Goal: Information Seeking & Learning: Learn about a topic

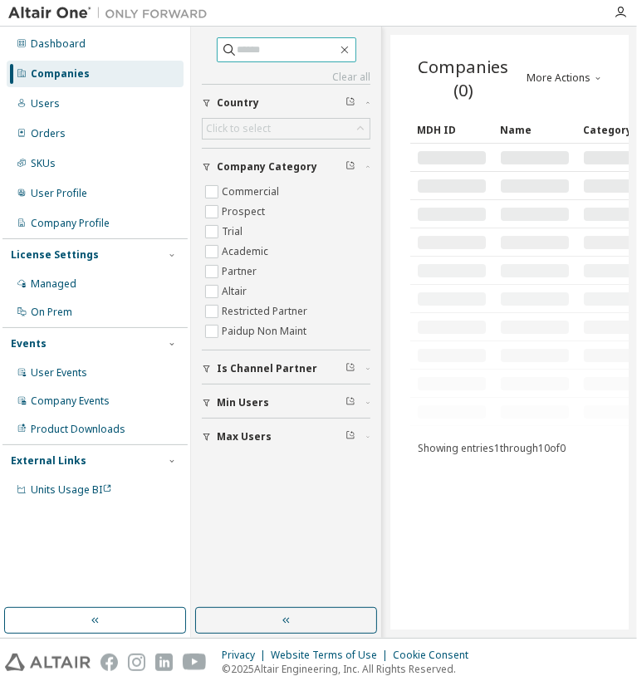
click at [237, 49] on input "text" at bounding box center [287, 50] width 100 height 17
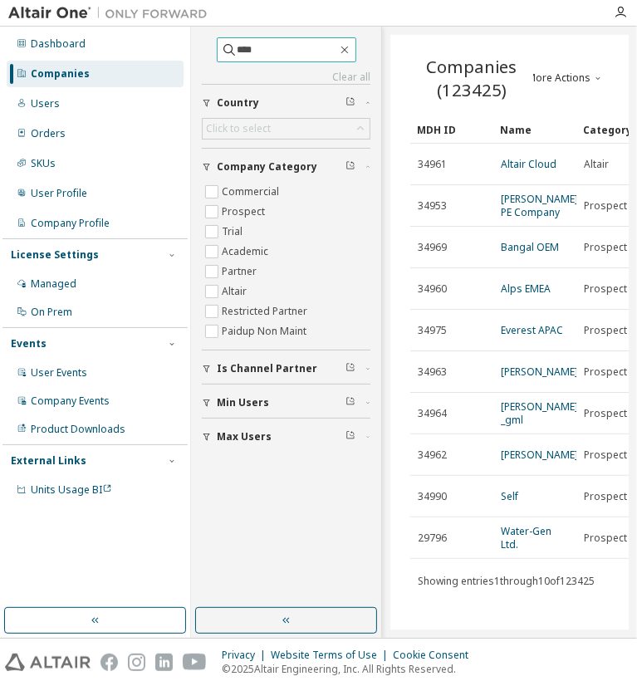
type input "****"
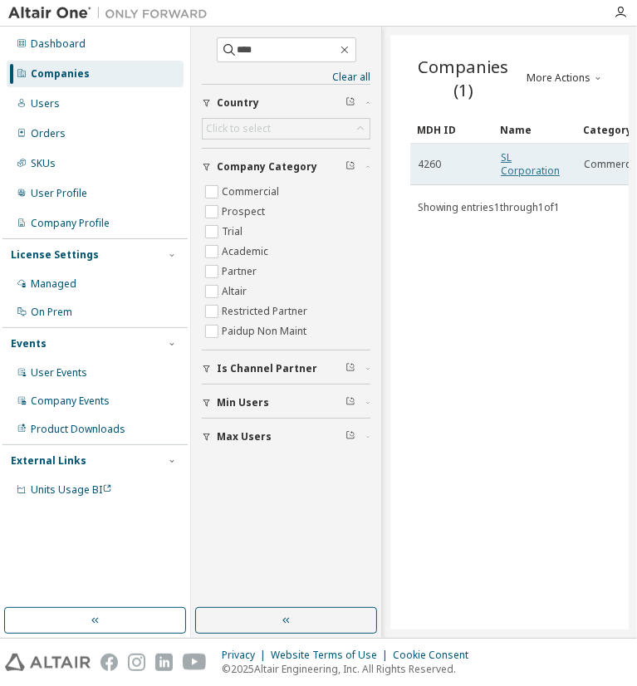
click at [516, 167] on link "SL Corporation" at bounding box center [530, 163] width 59 height 27
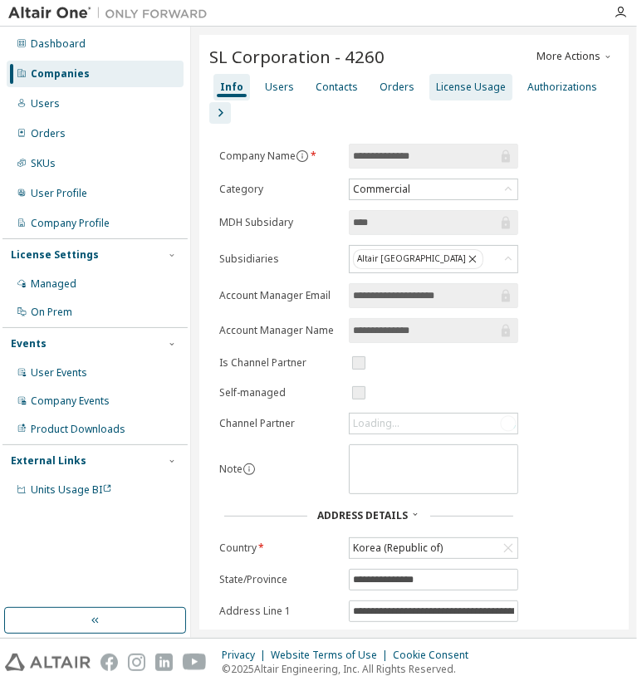
click at [467, 84] on div "License Usage" at bounding box center [471, 87] width 70 height 13
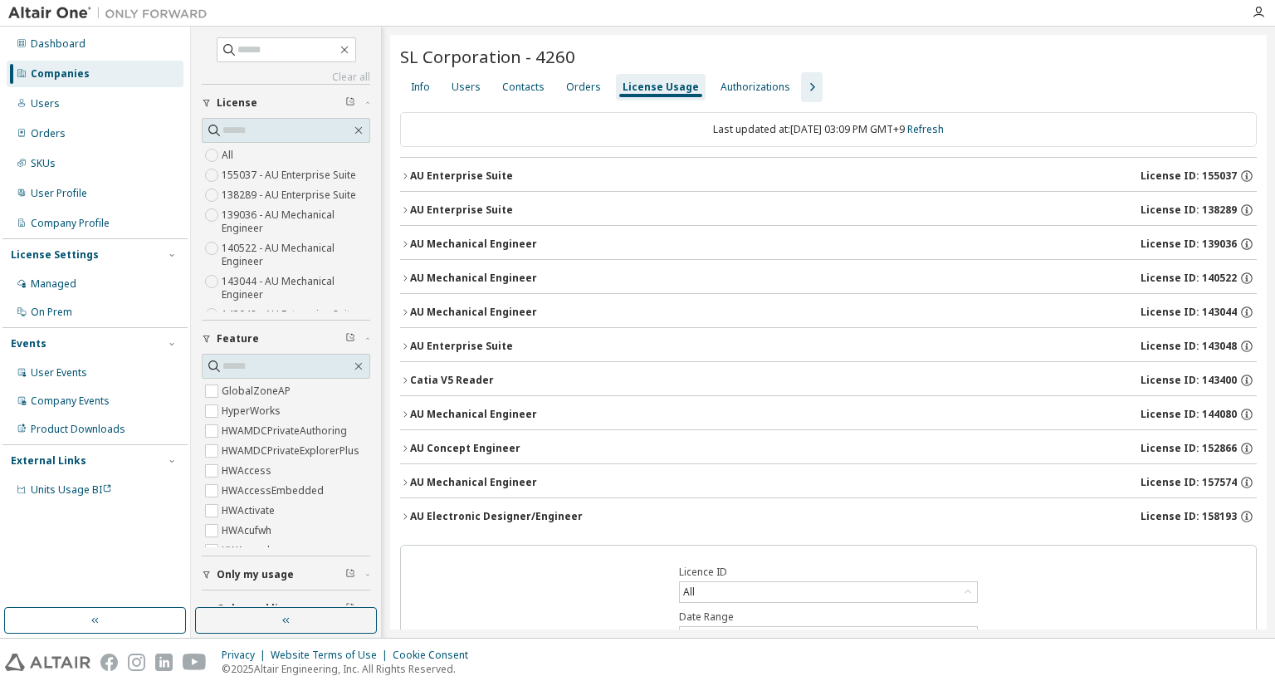
click at [405, 174] on icon "button" at bounding box center [405, 176] width 10 height 10
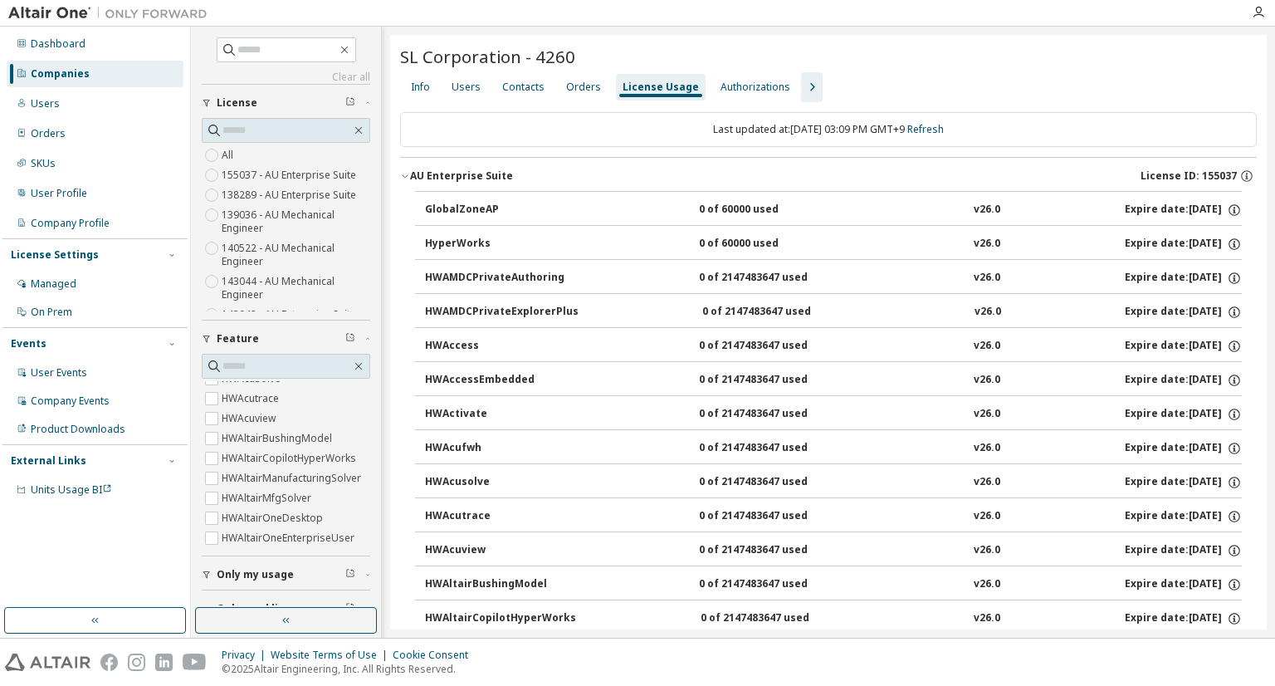
scroll to position [59, 0]
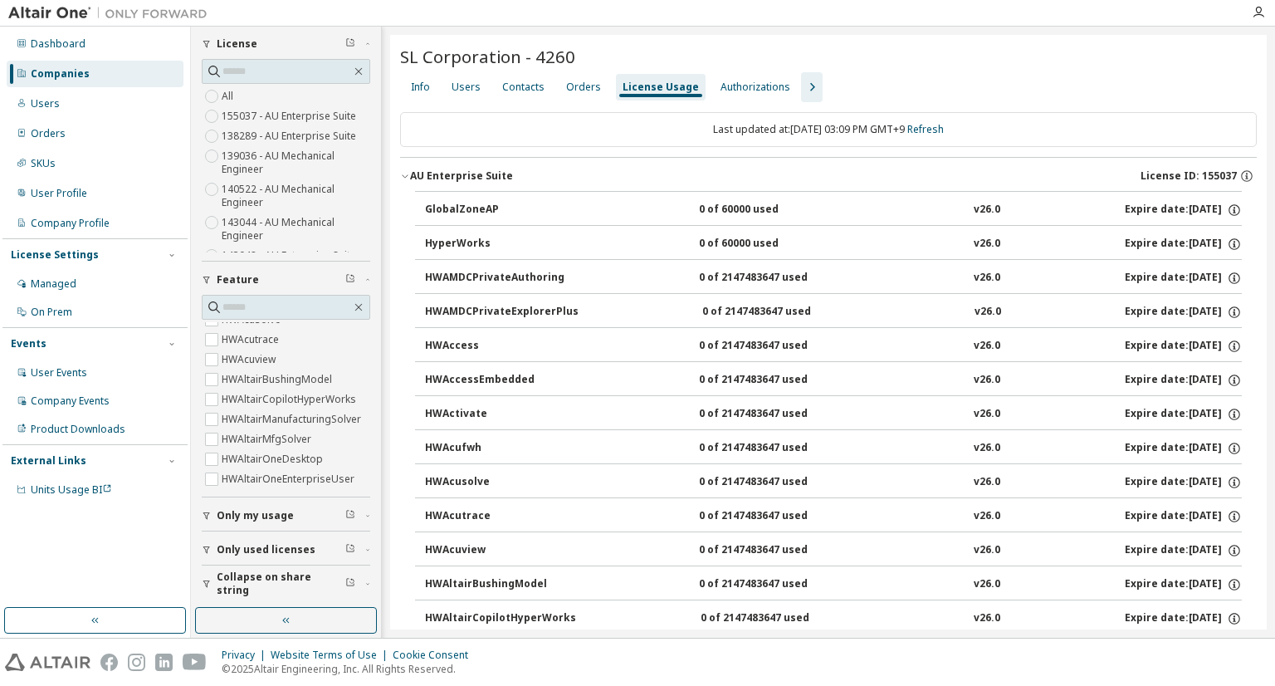
click at [200, 541] on div "Clear all Collapse on share string Only used licenses Only my usage Feature Glo…" at bounding box center [285, 317] width 185 height 576
click at [203, 541] on button "Only used licenses" at bounding box center [286, 549] width 169 height 37
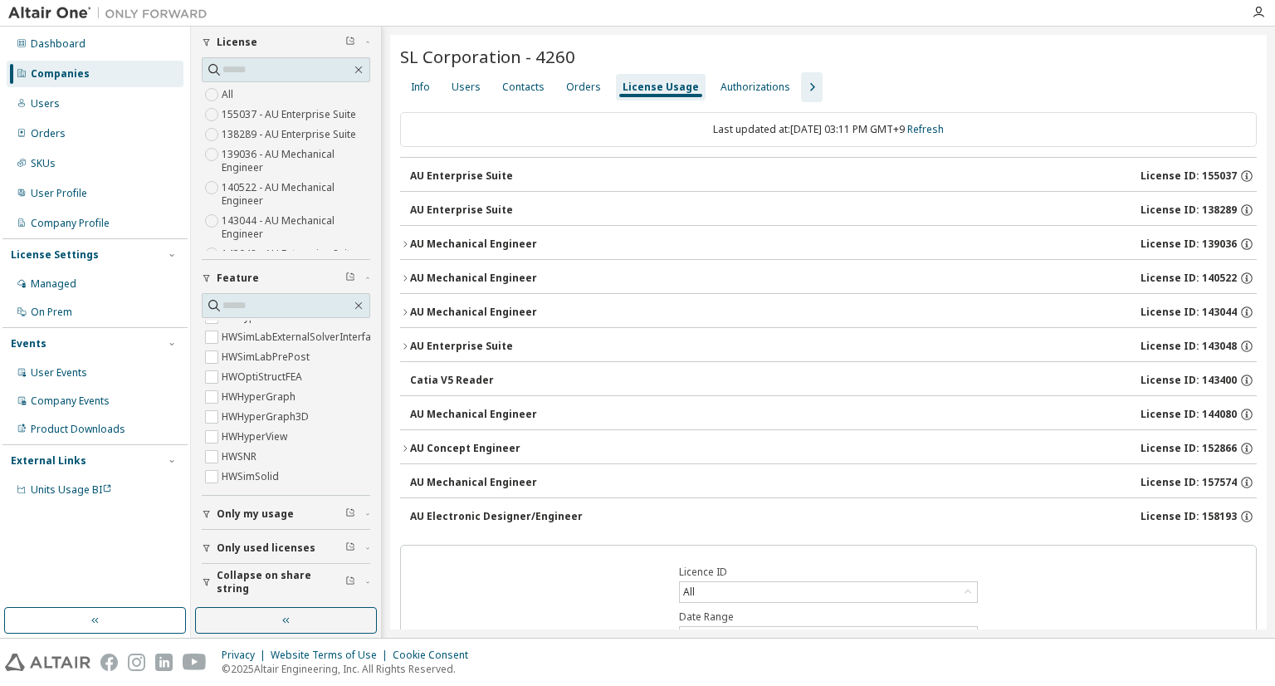
scroll to position [0, 0]
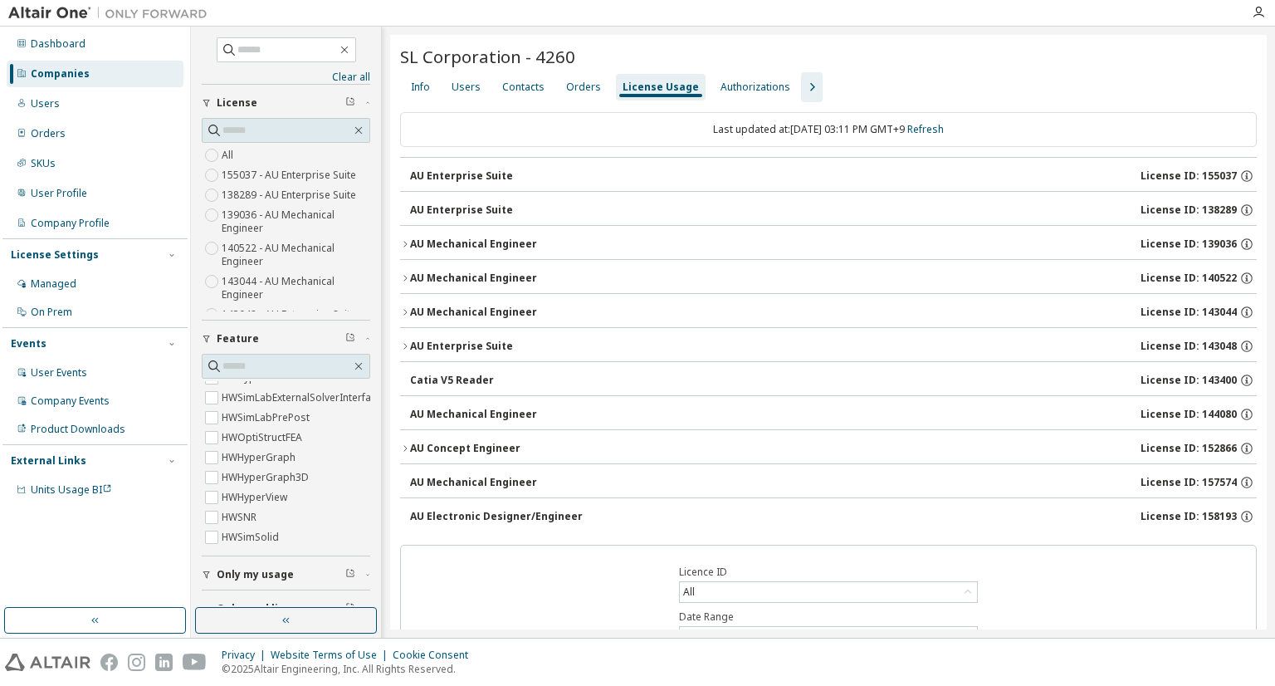
click at [405, 239] on icon "button" at bounding box center [405, 244] width 10 height 10
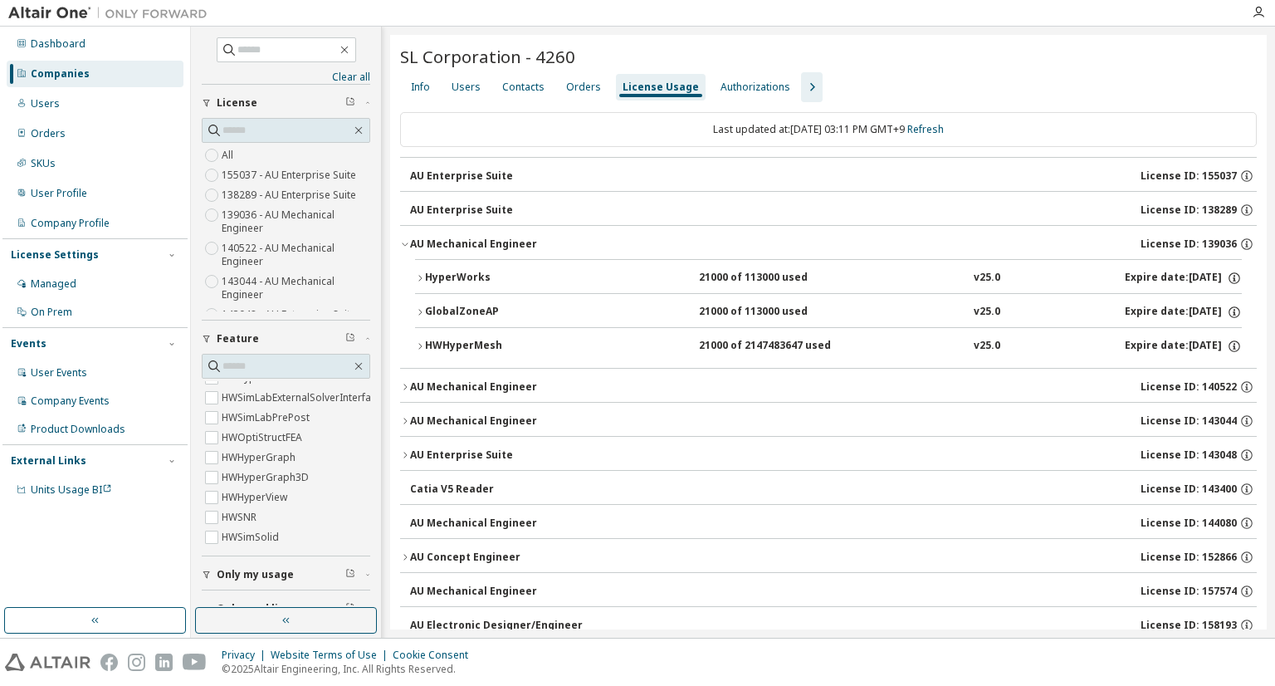
click at [403, 390] on button "AU Mechanical Engineer License ID: 140522" at bounding box center [828, 387] width 857 height 37
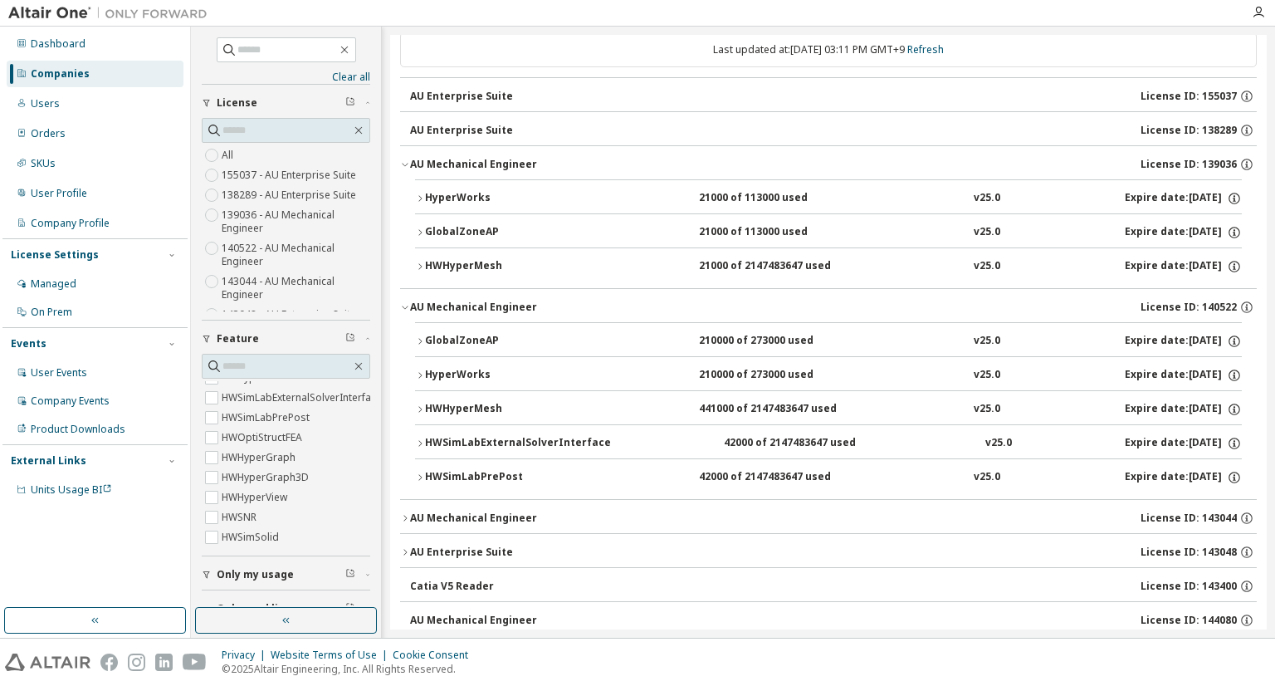
scroll to position [92, 0]
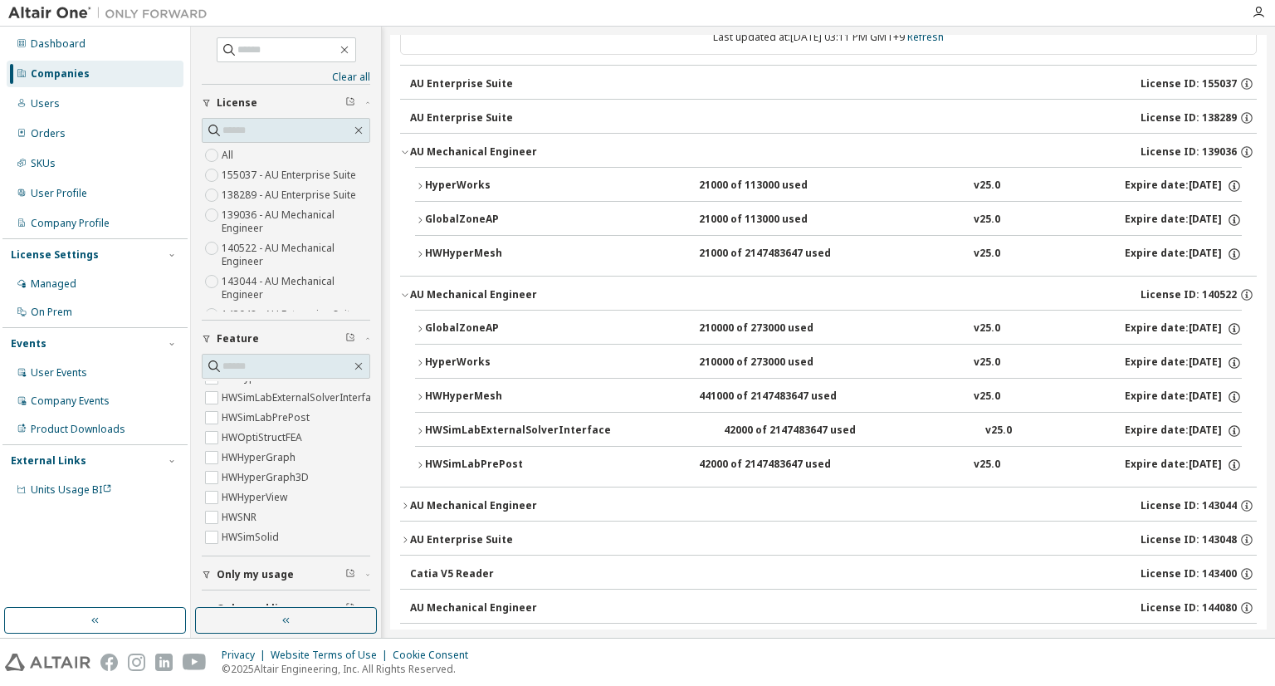
click at [402, 506] on icon "button" at bounding box center [405, 506] width 10 height 10
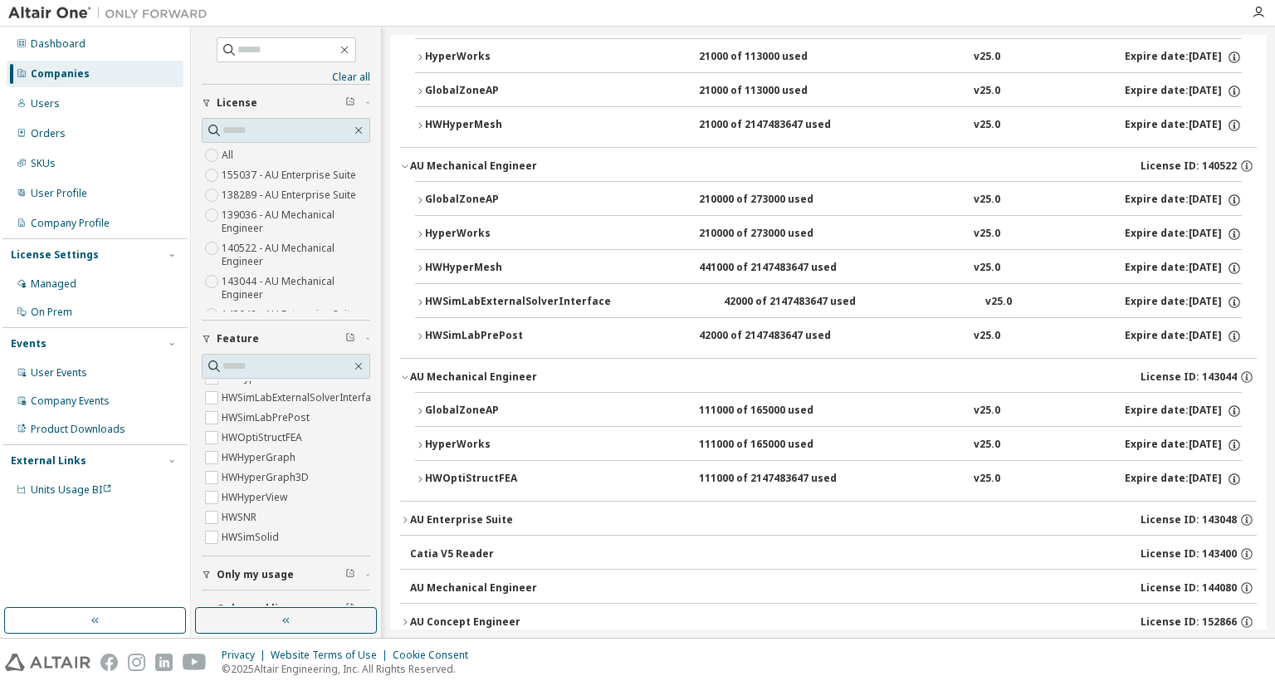
scroll to position [222, 0]
click at [403, 516] on icon "button" at bounding box center [405, 519] width 10 height 10
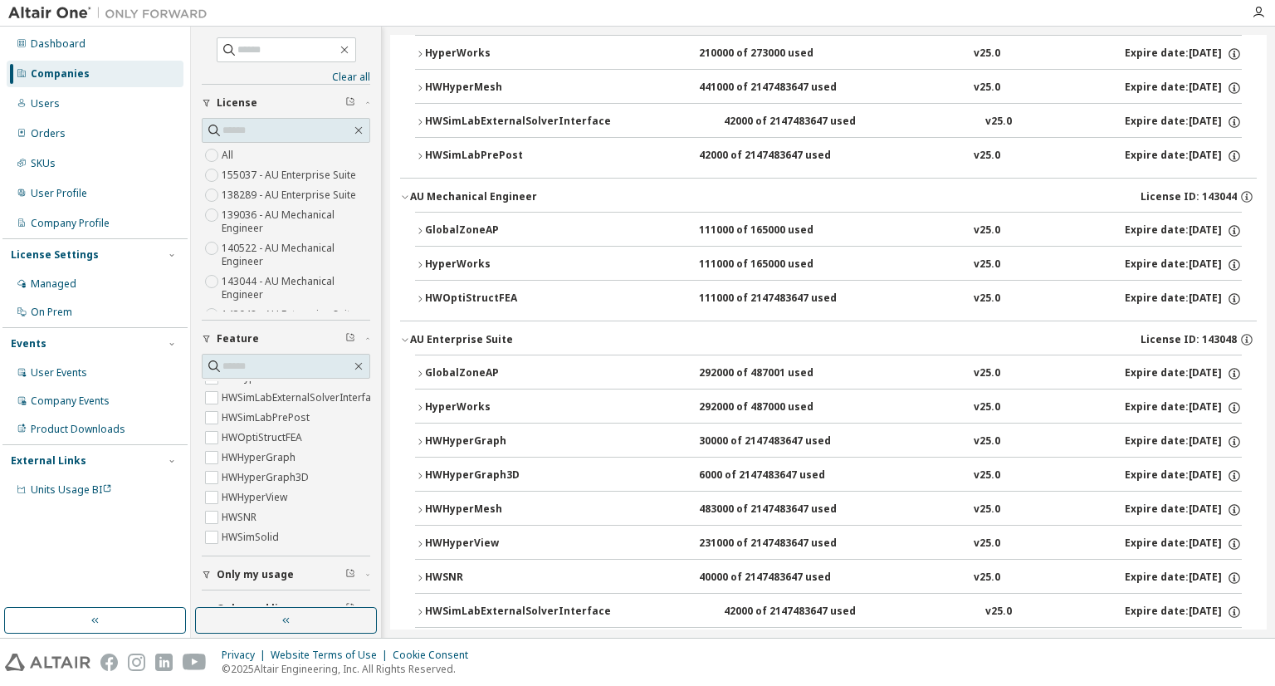
scroll to position [59, 0]
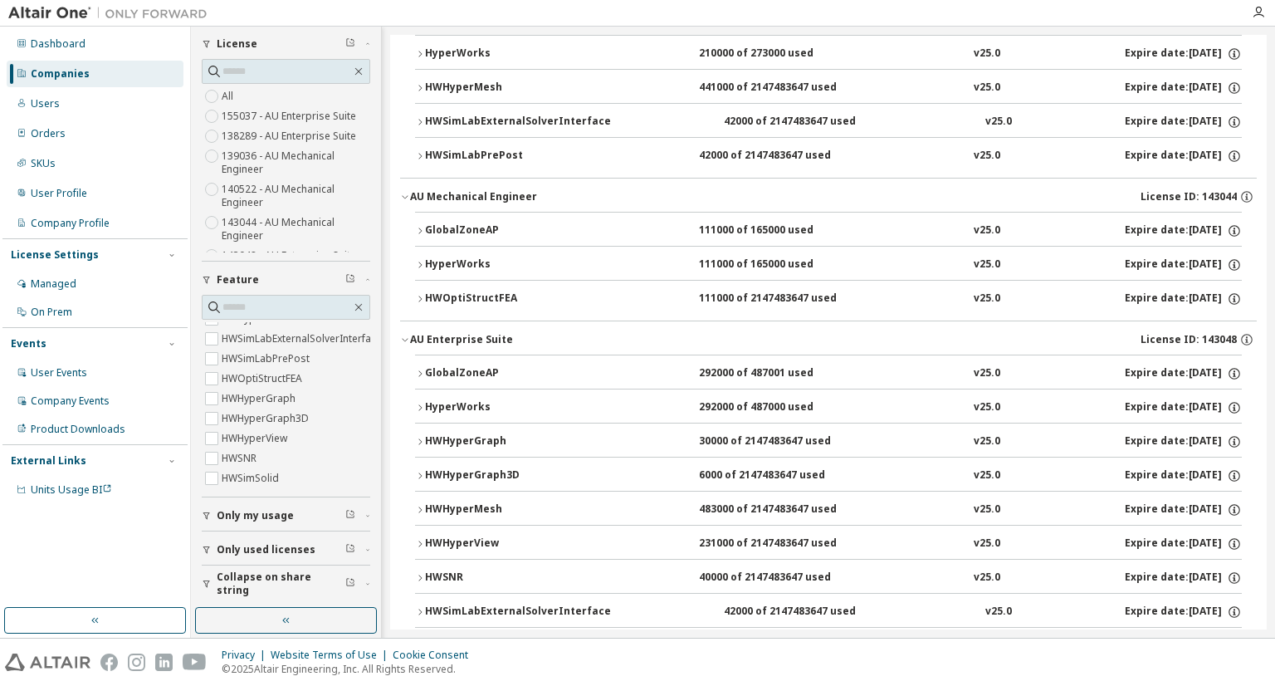
click at [248, 543] on span "Only used licenses" at bounding box center [266, 549] width 99 height 13
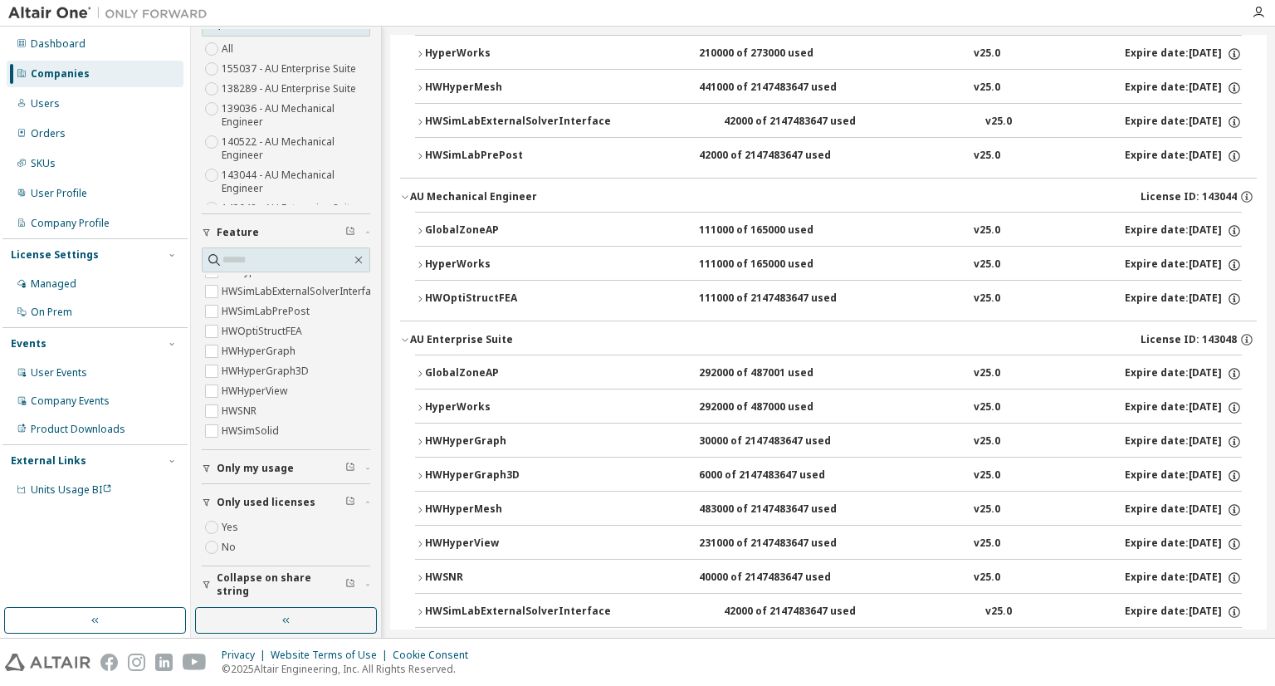
scroll to position [0, 0]
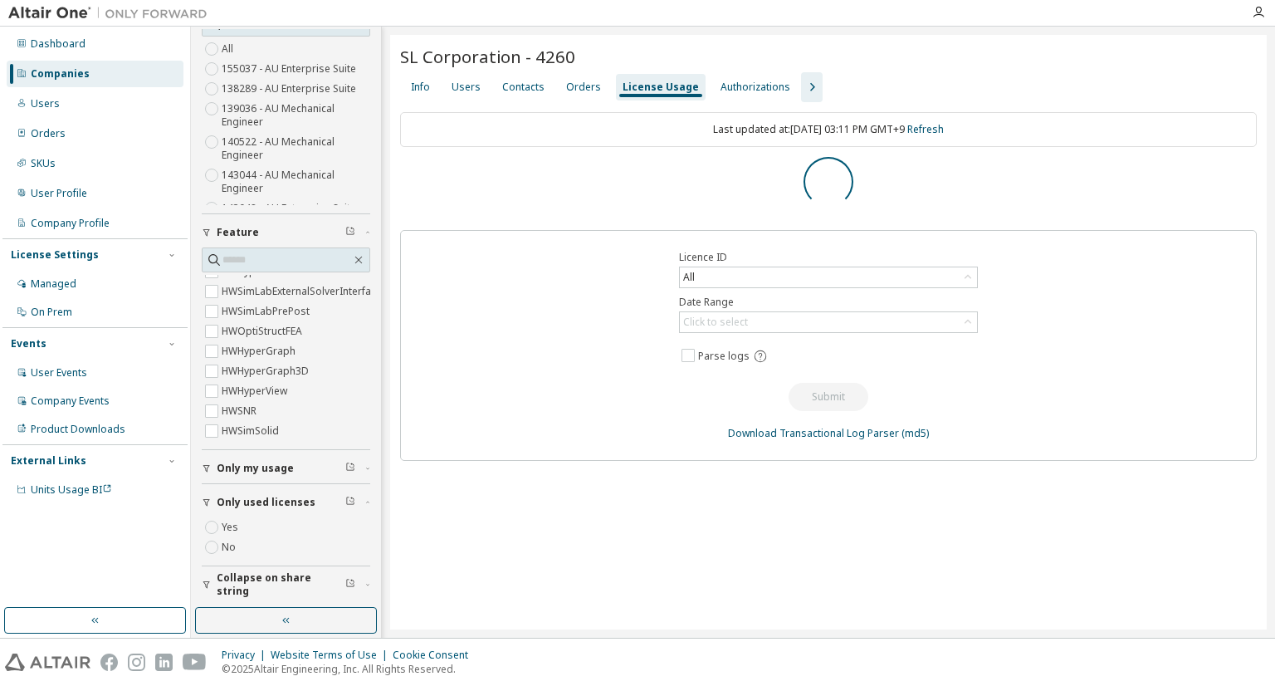
click at [636, 90] on div "License Usage" at bounding box center [661, 87] width 76 height 13
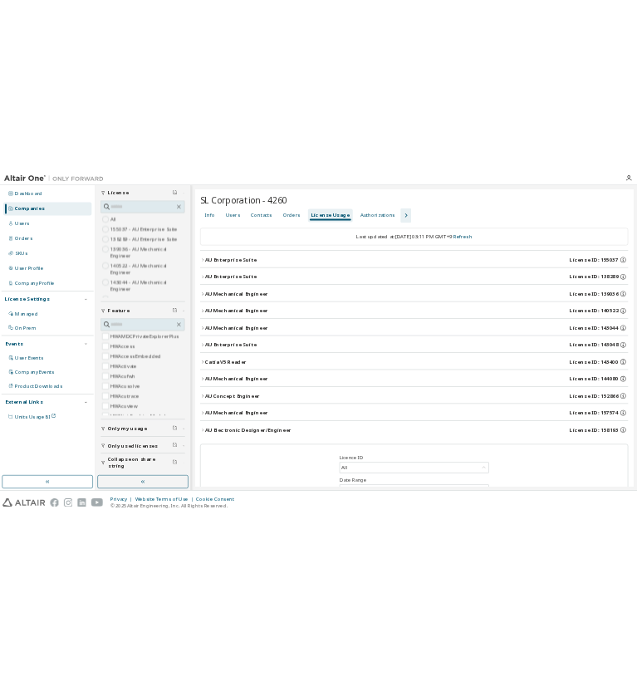
scroll to position [2125, 0]
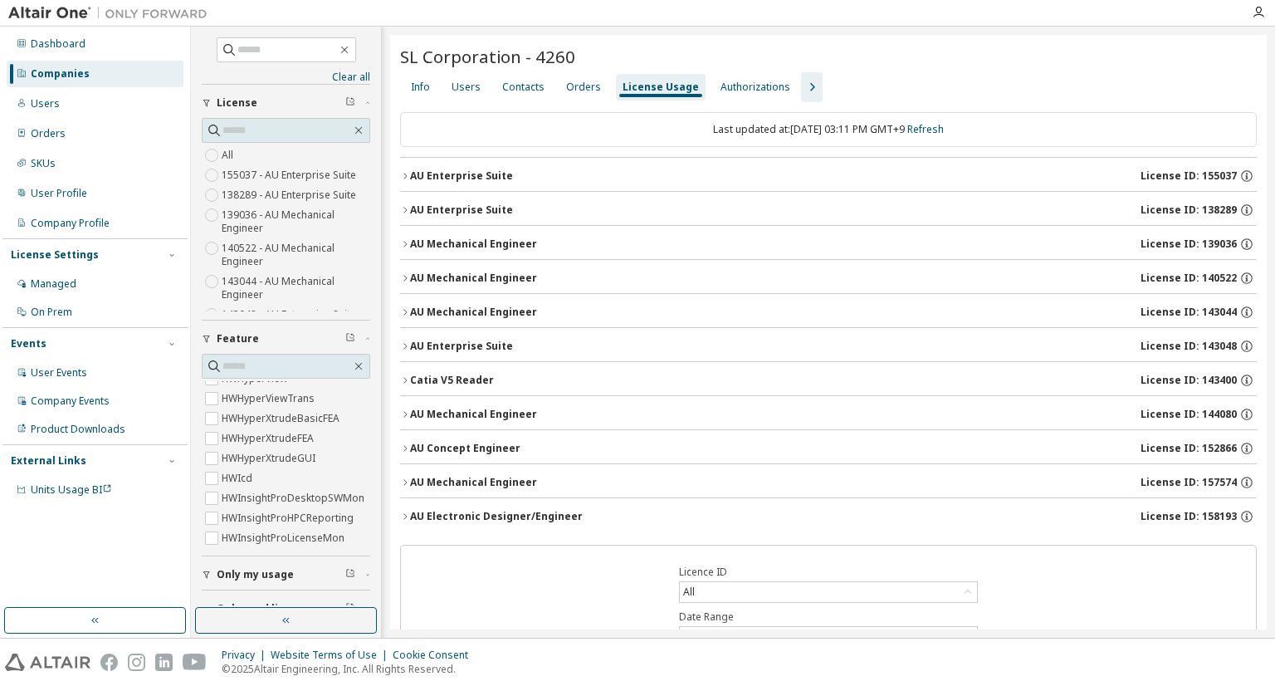
click at [396, 169] on div "SL Corporation - 4260 Clear Load Save Save As Field Operator Value Select filte…" at bounding box center [828, 410] width 877 height 751
click at [412, 177] on div "AU Enterprise Suite" at bounding box center [461, 175] width 103 height 13
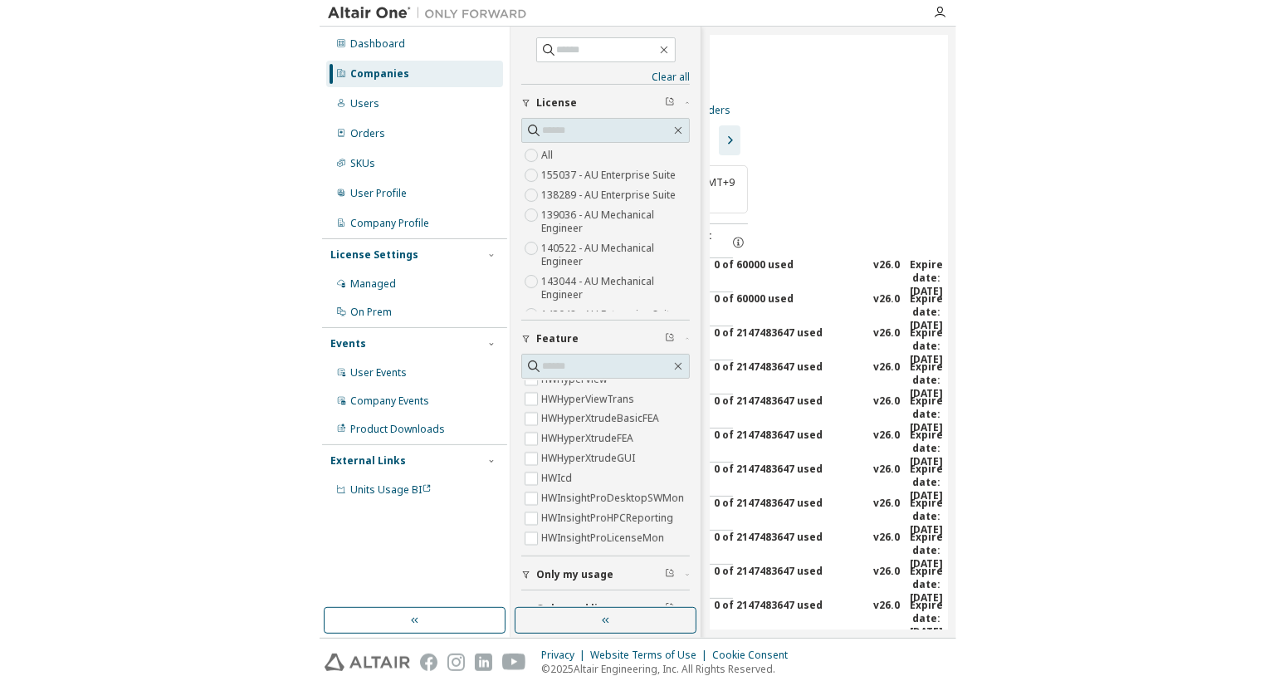
scroll to position [0, 0]
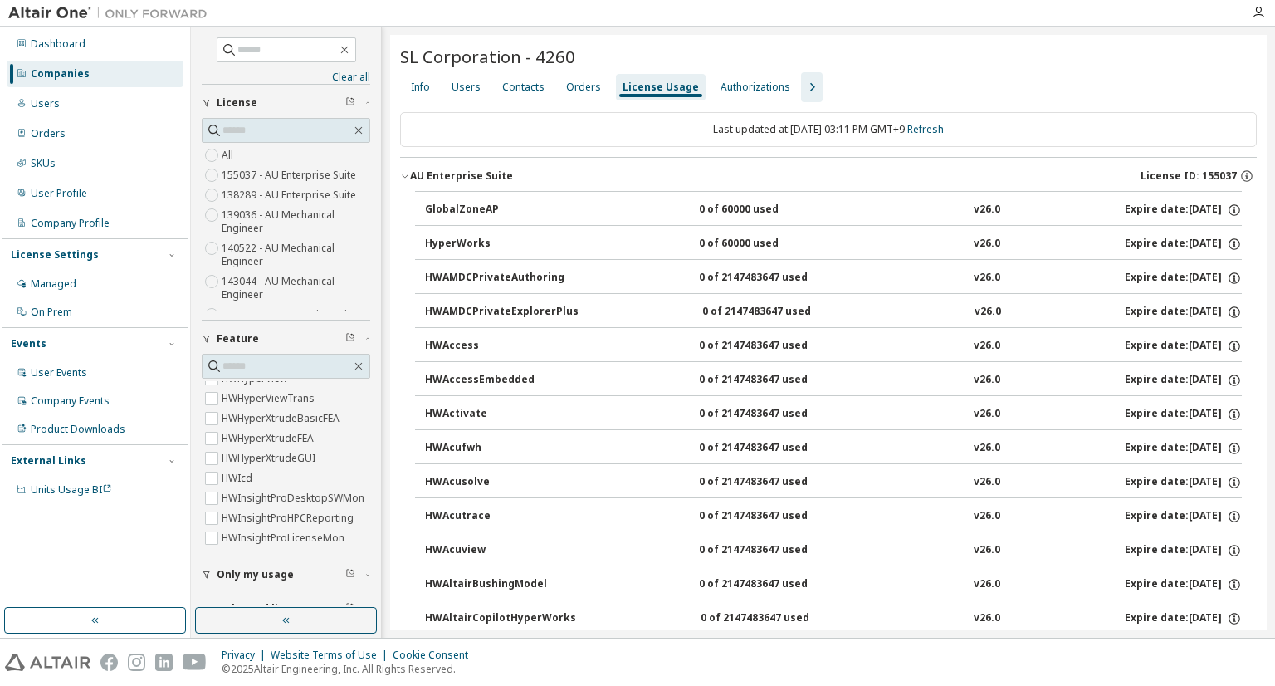
click at [407, 178] on icon "button" at bounding box center [405, 176] width 10 height 10
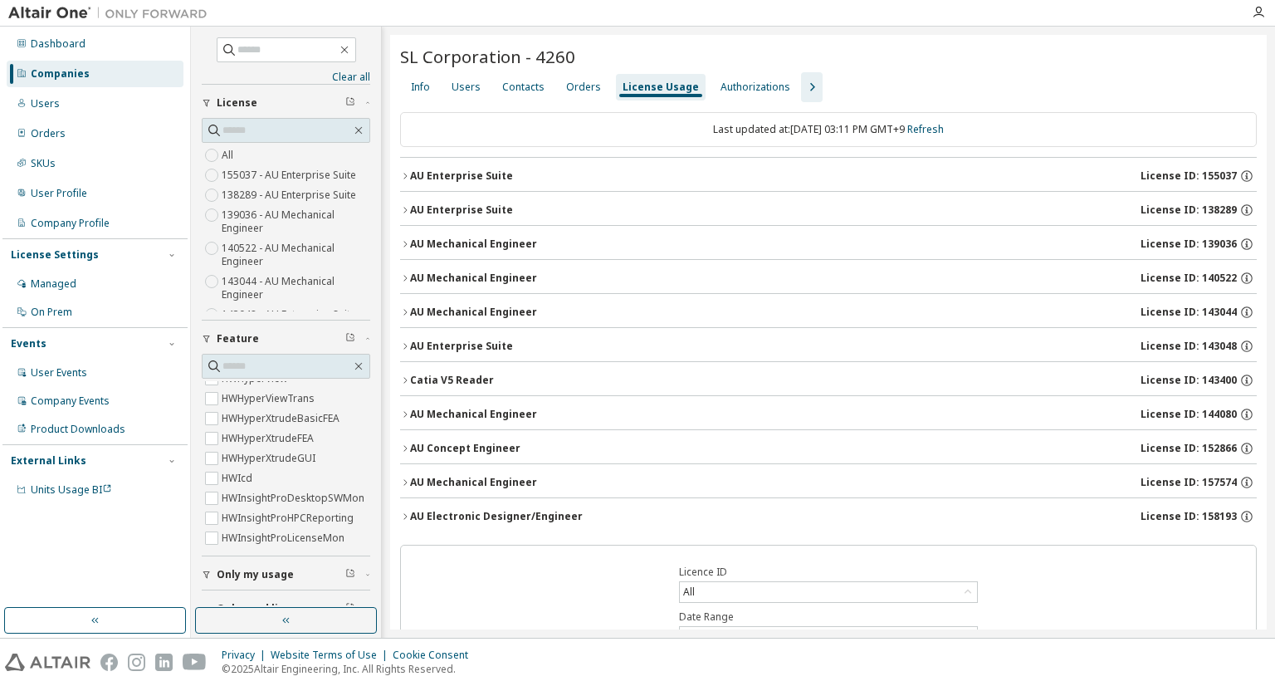
click at [636, 60] on div "SL Corporation - 4260" at bounding box center [828, 56] width 857 height 23
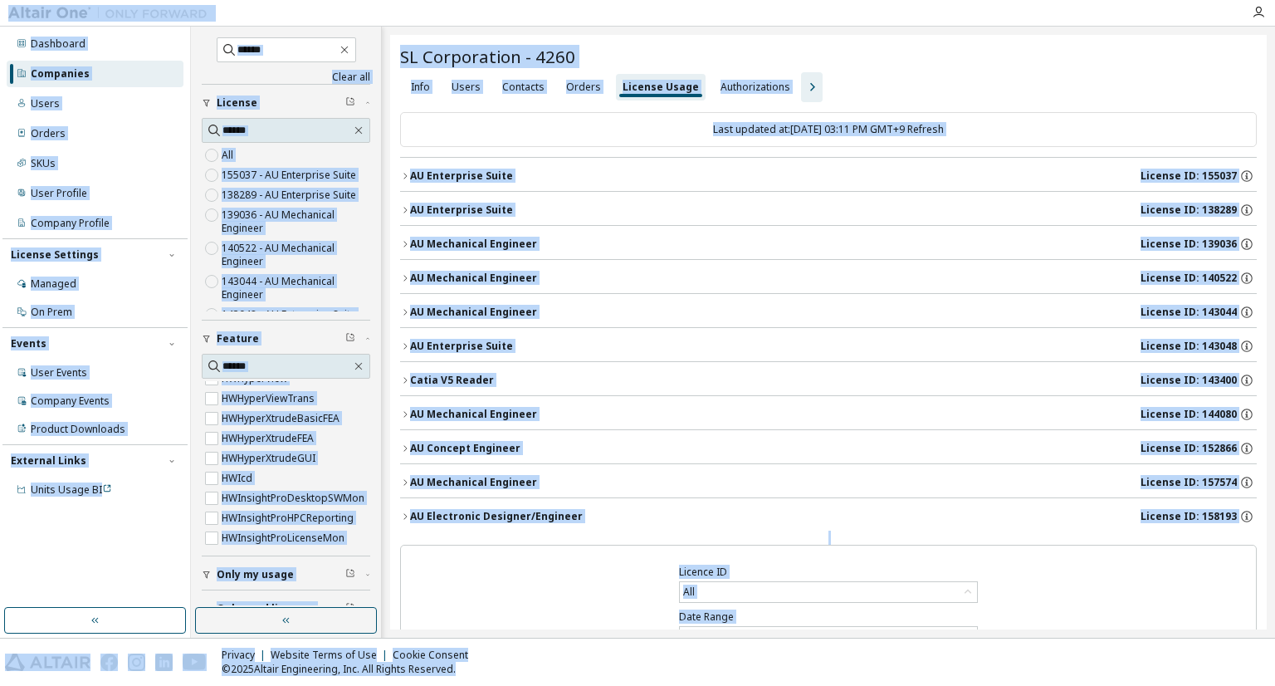
copy body "Dashboard Companies Users Orders SKUs User Profile Company Profile License Sett…"
click at [90, 580] on div "Dashboard Companies Users Orders SKUs User Profile Company Profile License Sett…" at bounding box center [94, 317] width 185 height 576
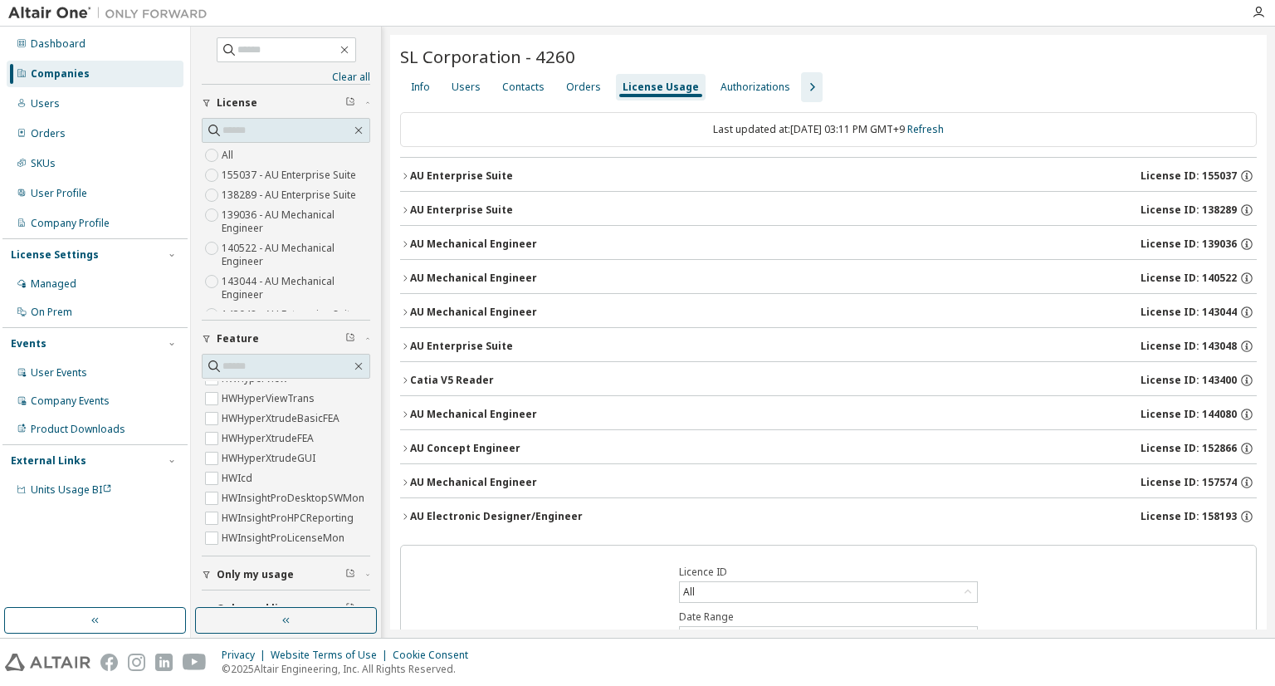
click at [636, 76] on button "button" at bounding box center [812, 87] width 22 height 30
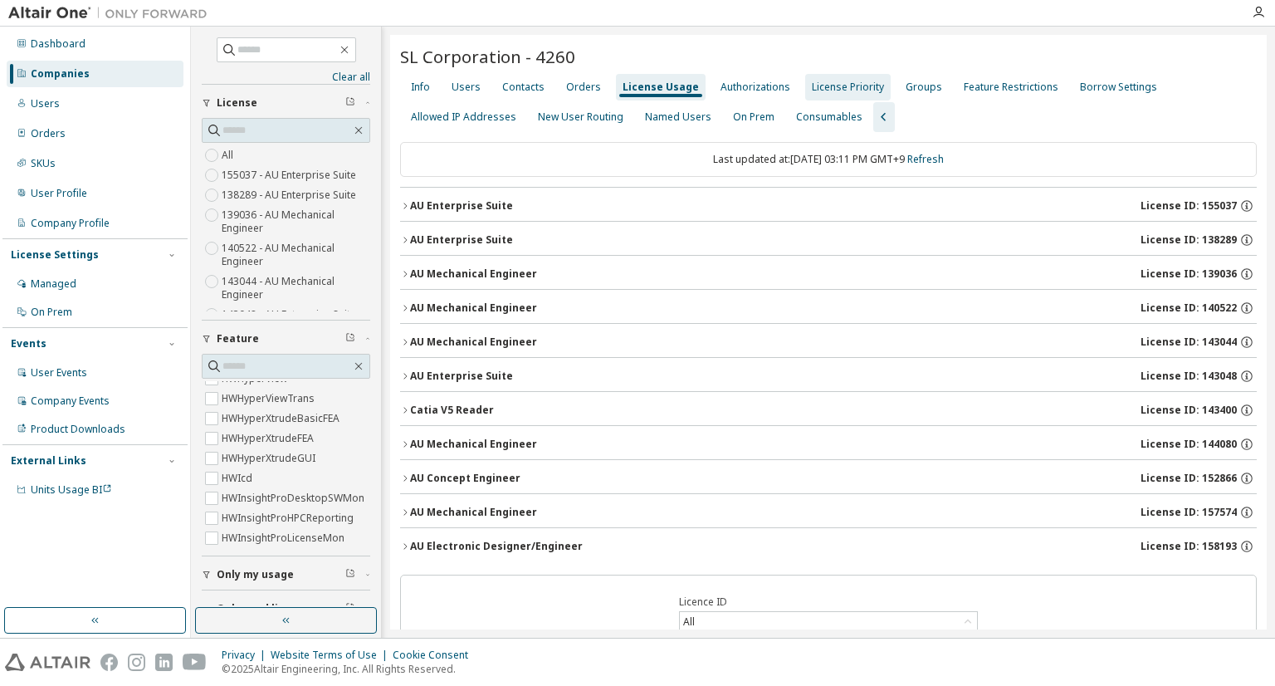
click at [636, 77] on div "License Priority" at bounding box center [848, 87] width 86 height 27
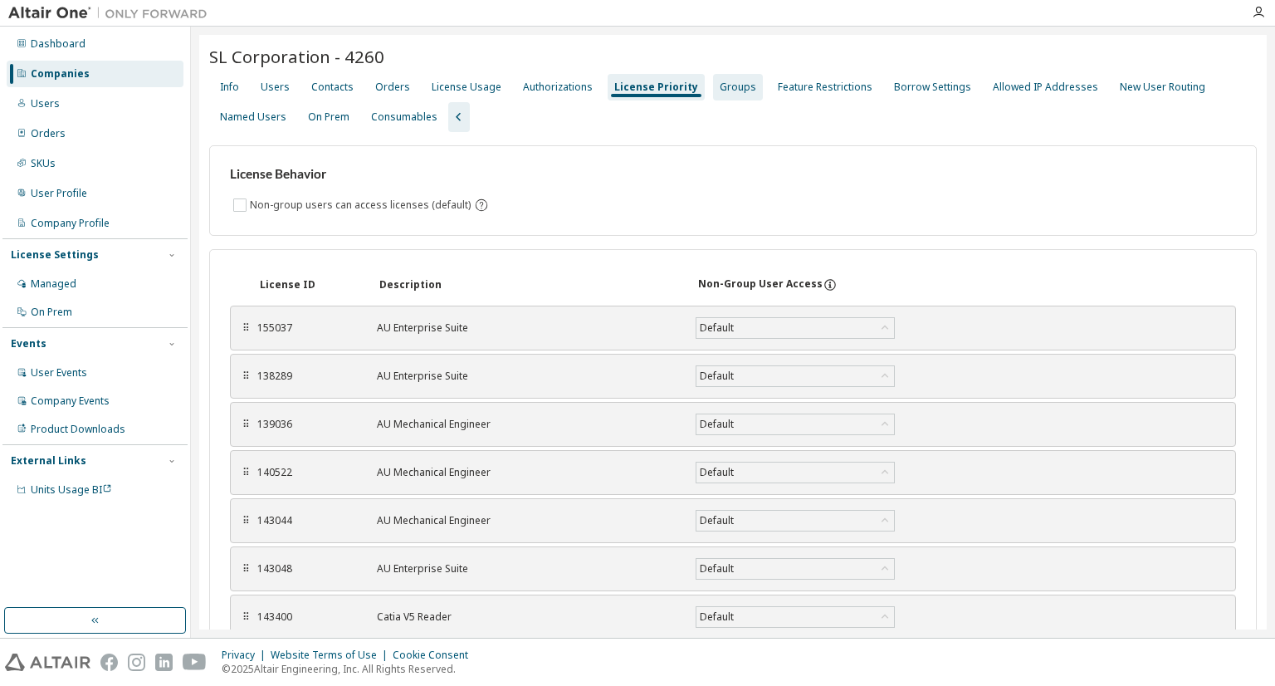
click at [636, 89] on div "Groups" at bounding box center [738, 87] width 37 height 13
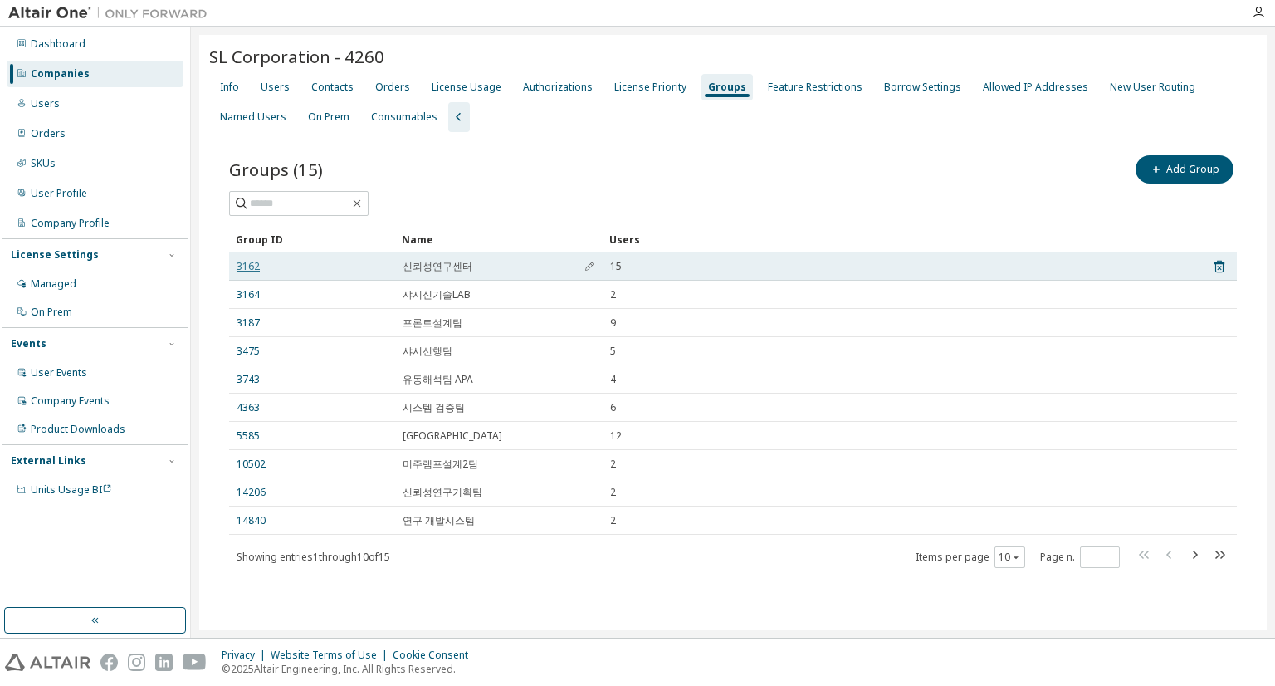
click at [249, 267] on link "3162" at bounding box center [248, 266] width 23 height 13
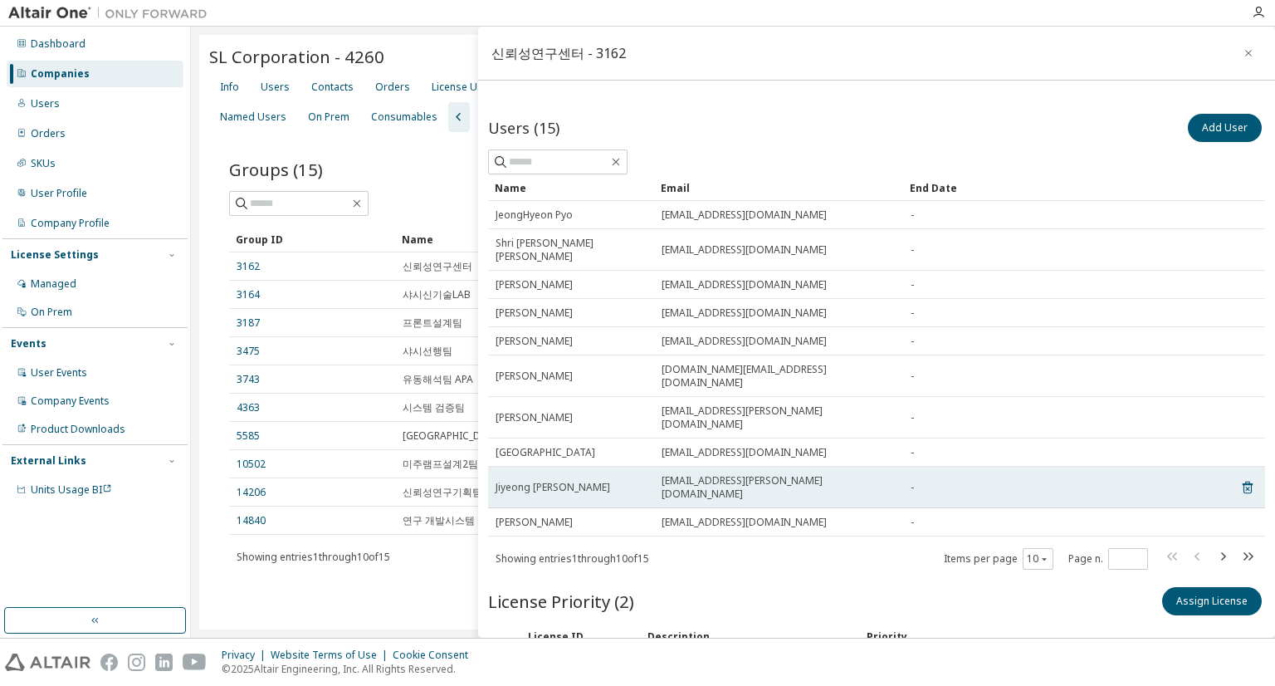
scroll to position [101, 0]
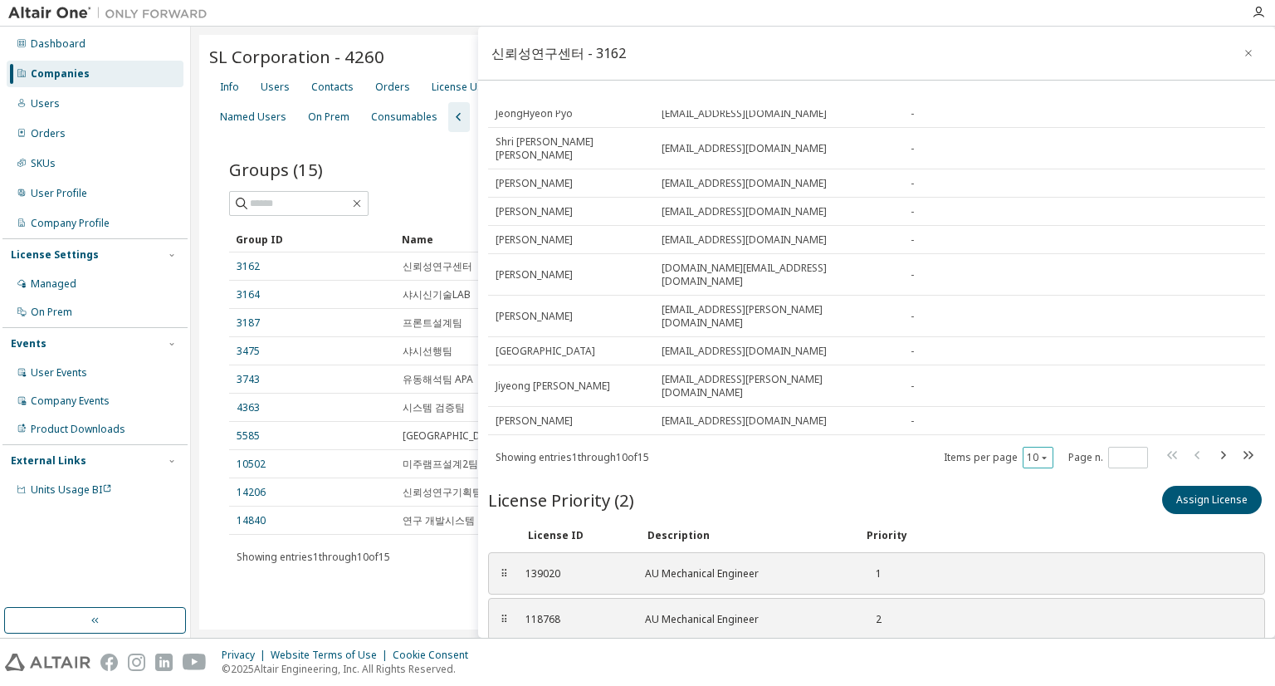
click at [636, 451] on button "10" at bounding box center [1038, 457] width 22 height 13
click at [636, 449] on div "20" at bounding box center [1074, 445] width 133 height 20
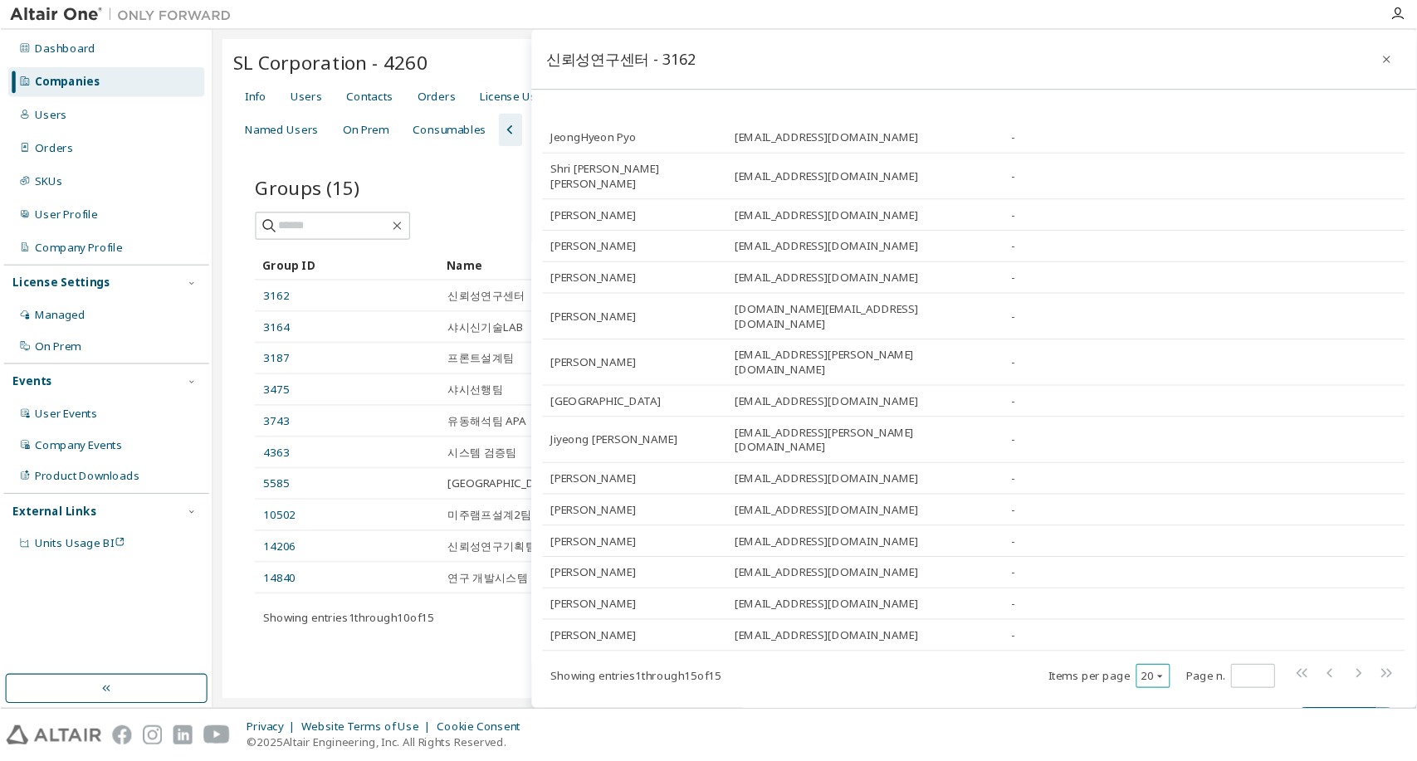
scroll to position [85, 0]
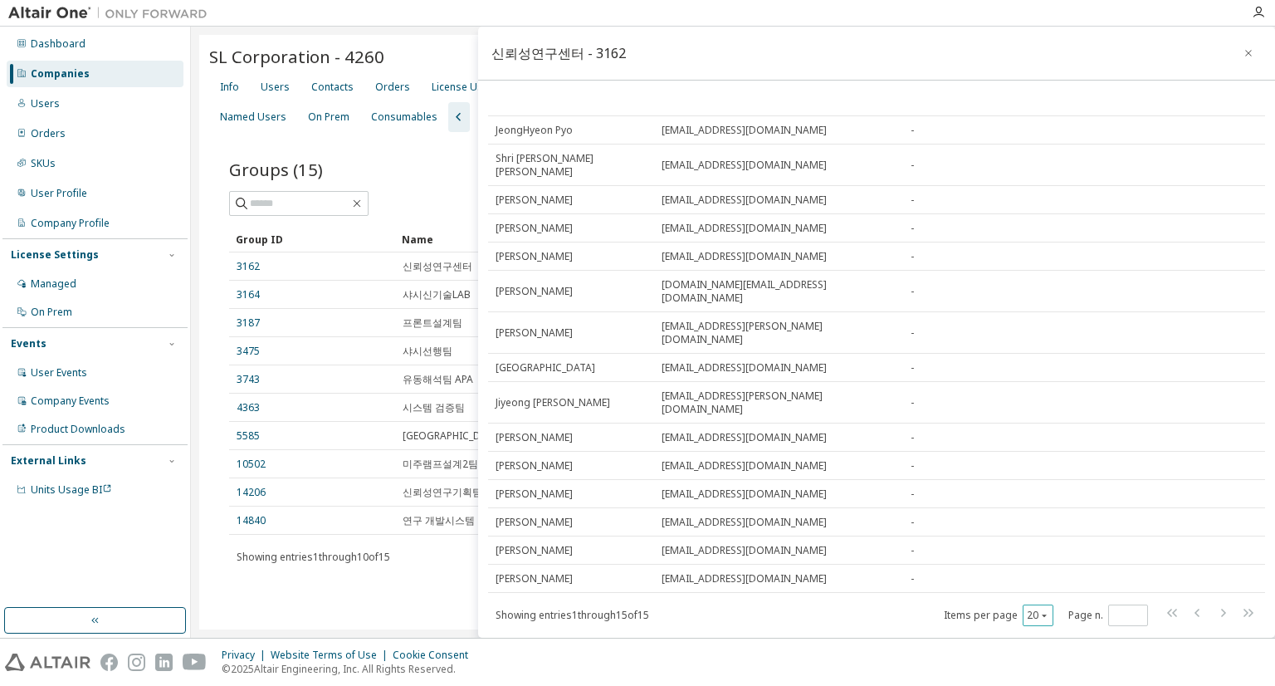
type button "20"
click at [324, 599] on div "Groups (15) Add Group Clear Load Save Save As Field Operator Value Select filte…" at bounding box center [733, 372] width 1048 height 480
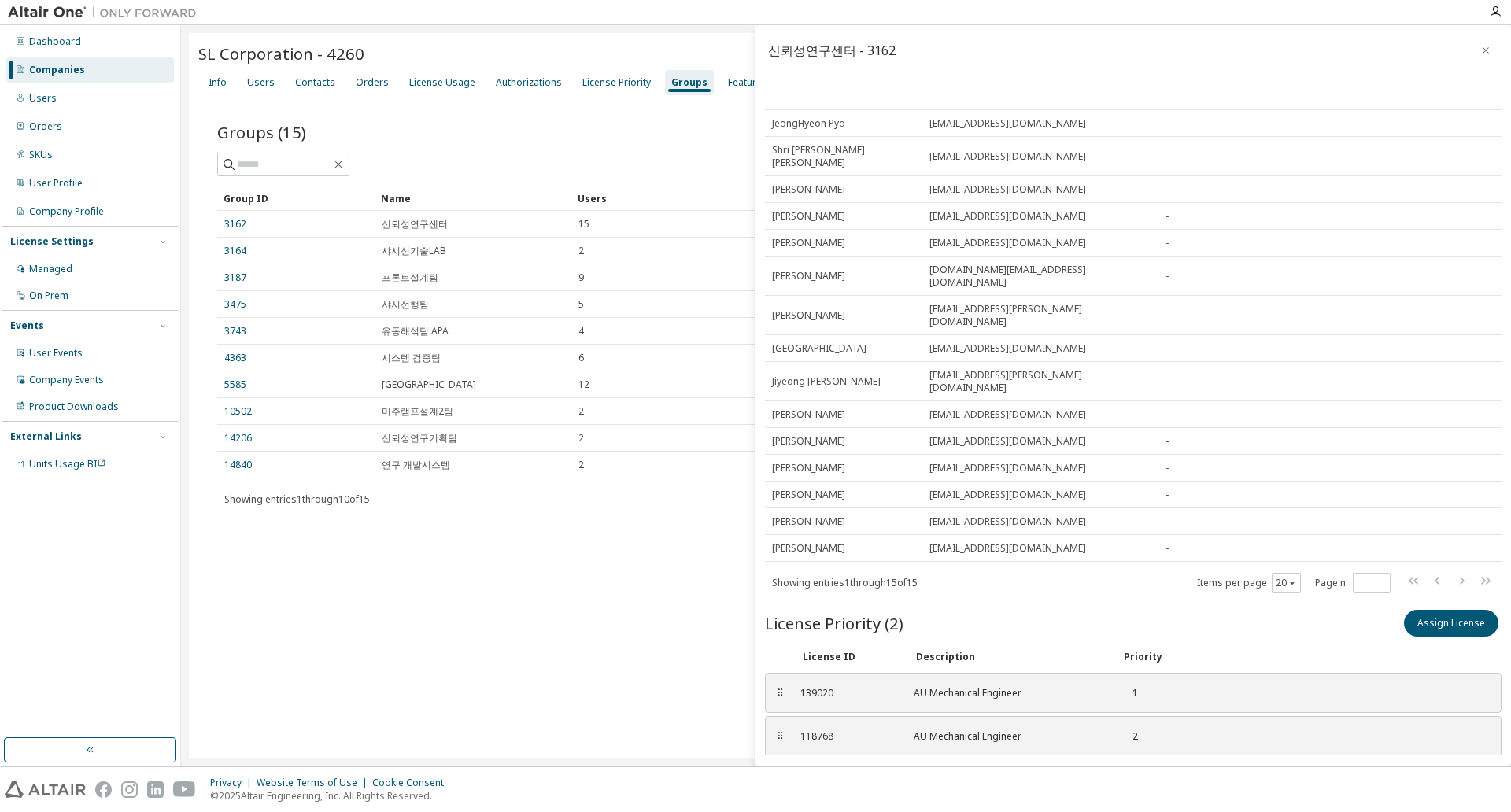
drag, startPoint x: 1036, startPoint y: 0, endPoint x: 610, endPoint y: 655, distance: 781.3
click at [603, 649] on div "SL Corporation - 4260 Clear Load Save Save As Field Operator Value Select filte…" at bounding box center [846, 395] width 1314 height 725
click at [568, 649] on div "SL Corporation - 4260 Clear Load Save Save As Field Operator Value Select filte…" at bounding box center [846, 395] width 1314 height 725
click at [603, 48] on button "button" at bounding box center [1485, 50] width 26 height 26
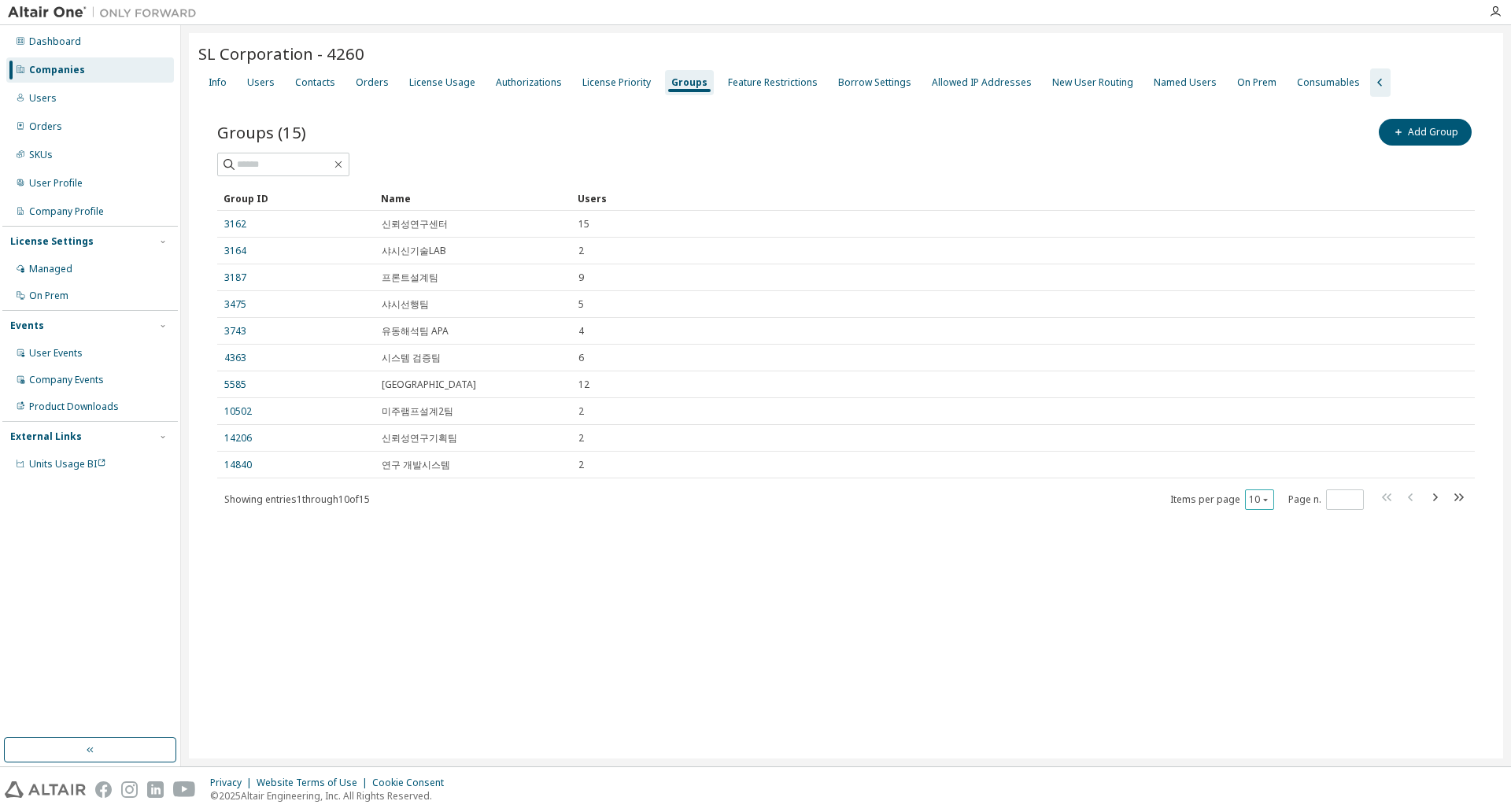
click at [603, 491] on div "10" at bounding box center [1259, 499] width 29 height 21
click at [603, 505] on button "10" at bounding box center [1260, 499] width 21 height 12
click at [603, 549] on div "30" at bounding box center [1307, 558] width 126 height 19
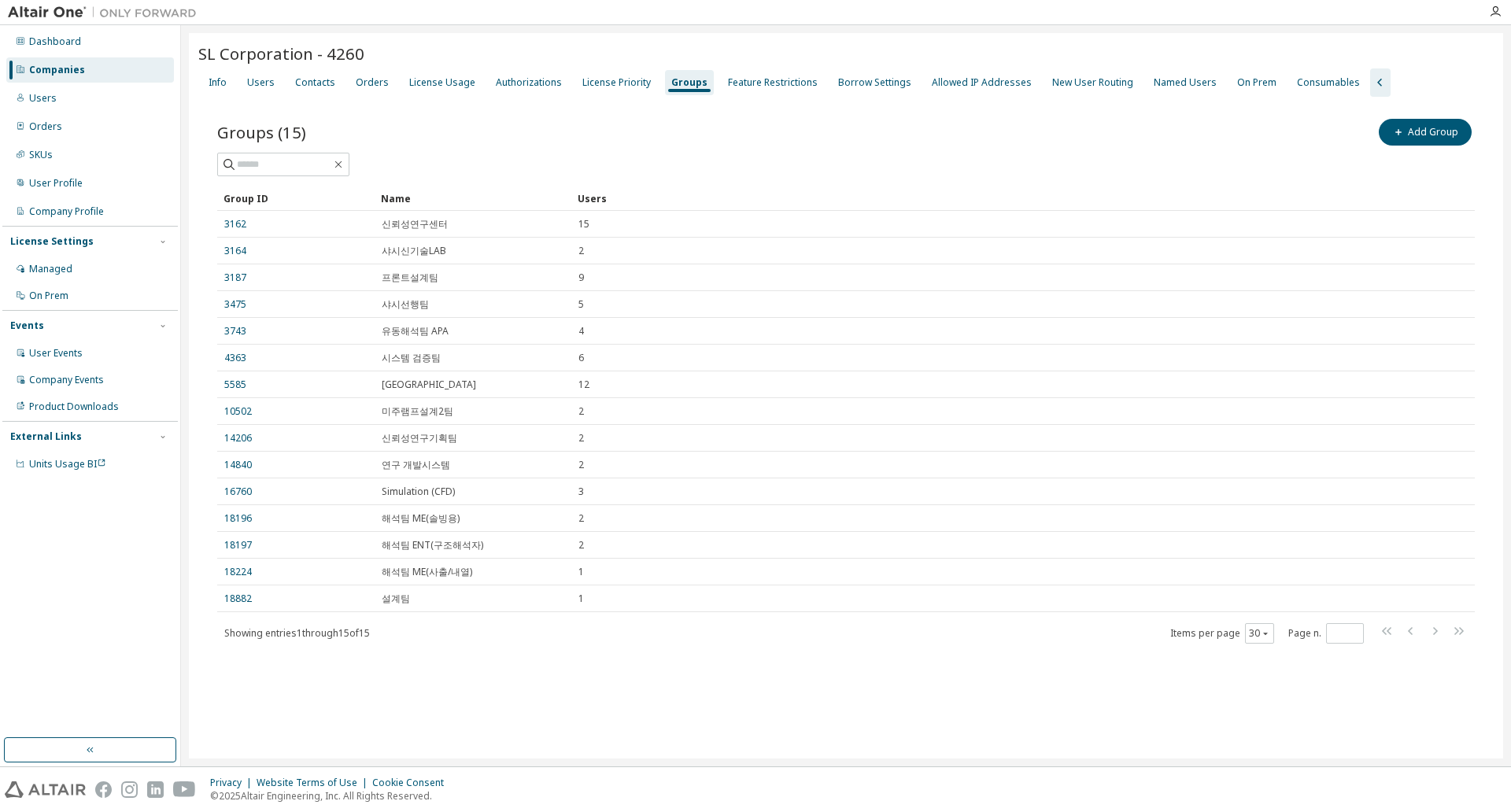
click at [603, 649] on div "Groups (15) Add Group Clear Load Save Save As Field Operator Value Select filte…" at bounding box center [846, 390] width 1296 height 588
click at [98, 574] on div "Dashboard Companies Users Orders SKUs User Profile Company Profile License Sett…" at bounding box center [89, 381] width 175 height 708
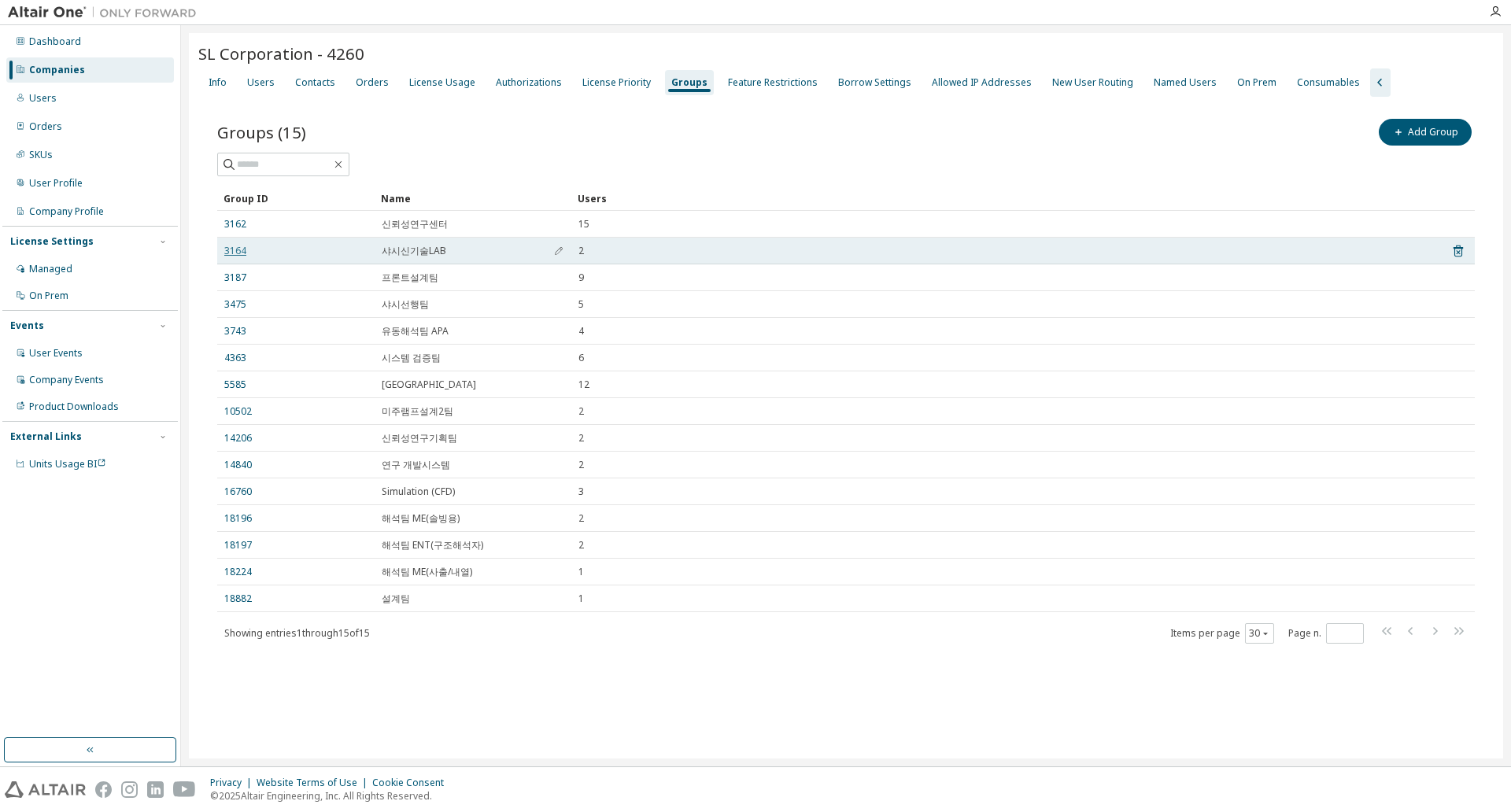
click at [230, 255] on link "3164" at bounding box center [235, 250] width 22 height 12
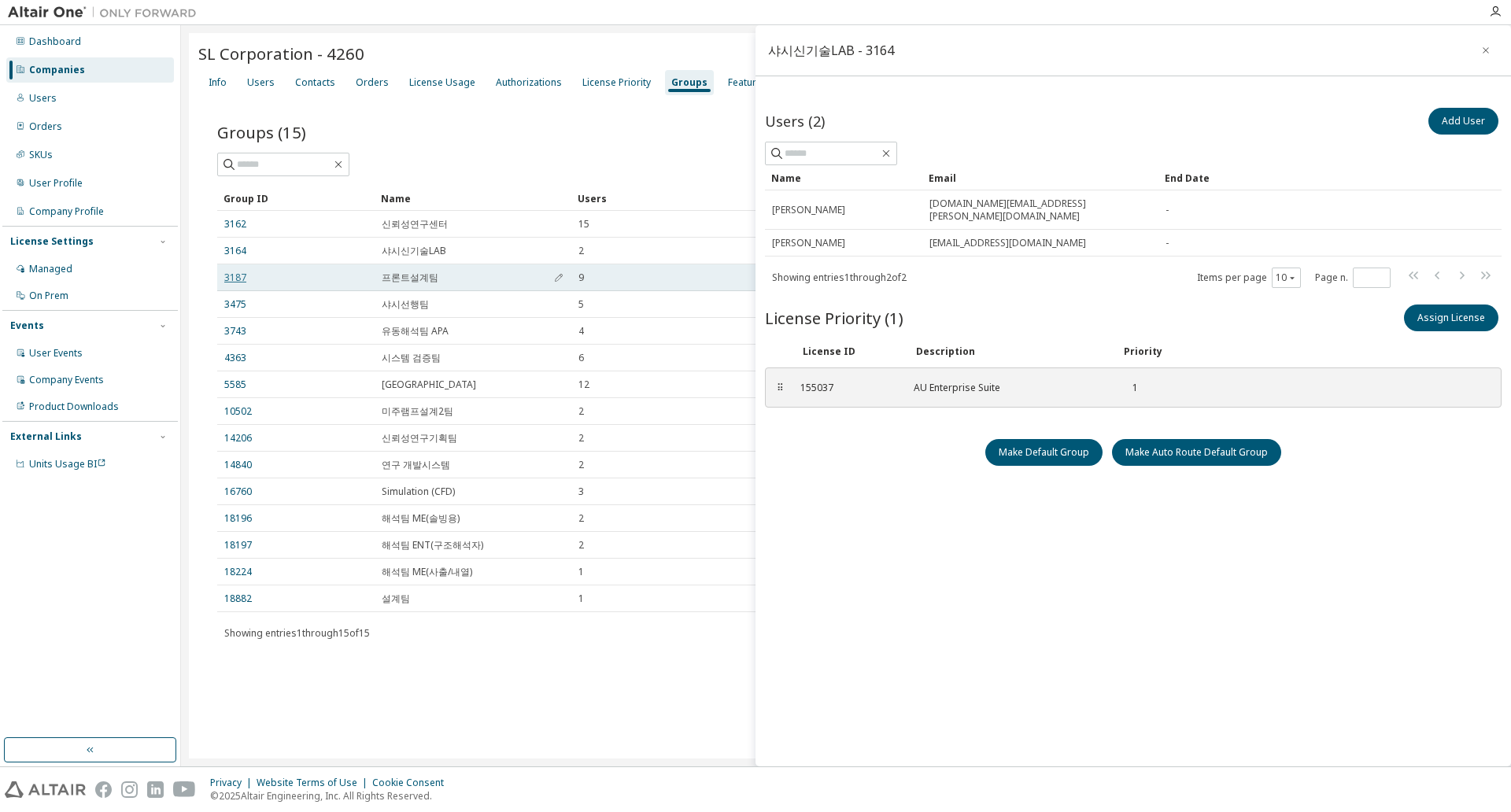
click at [237, 280] on link "3187" at bounding box center [235, 277] width 22 height 12
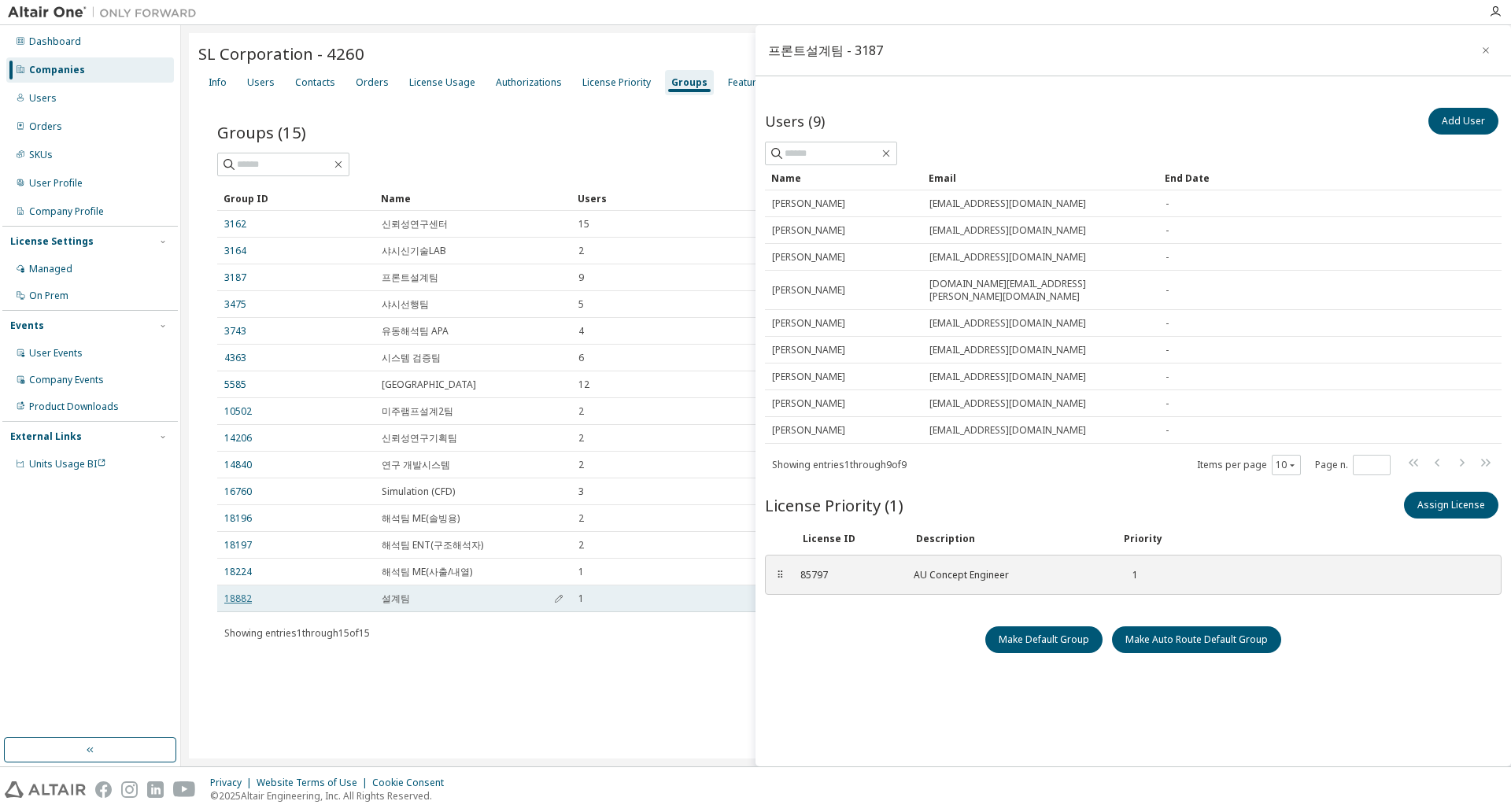
click at [249, 592] on link "18882" at bounding box center [238, 598] width 27 height 12
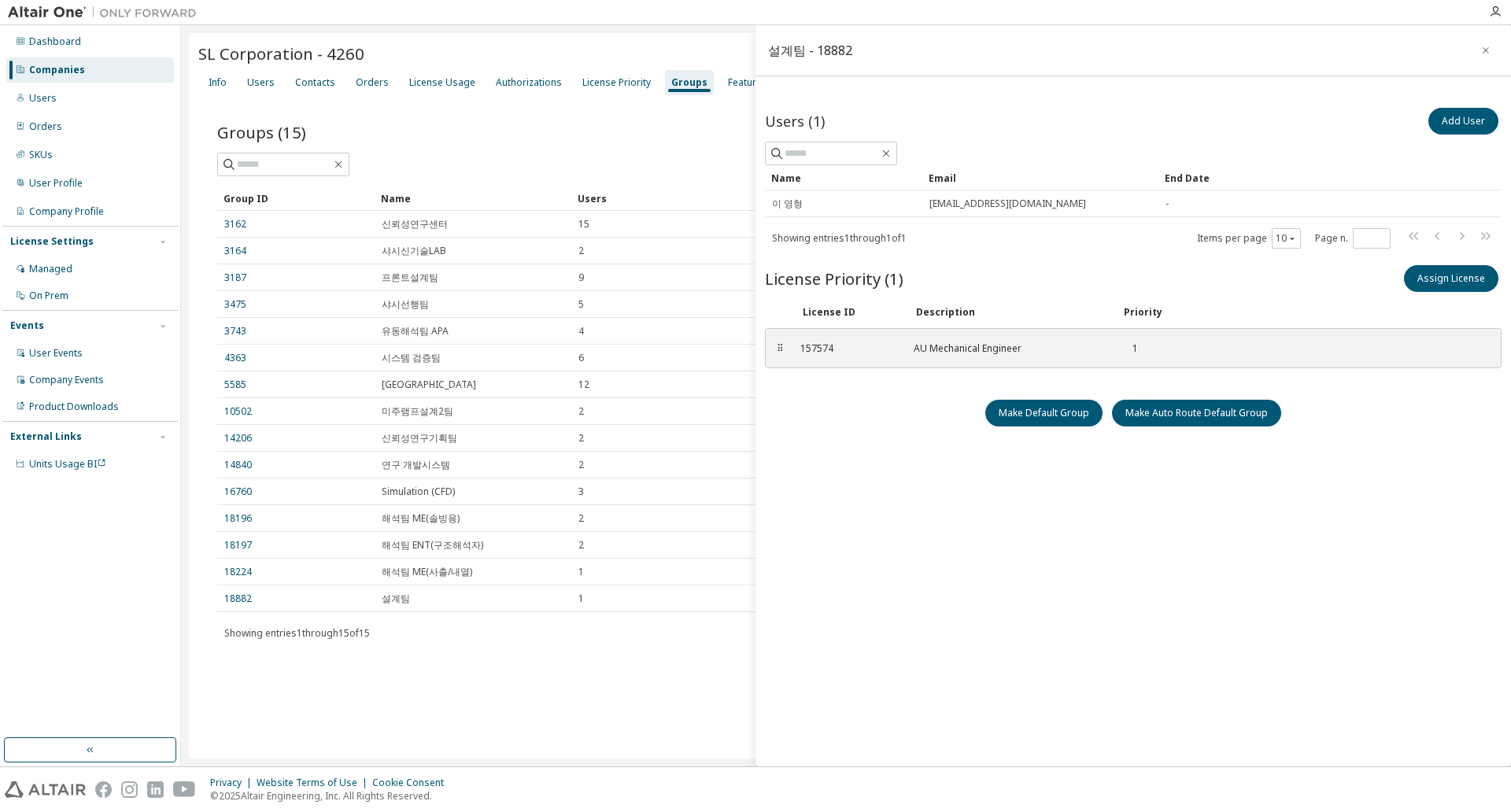
click at [427, 649] on div "Groups (15) Add Group Clear Load Save Save As Field Operator Value Select filte…" at bounding box center [846, 390] width 1296 height 588
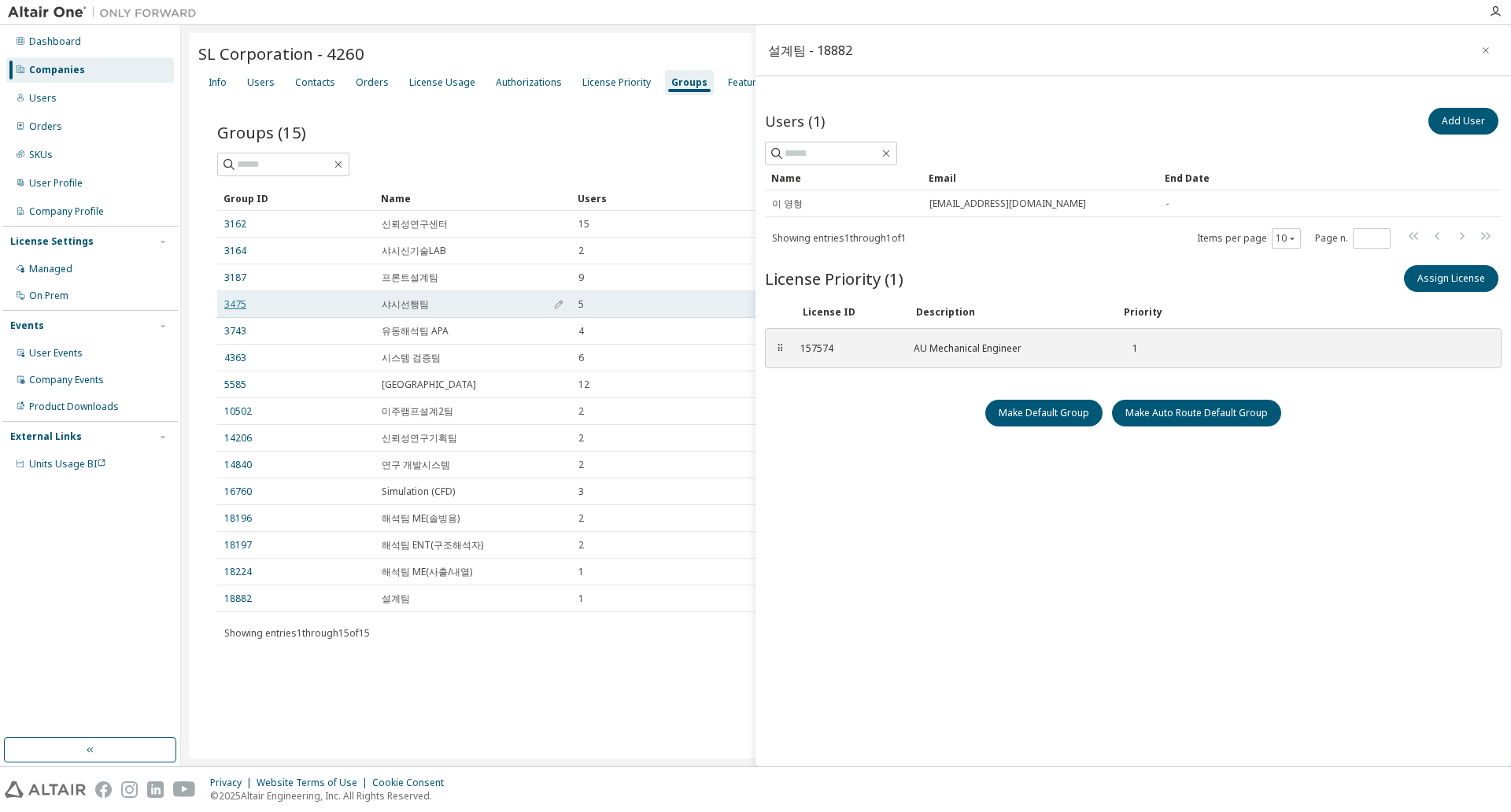
click at [233, 298] on link "3475" at bounding box center [235, 304] width 22 height 12
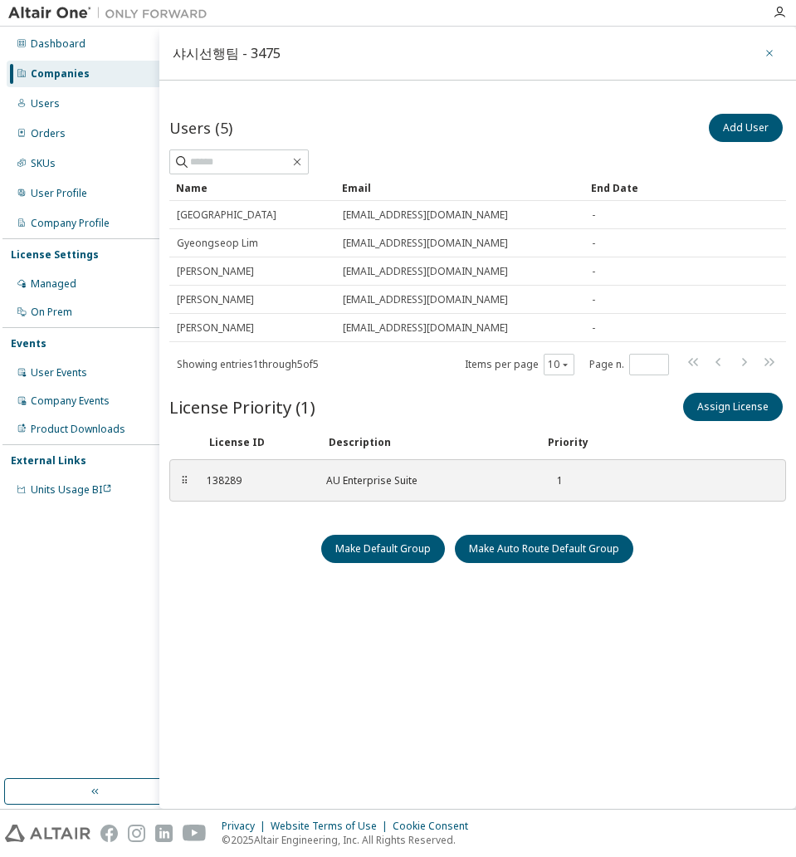
click at [636, 53] on icon "button" at bounding box center [769, 53] width 7 height 7
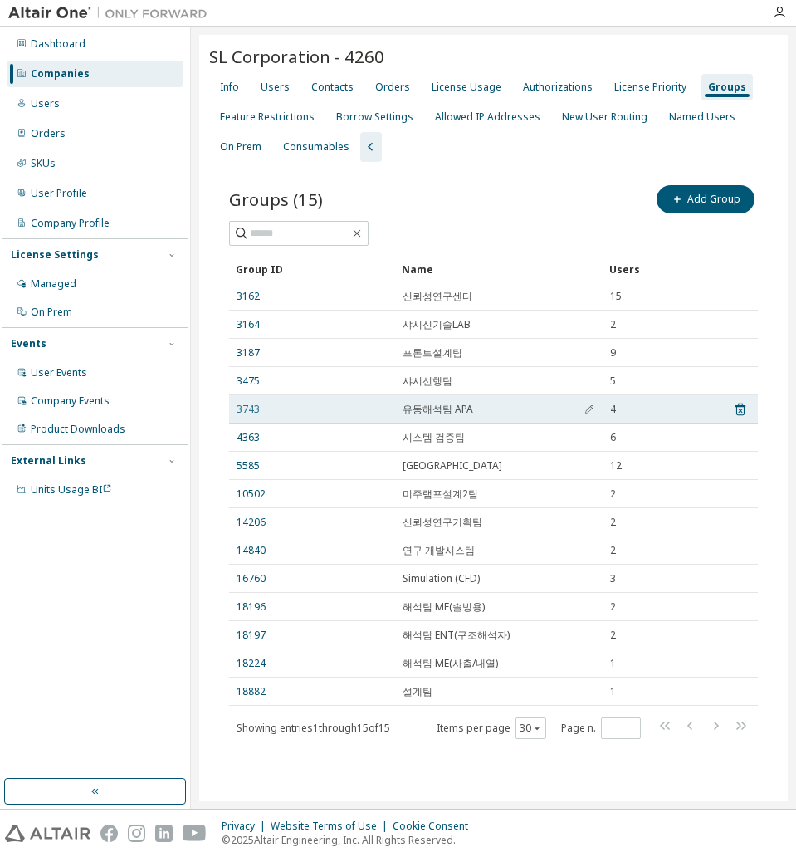
click at [247, 415] on link "3743" at bounding box center [248, 409] width 23 height 13
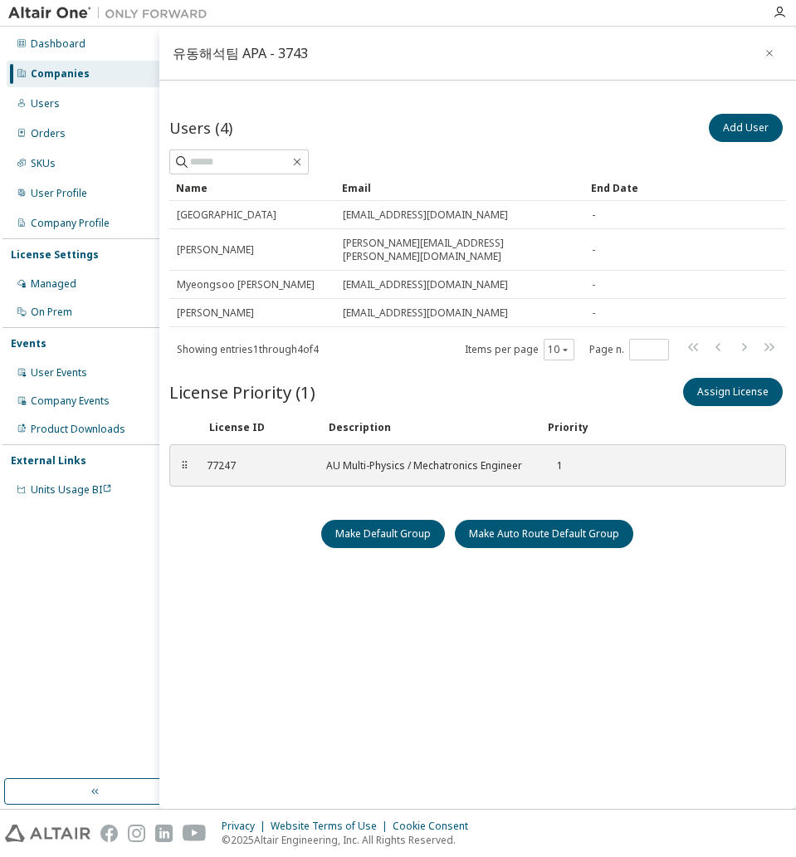
click at [301, 549] on div "Users (4) Add User Clear Load Save Save As Field Operator Value Select filter S…" at bounding box center [477, 453] width 617 height 686
click at [636, 49] on icon "button" at bounding box center [770, 52] width 12 height 13
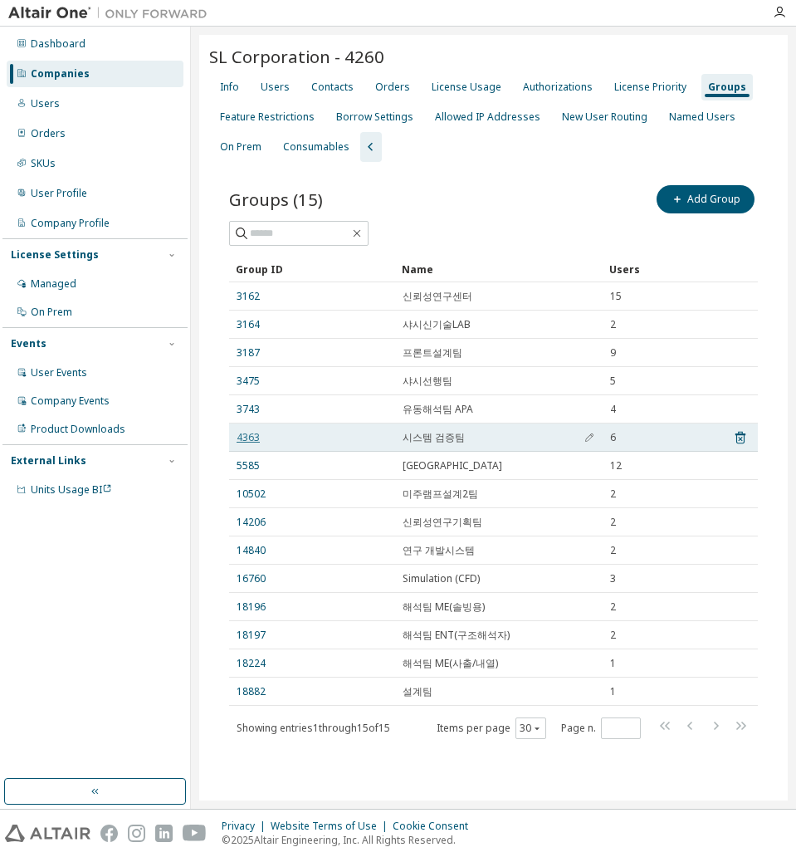
click at [248, 433] on link "4363" at bounding box center [248, 437] width 23 height 13
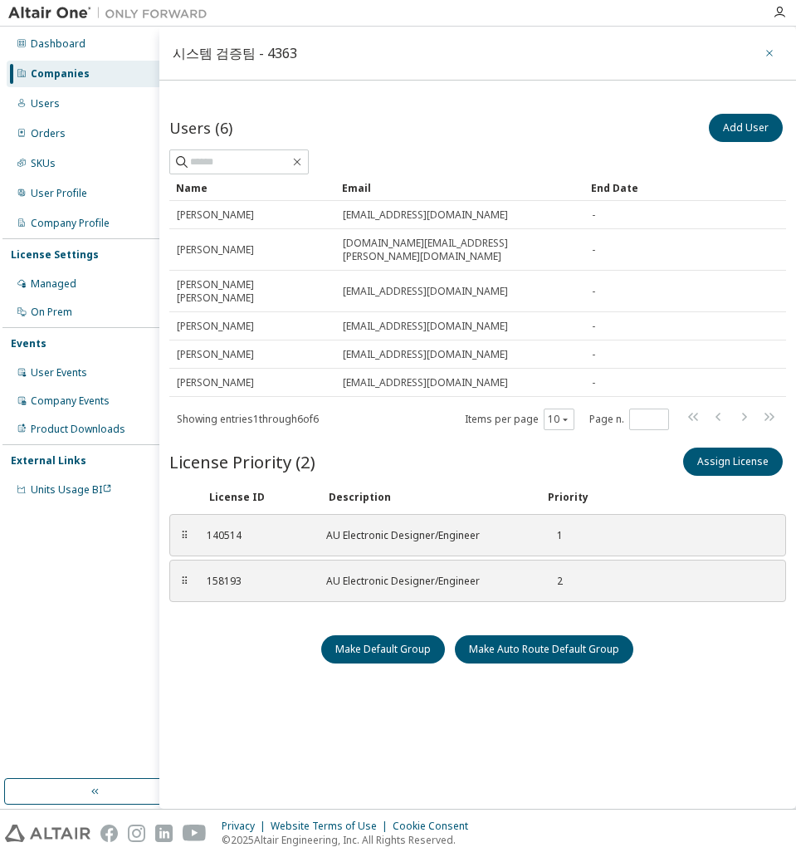
click at [636, 52] on icon "button" at bounding box center [770, 52] width 12 height 13
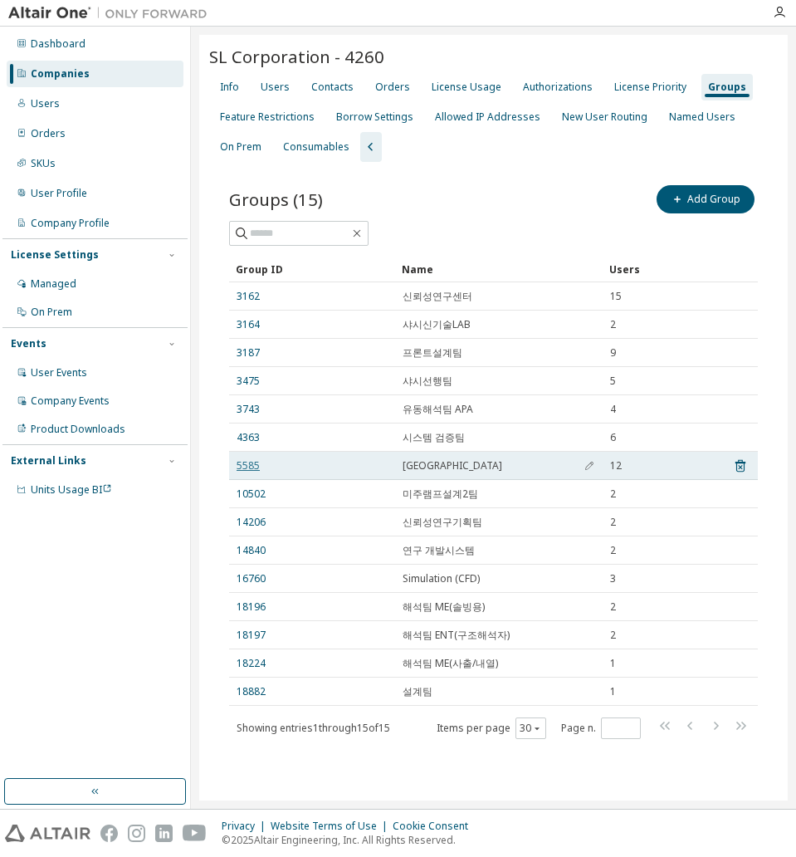
click at [256, 465] on link "5585" at bounding box center [248, 465] width 23 height 13
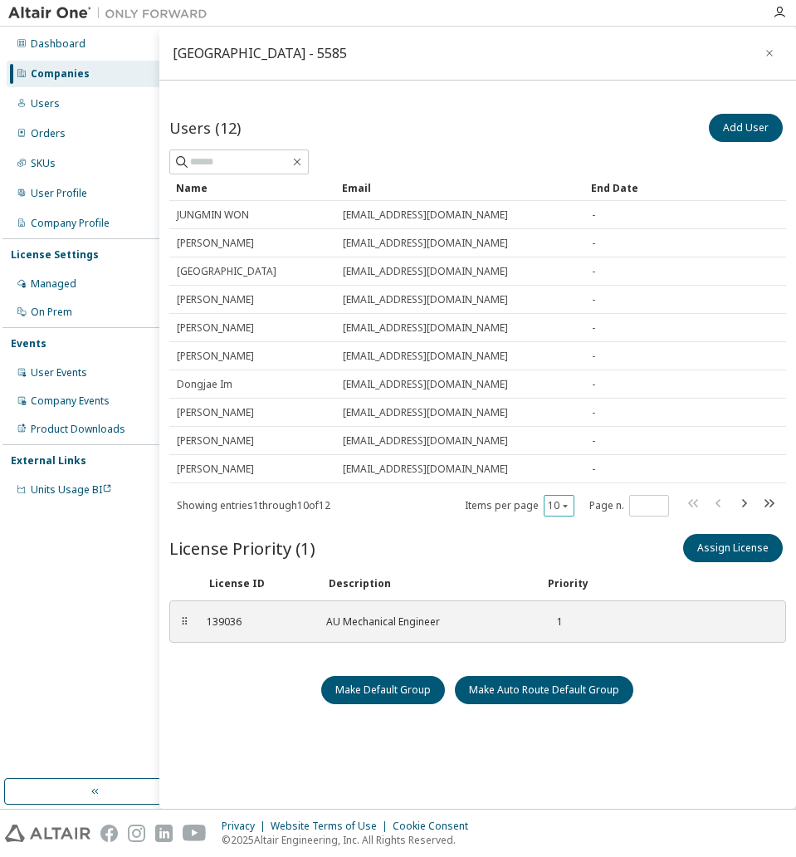
click at [550, 510] on button "10" at bounding box center [559, 505] width 22 height 13
click at [548, 549] on div "20" at bounding box center [610, 548] width 133 height 20
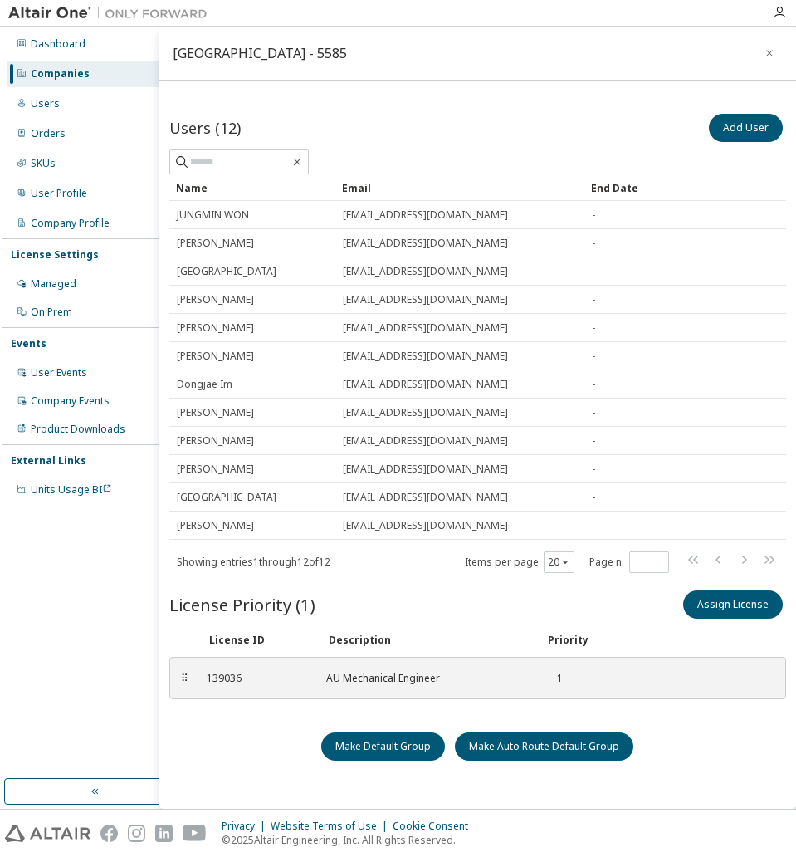
click at [289, 685] on div "Make Default Group Make Auto Route Default Group" at bounding box center [477, 746] width 617 height 28
click at [636, 54] on icon "button" at bounding box center [769, 53] width 7 height 7
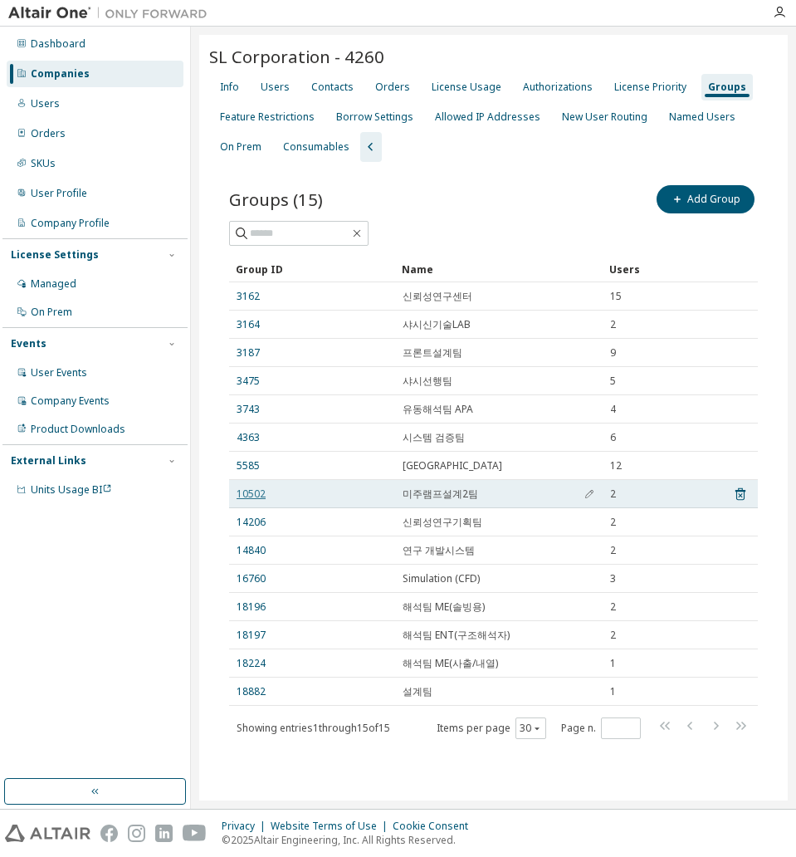
click at [253, 489] on link "10502" at bounding box center [251, 493] width 29 height 13
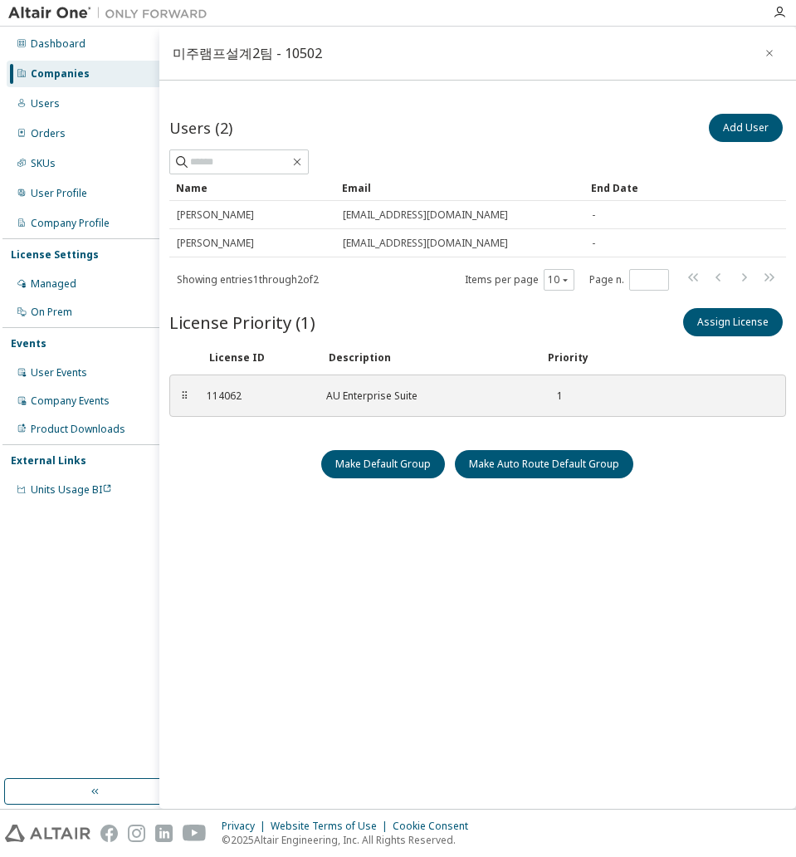
click at [337, 635] on div "Users (2) Add User Clear Load Save Save As Field Operator Value Select filter S…" at bounding box center [477, 453] width 617 height 686
click at [349, 621] on div "Users (2) Add User Clear Load Save Save As Field Operator Value Select filter S…" at bounding box center [477, 453] width 617 height 686
click at [636, 51] on icon "button" at bounding box center [770, 52] width 12 height 13
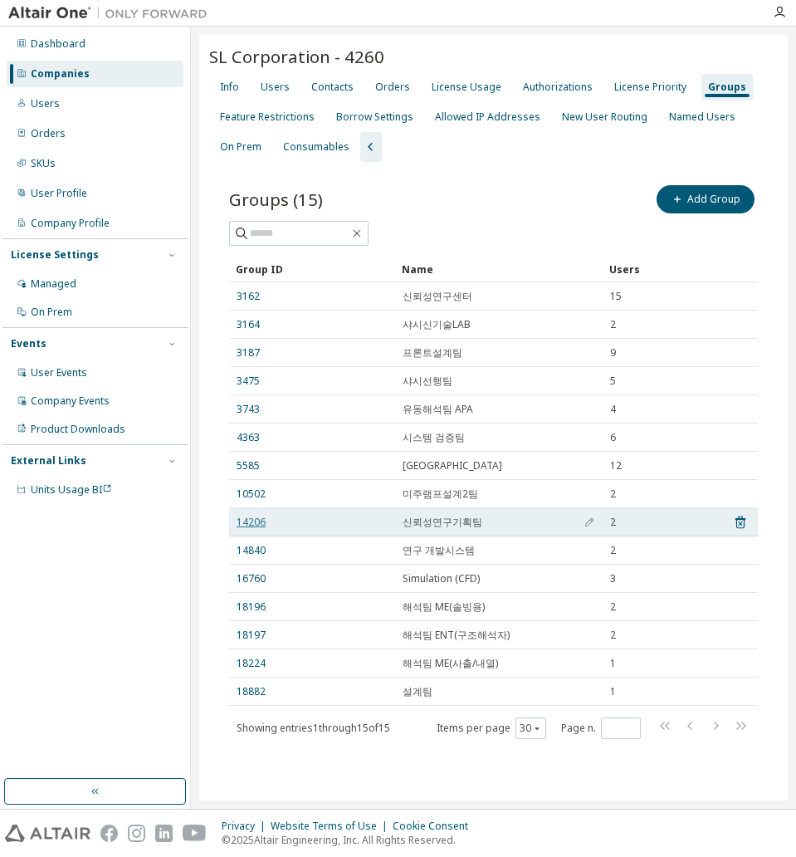
click at [254, 521] on link "14206" at bounding box center [251, 522] width 29 height 13
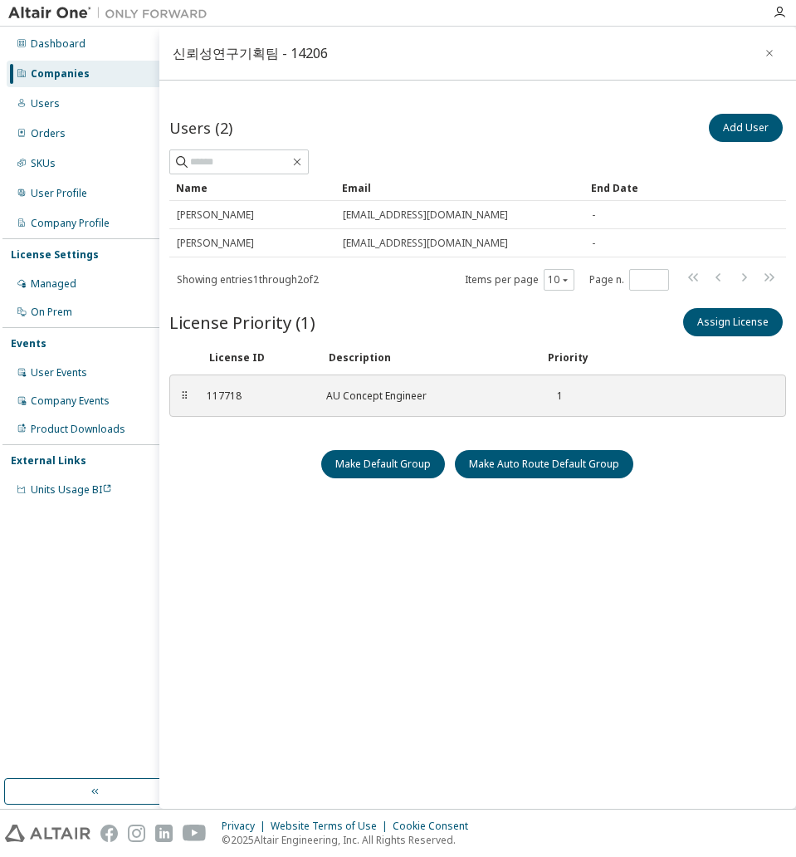
click at [330, 621] on div "Users (2) Add User Clear Load Save Save As Field Operator Value Select filter S…" at bounding box center [477, 453] width 617 height 686
click at [259, 633] on div "Users (2) Add User Clear Load Save Save As Field Operator Value Select filter S…" at bounding box center [477, 453] width 617 height 686
click at [218, 531] on div "Users (2) Add User Clear Load Save Save As Field Operator Value Select filter S…" at bounding box center [477, 453] width 617 height 686
click at [636, 52] on icon "button" at bounding box center [770, 52] width 12 height 13
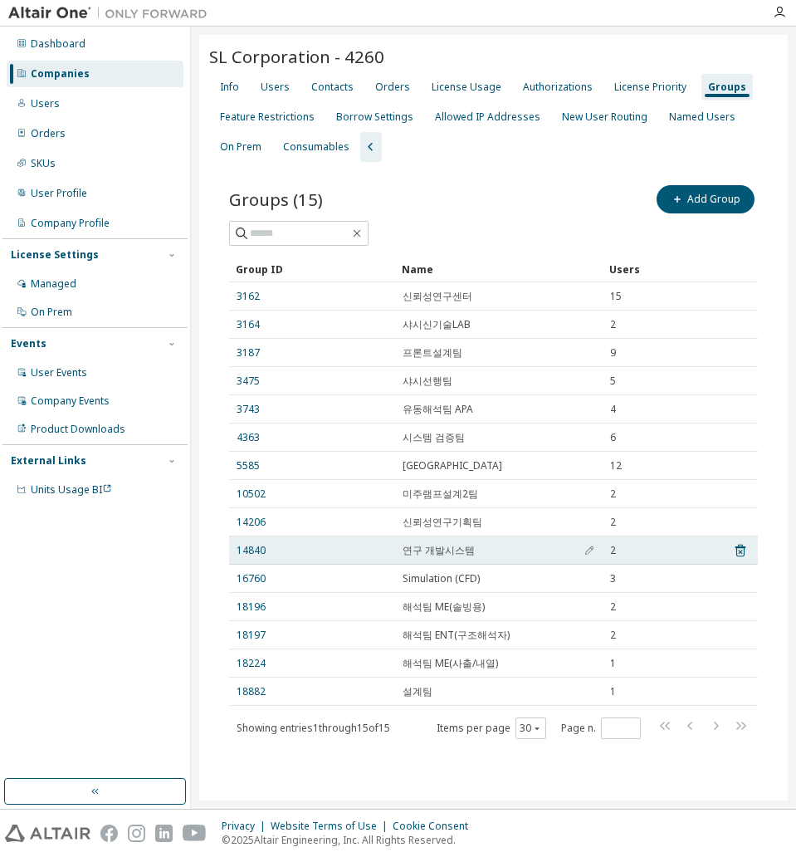
click at [267, 545] on div "14840" at bounding box center [312, 550] width 151 height 13
click at [253, 550] on link "14840" at bounding box center [251, 550] width 29 height 13
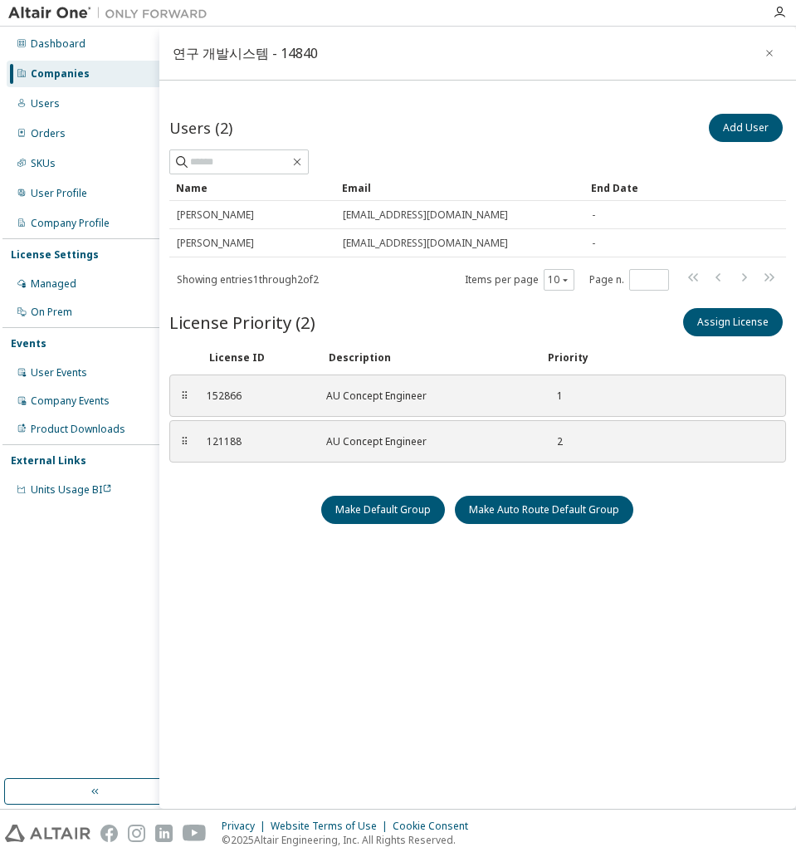
click at [236, 570] on div "Users (2) Add User Clear Load Save Save As Field Operator Value Select filter S…" at bounding box center [477, 453] width 617 height 686
click at [636, 60] on button "button" at bounding box center [769, 53] width 27 height 27
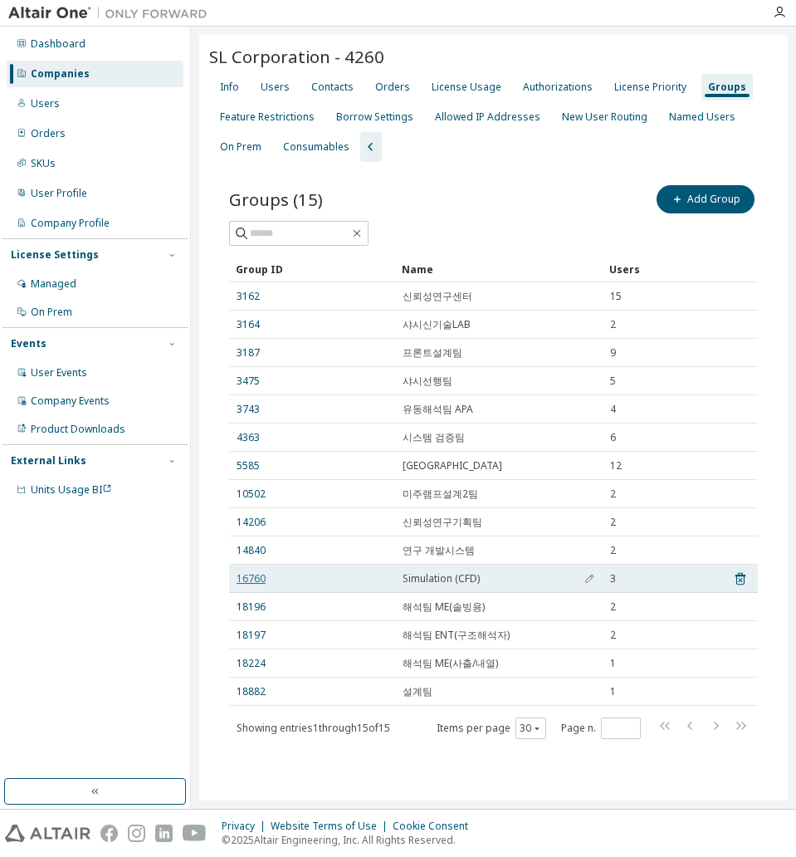
click at [243, 575] on link "16760" at bounding box center [251, 578] width 29 height 13
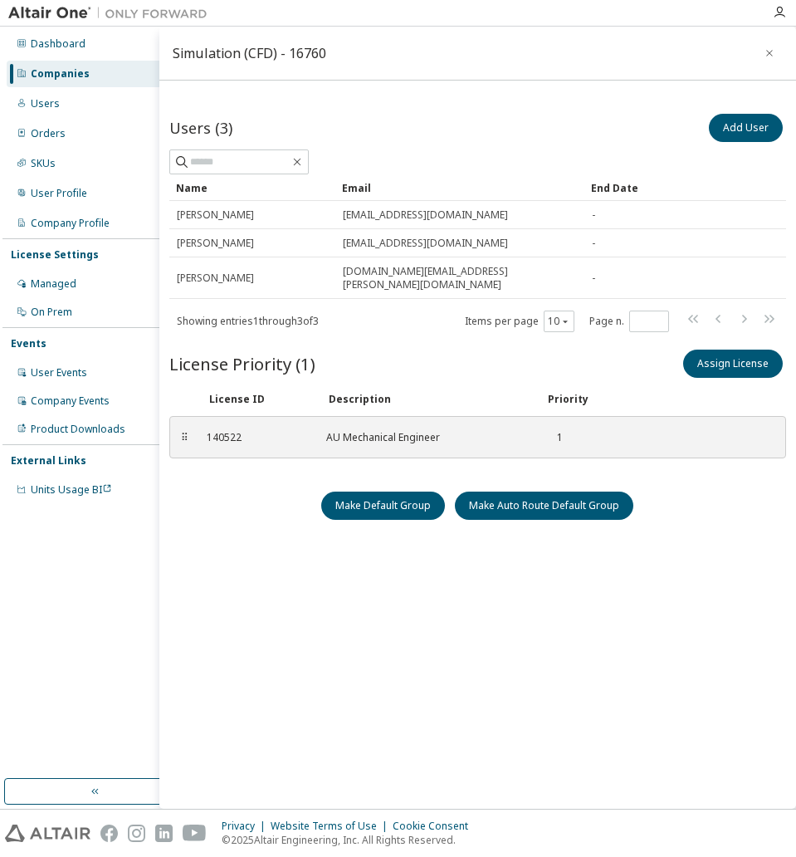
click at [245, 642] on div "Users (3) Add User Clear Load Save Save As Field Operator Value Select filter S…" at bounding box center [477, 453] width 617 height 686
click at [636, 50] on icon "button" at bounding box center [770, 52] width 12 height 13
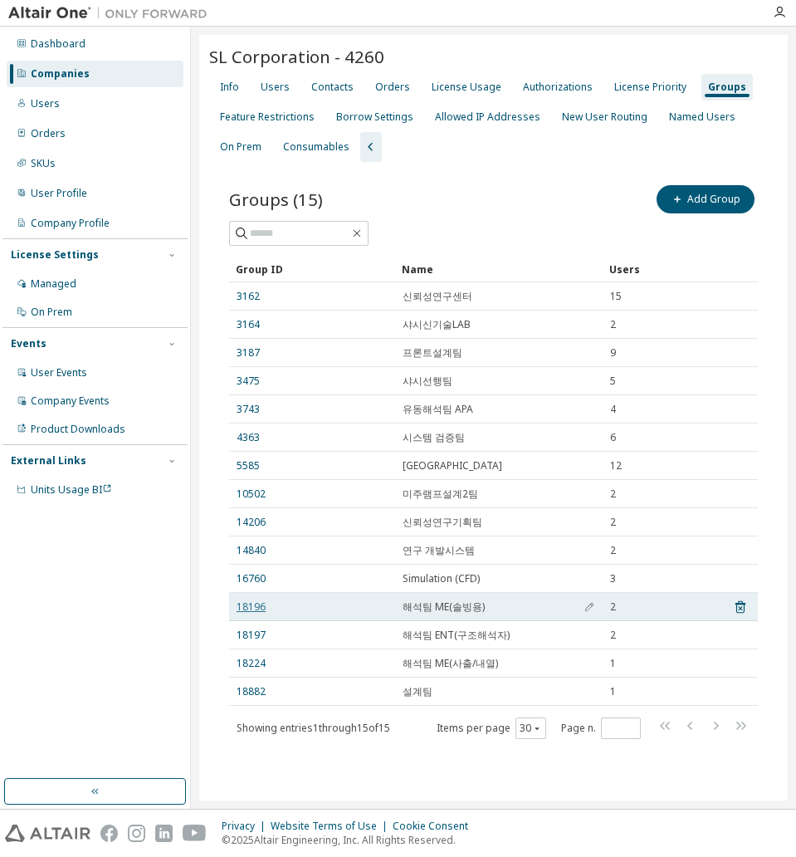
click at [262, 600] on link "18196" at bounding box center [251, 606] width 29 height 13
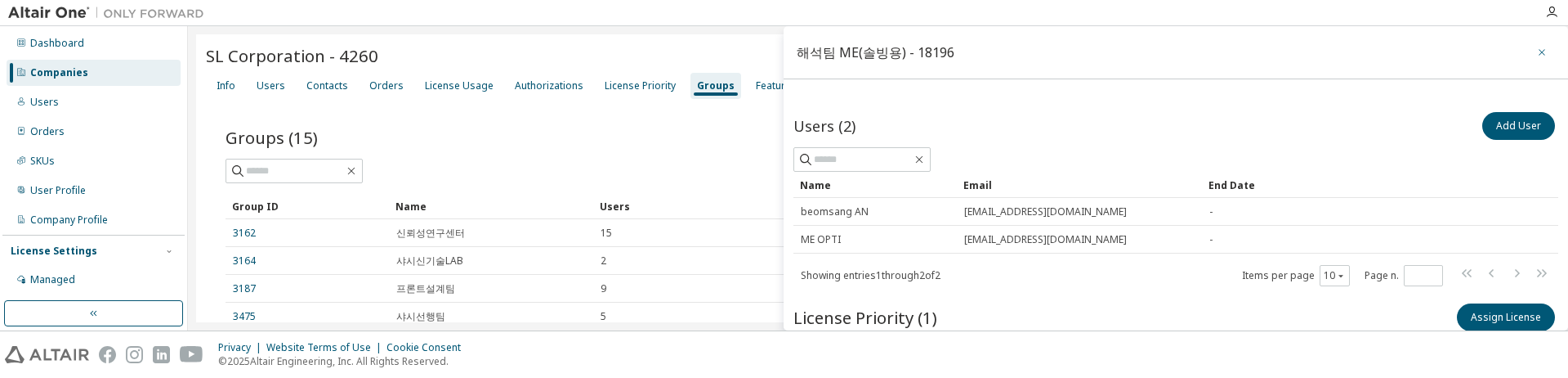
click at [626, 52] on icon "button" at bounding box center [1541, 52] width 7 height 7
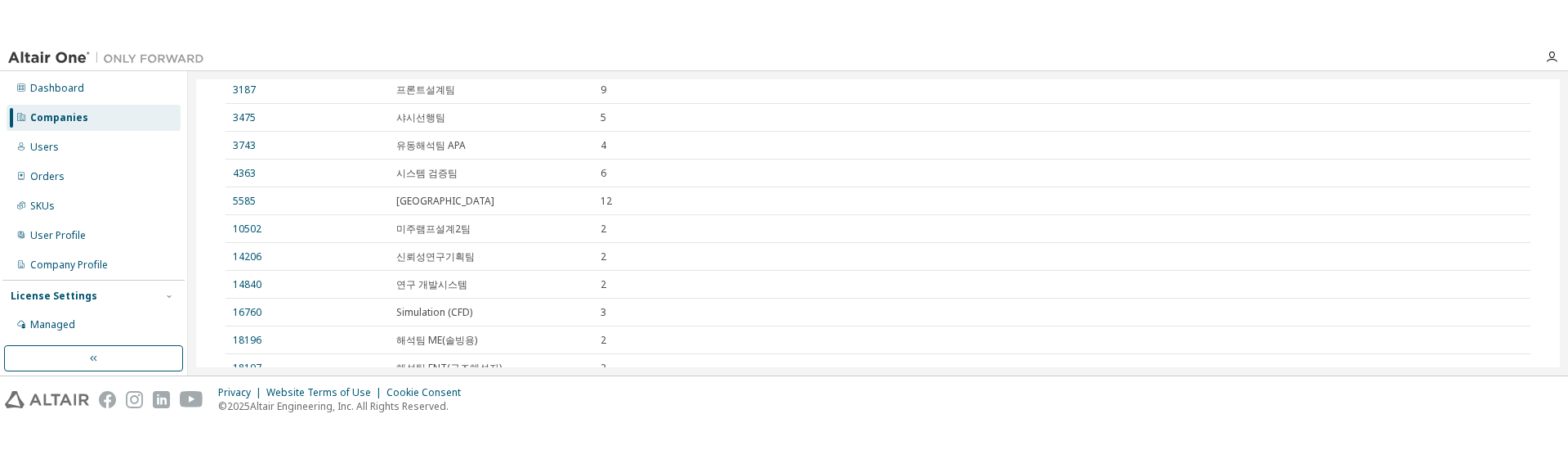
scroll to position [400, 0]
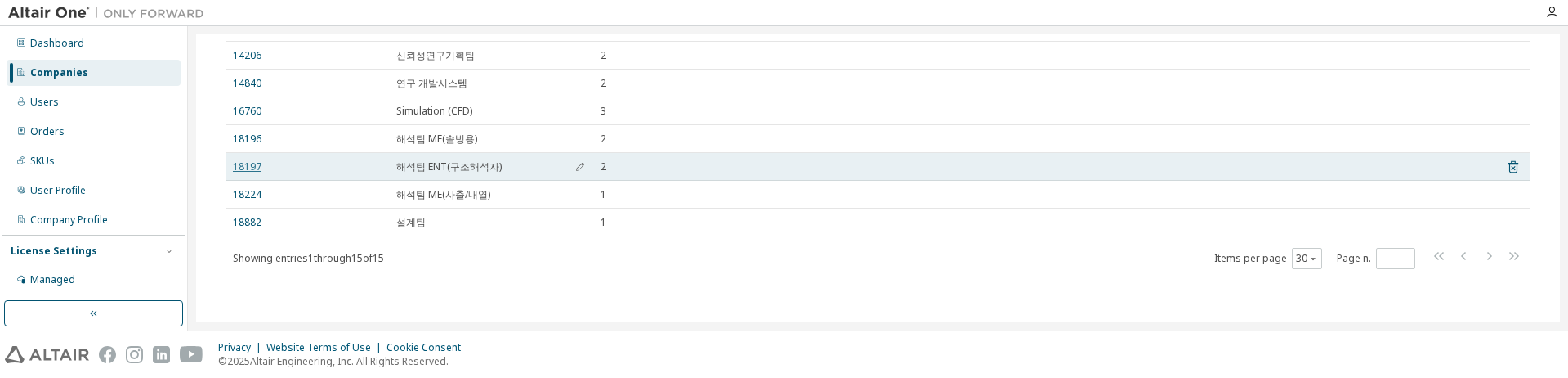
click at [253, 161] on link "18197" at bounding box center [247, 166] width 29 height 13
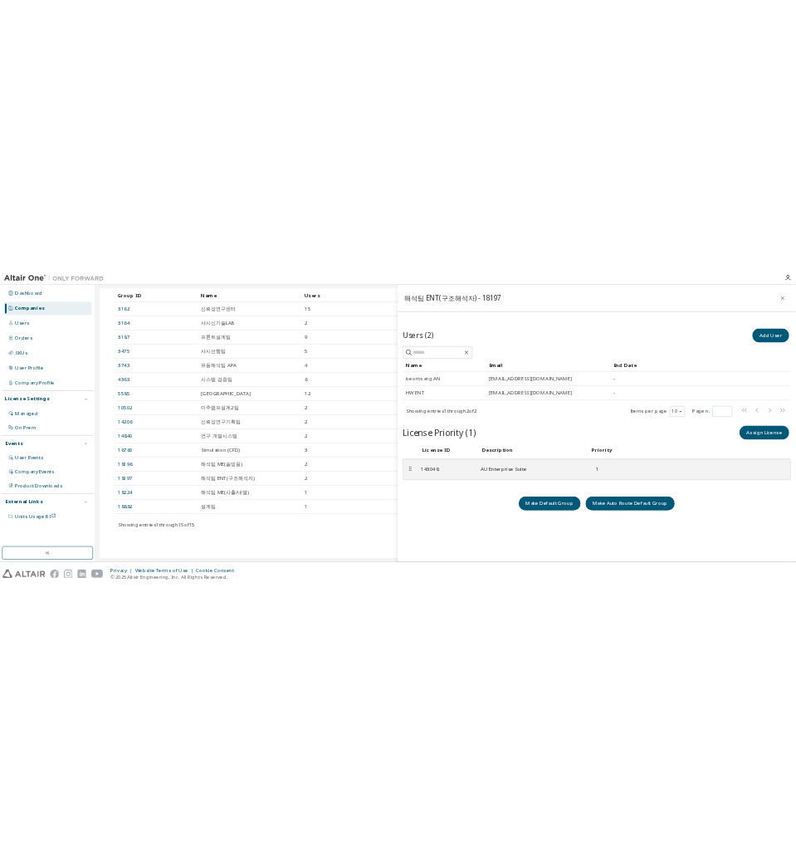
scroll to position [153, 0]
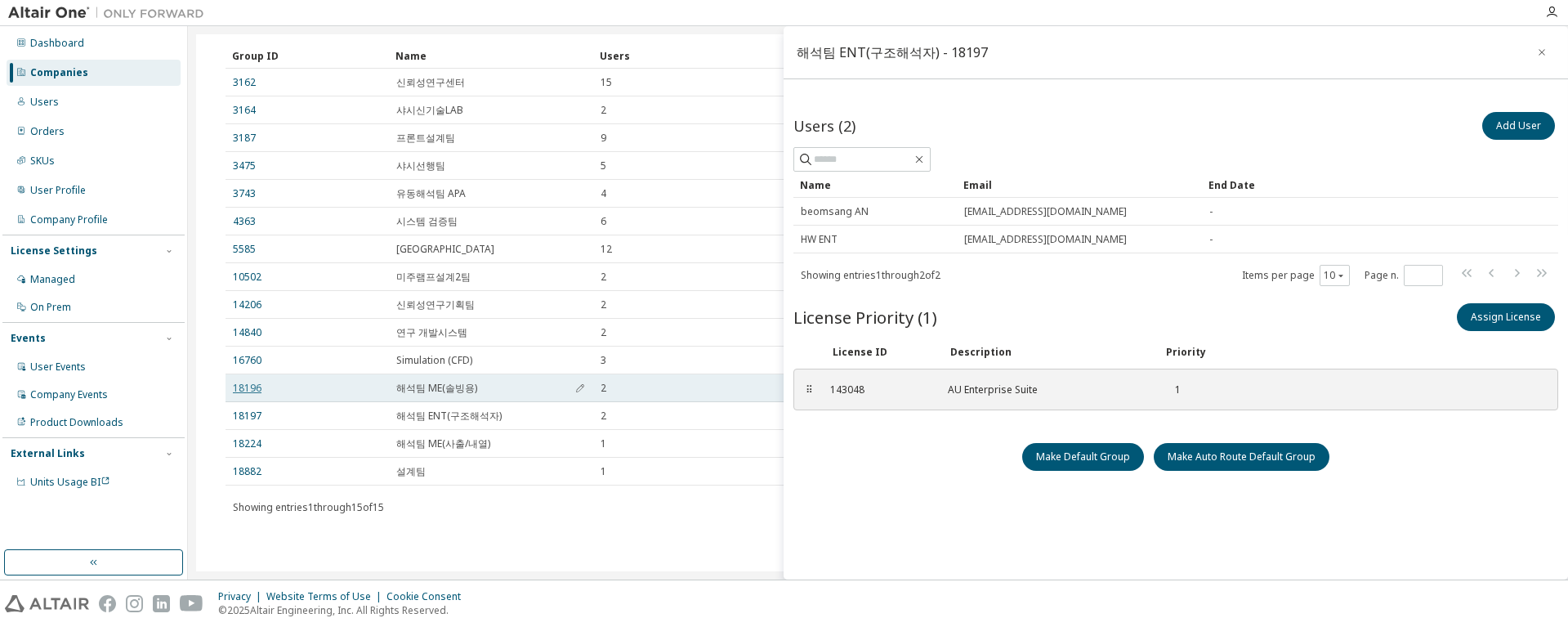
click at [252, 388] on link "18196" at bounding box center [247, 388] width 29 height 13
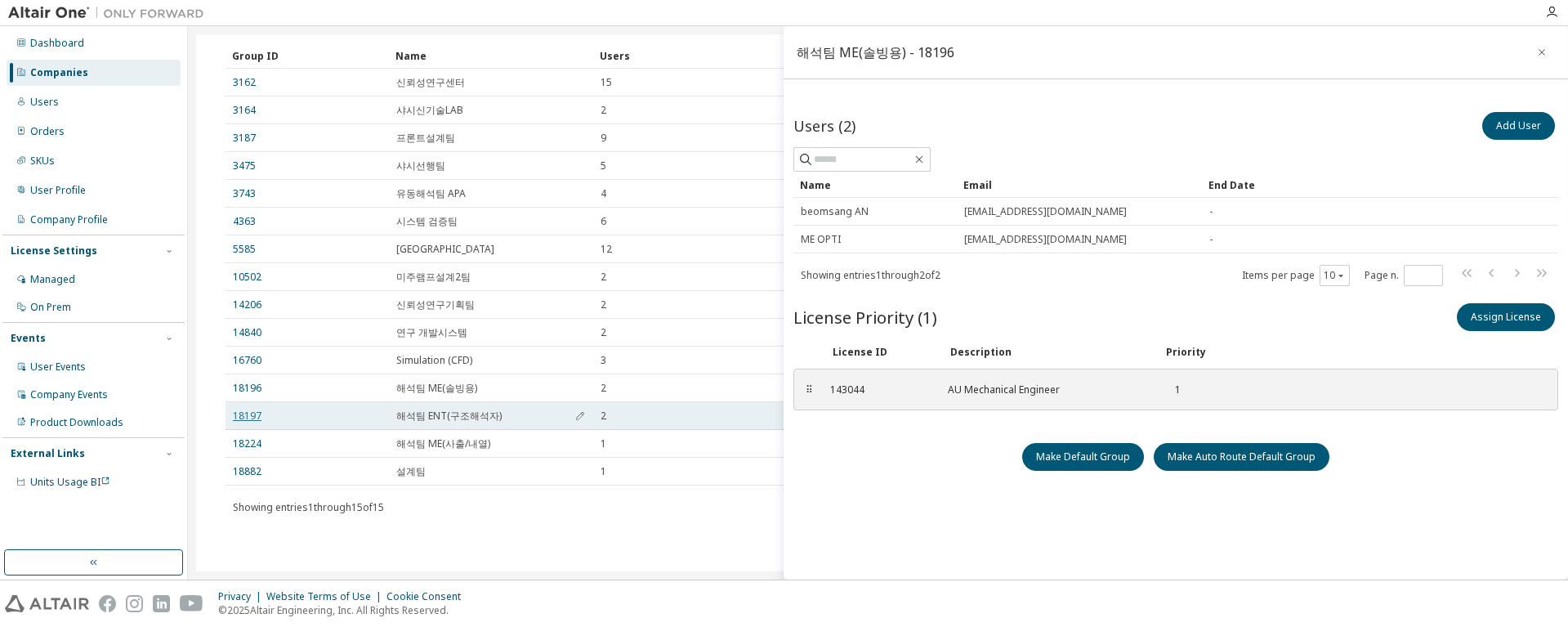
click at [256, 409] on link "18197" at bounding box center [247, 415] width 29 height 13
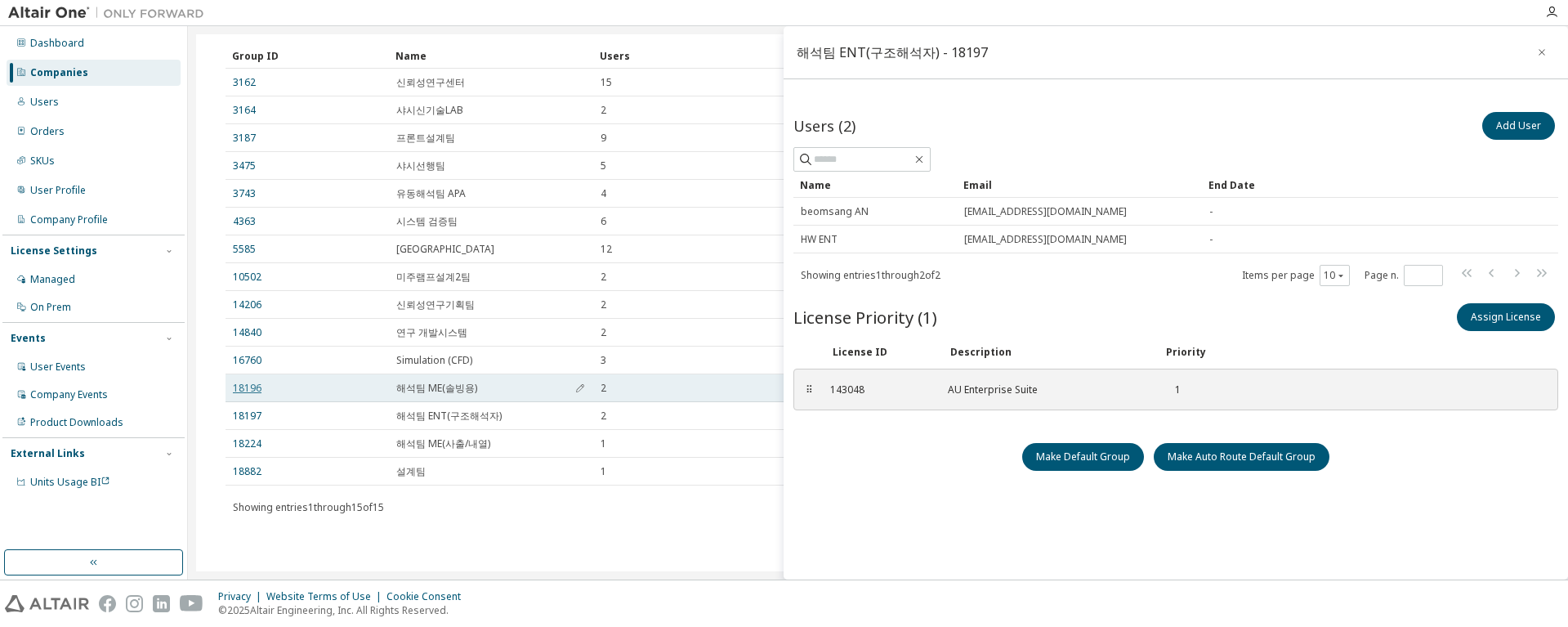
click at [254, 389] on link "18196" at bounding box center [247, 388] width 29 height 13
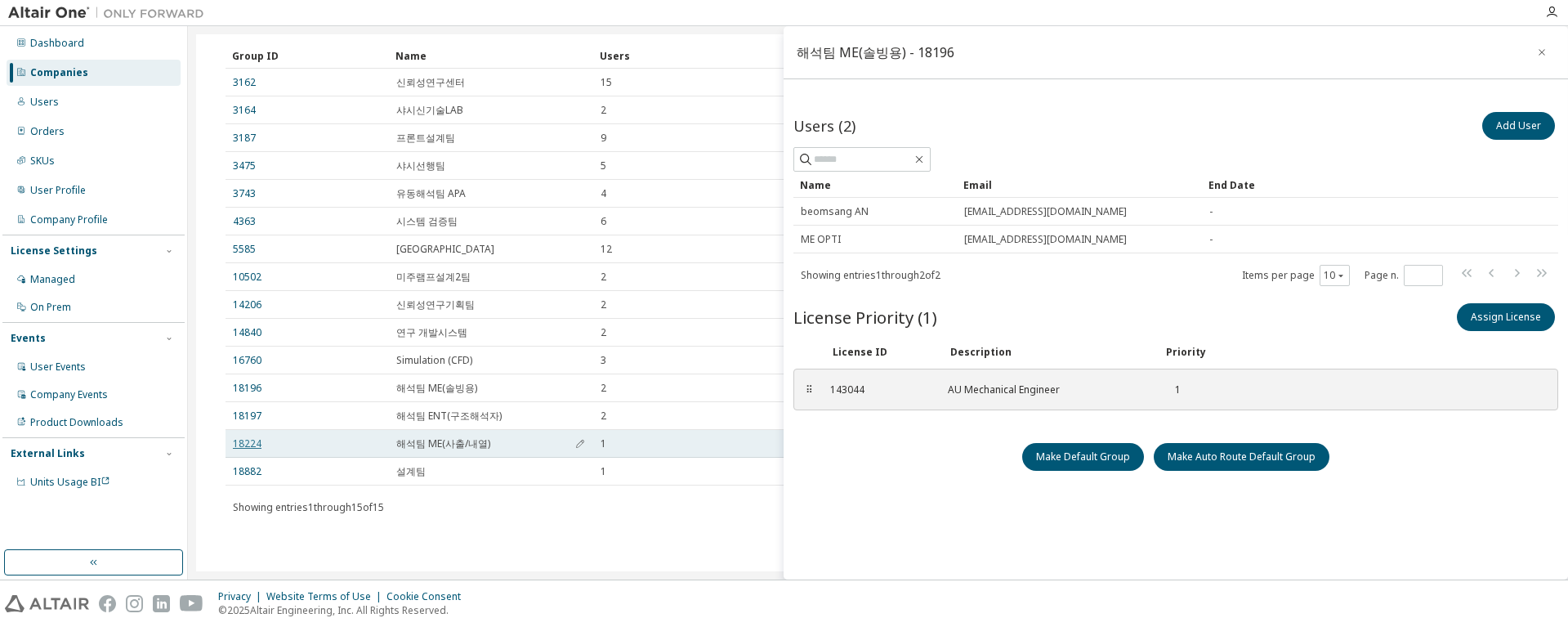
click at [243, 443] on link "18224" at bounding box center [247, 443] width 29 height 13
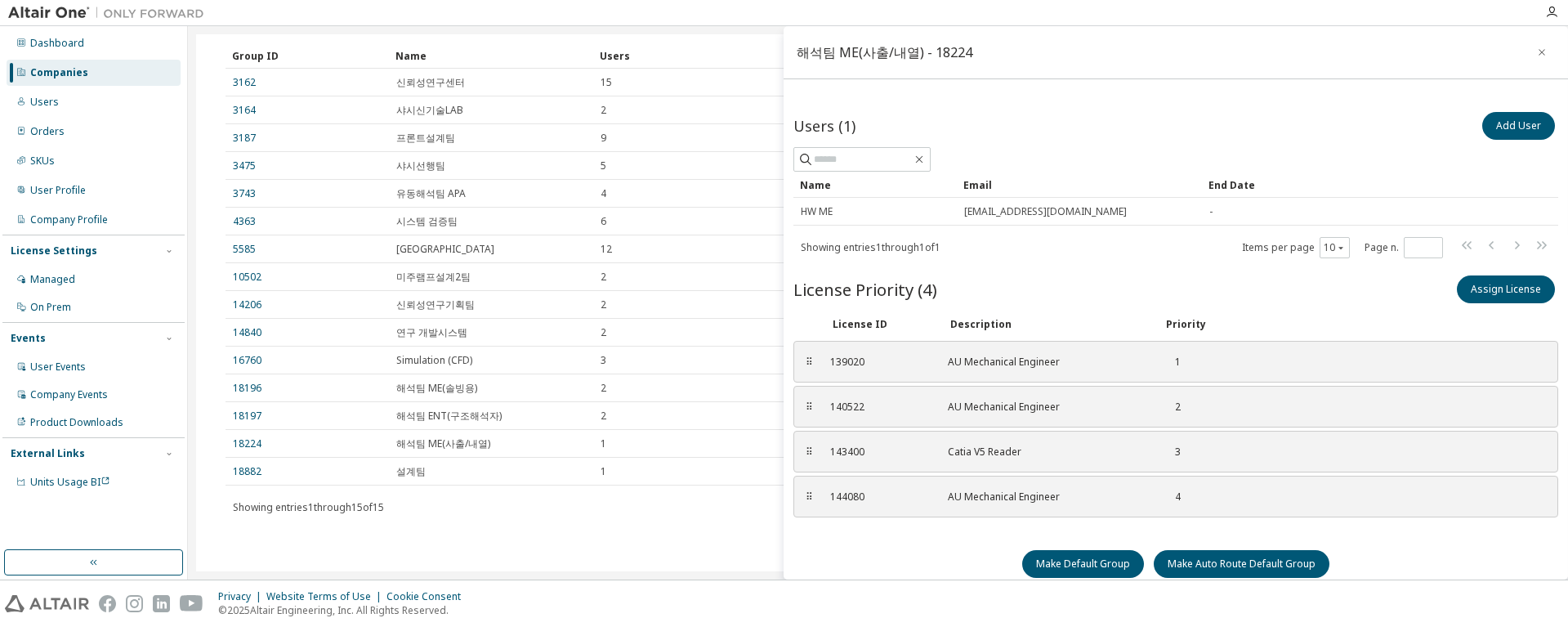
click at [626, 566] on div "Make Default Group Make Auto Route Default Group" at bounding box center [1175, 564] width 765 height 28
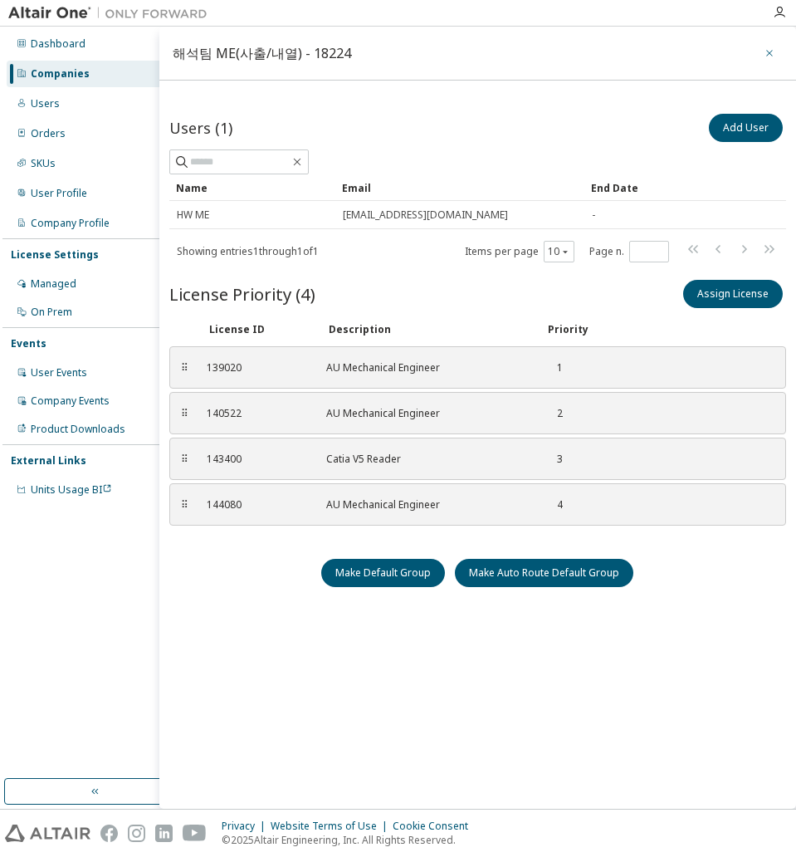
click at [636, 52] on icon "button" at bounding box center [770, 52] width 12 height 13
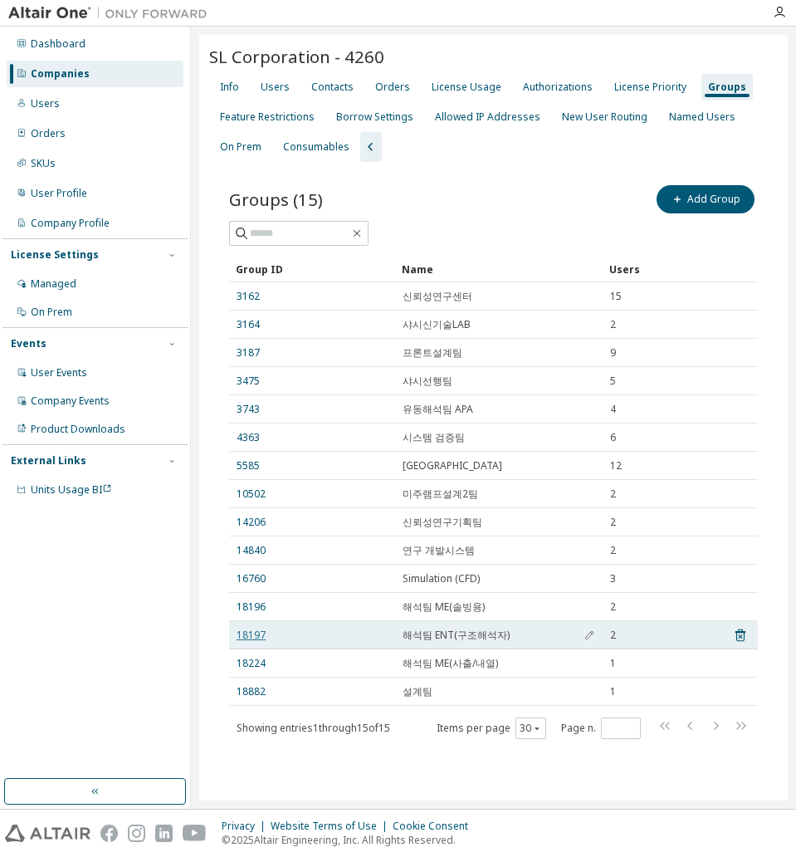
click at [253, 633] on link "18197" at bounding box center [251, 634] width 29 height 13
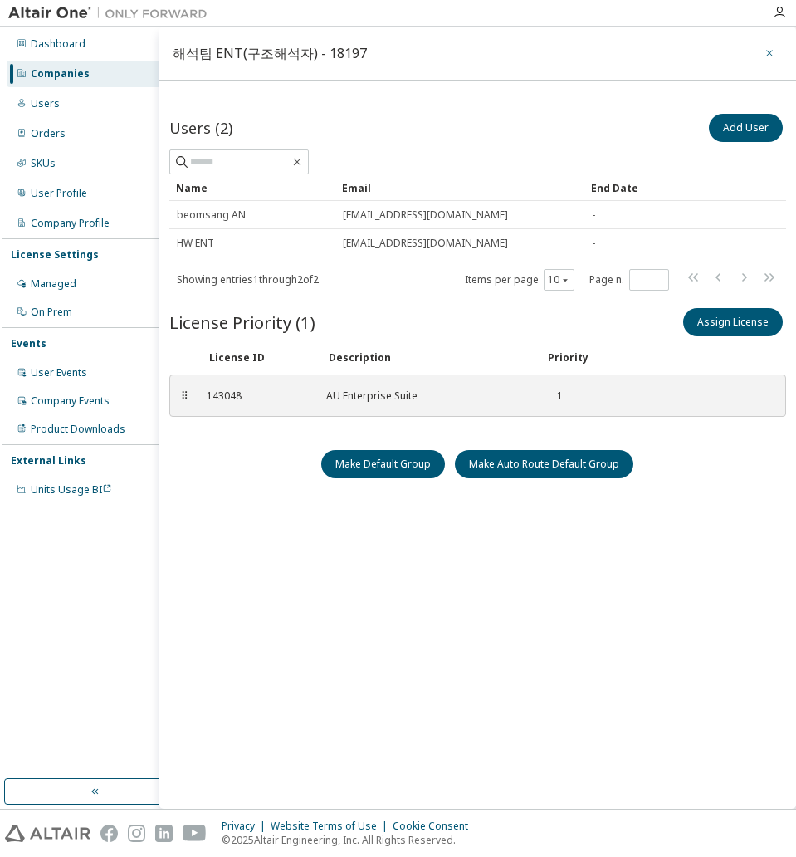
click at [636, 56] on icon "button" at bounding box center [770, 52] width 12 height 13
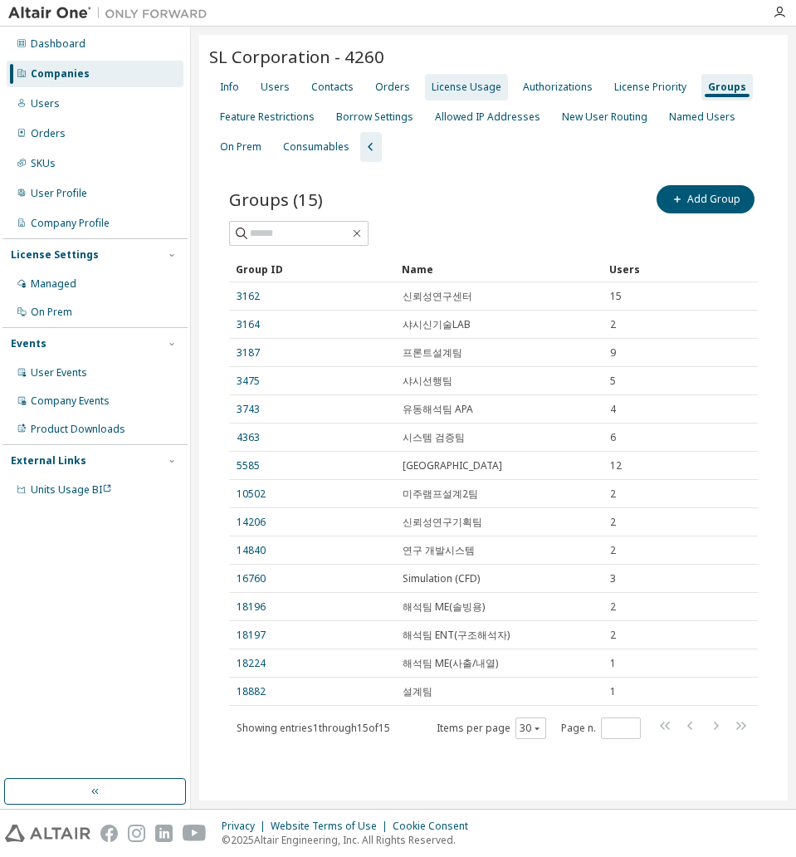
click at [467, 86] on div "License Usage" at bounding box center [467, 87] width 70 height 13
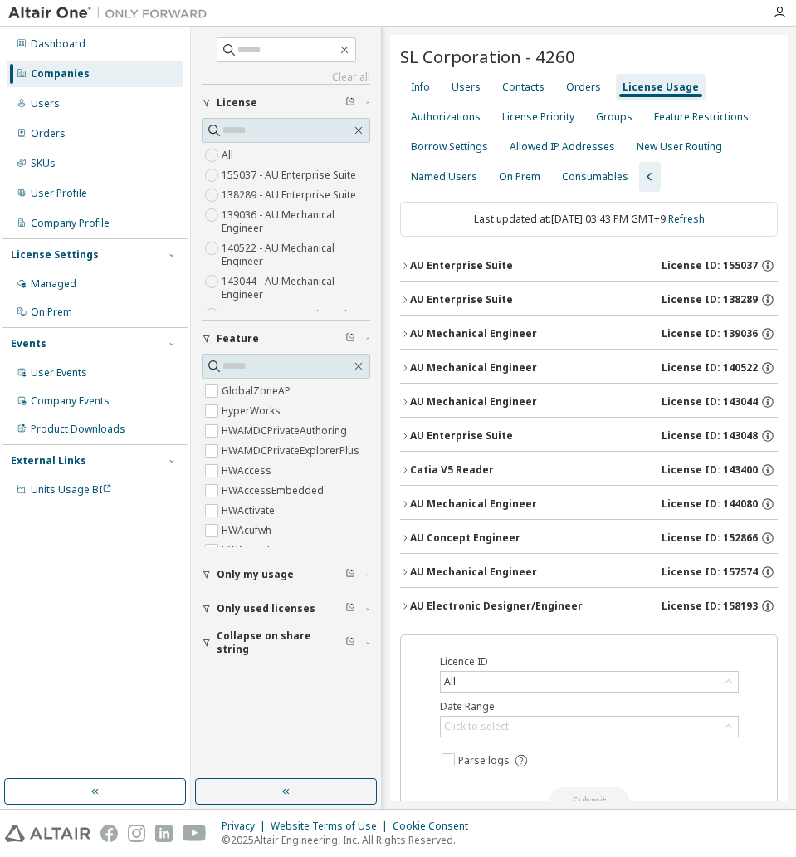
click at [397, 438] on div "SL Corporation - 4260 Clear Load Save Save As Field Operator Value Select filte…" at bounding box center [589, 455] width 398 height 840
click at [407, 437] on icon "button" at bounding box center [405, 436] width 10 height 10
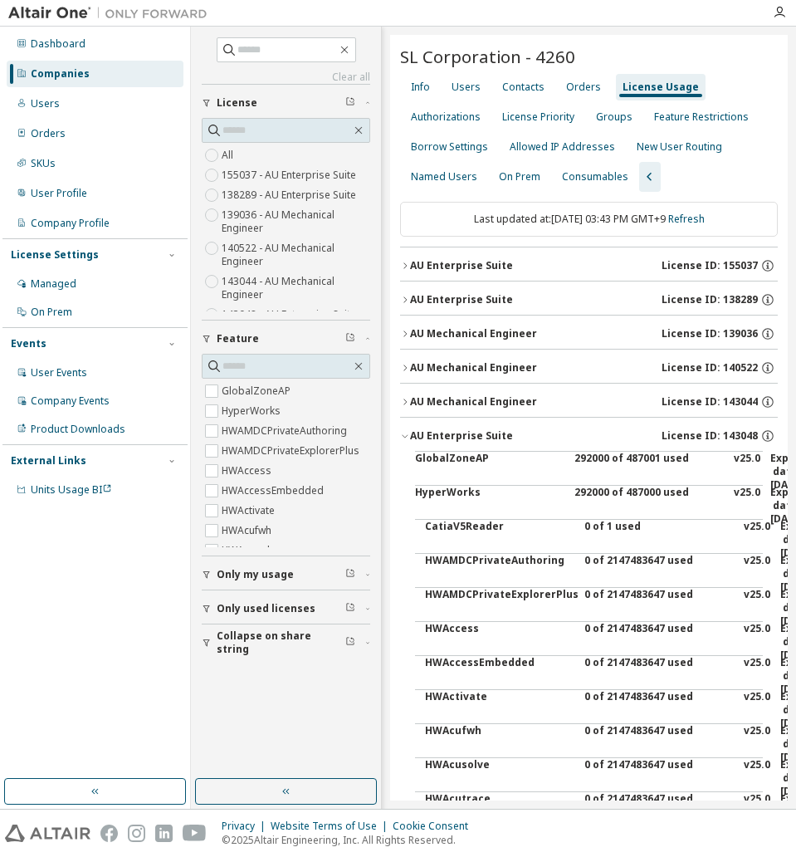
scroll to position [81, 0]
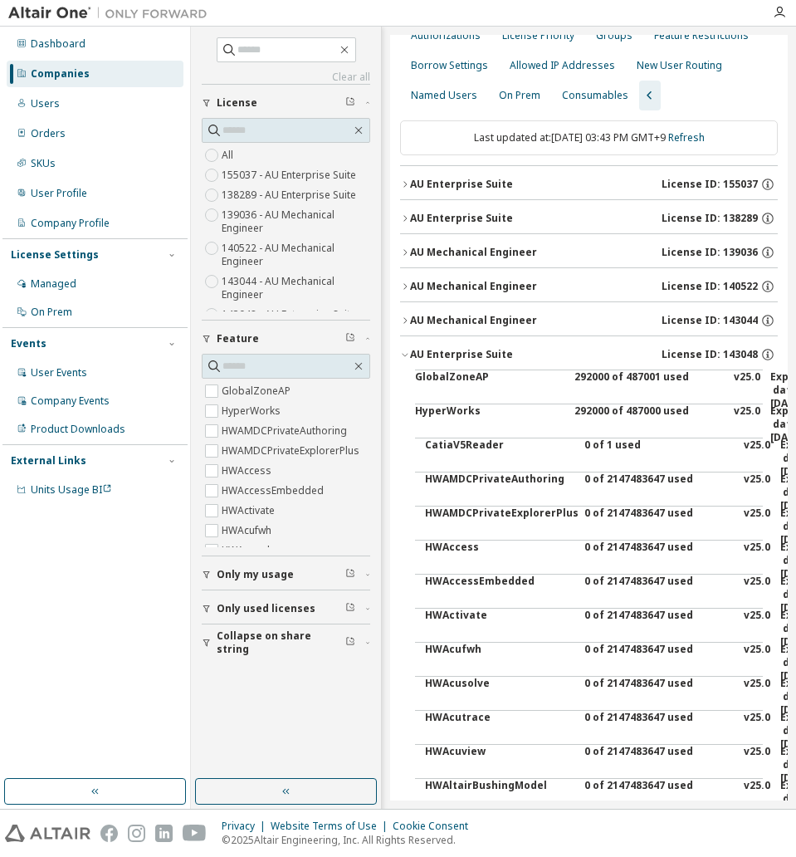
click at [408, 354] on icon "button" at bounding box center [405, 355] width 10 height 10
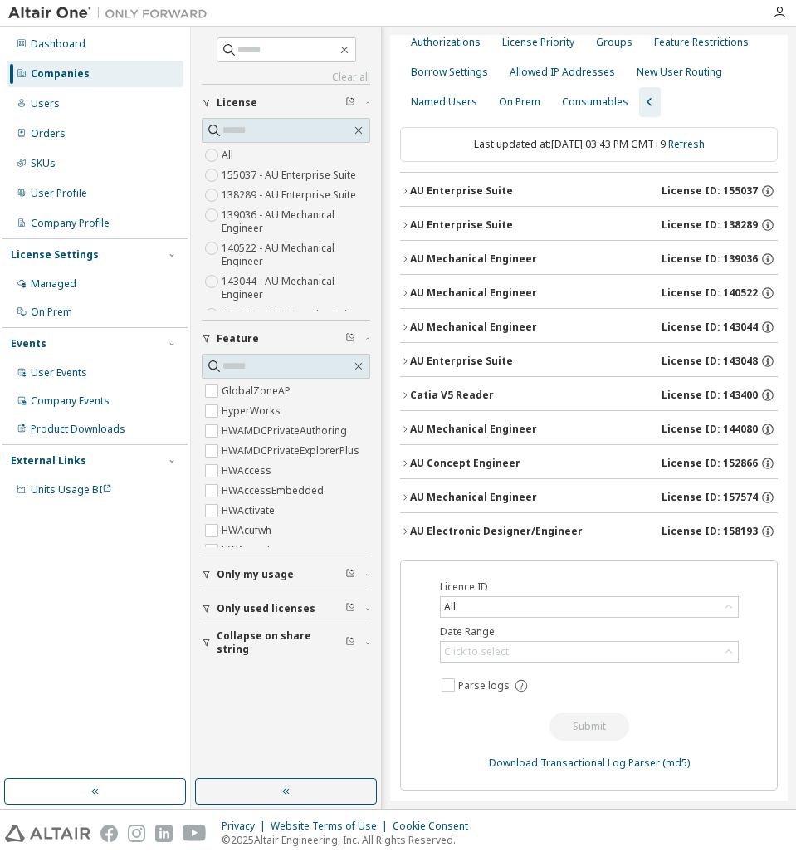
scroll to position [75, 0]
click at [402, 359] on icon "button" at bounding box center [405, 361] width 10 height 10
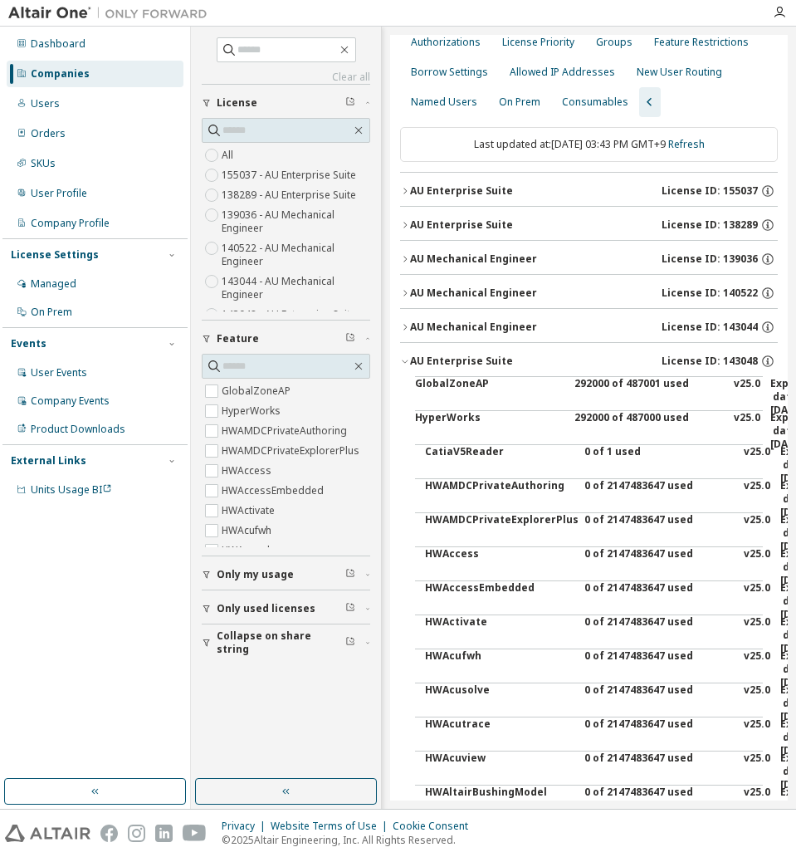
scroll to position [81, 0]
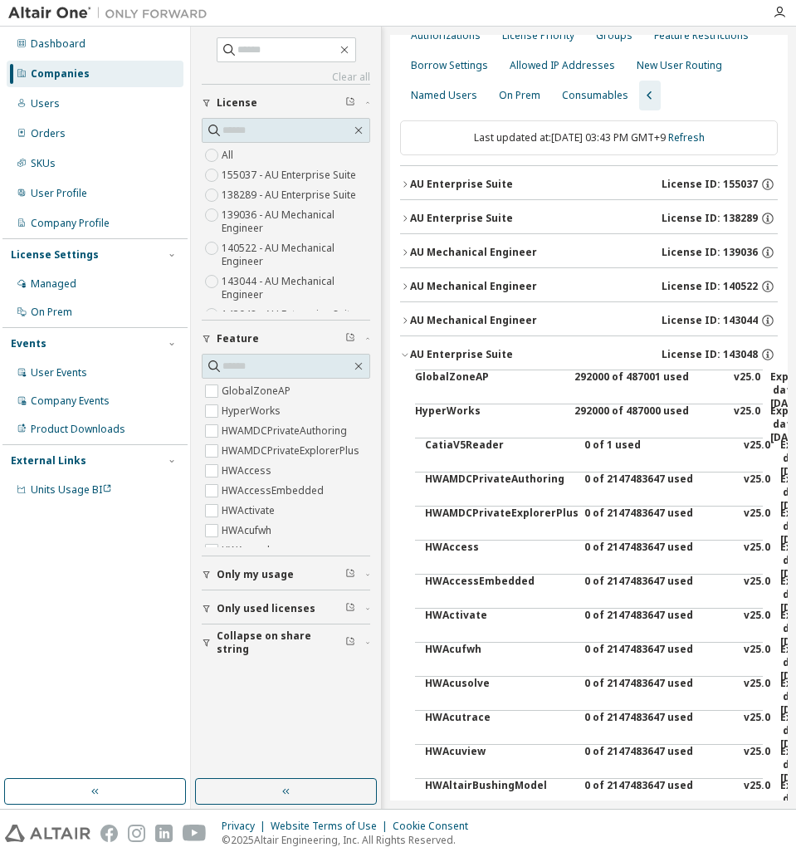
click at [406, 350] on icon "button" at bounding box center [405, 355] width 10 height 10
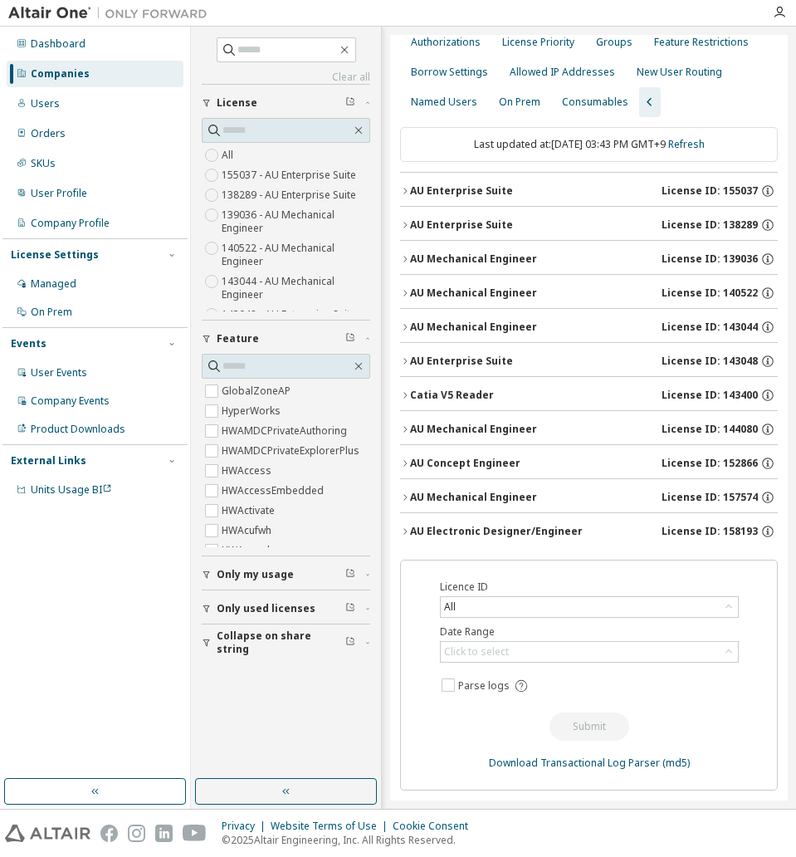
scroll to position [75, 0]
click at [408, 262] on icon "button" at bounding box center [405, 259] width 10 height 10
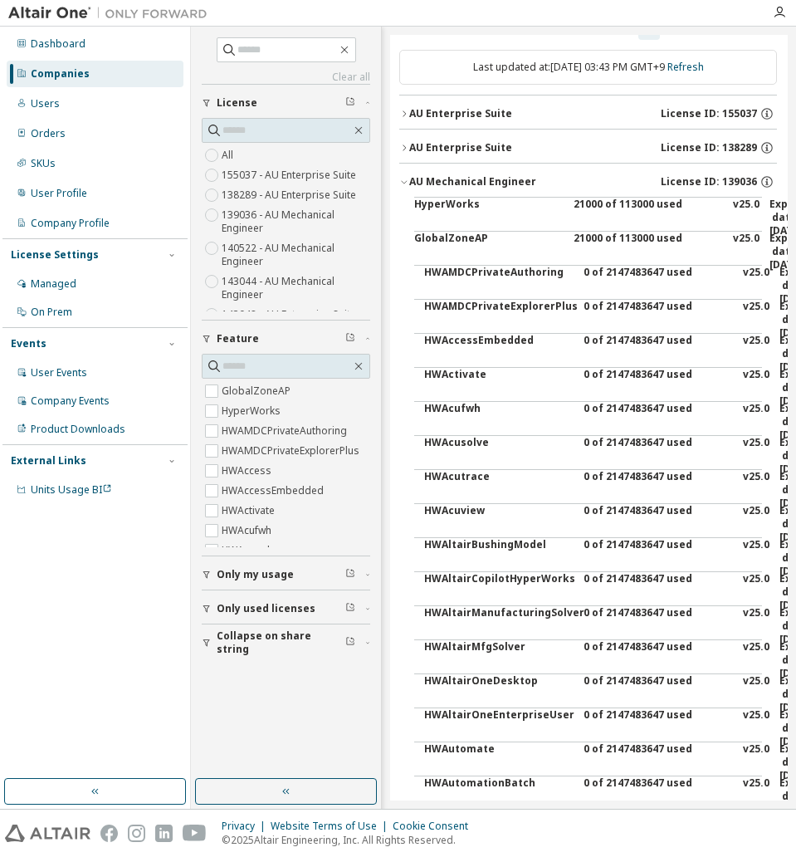
scroll to position [151, 0]
click at [405, 179] on icon "button" at bounding box center [404, 183] width 10 height 10
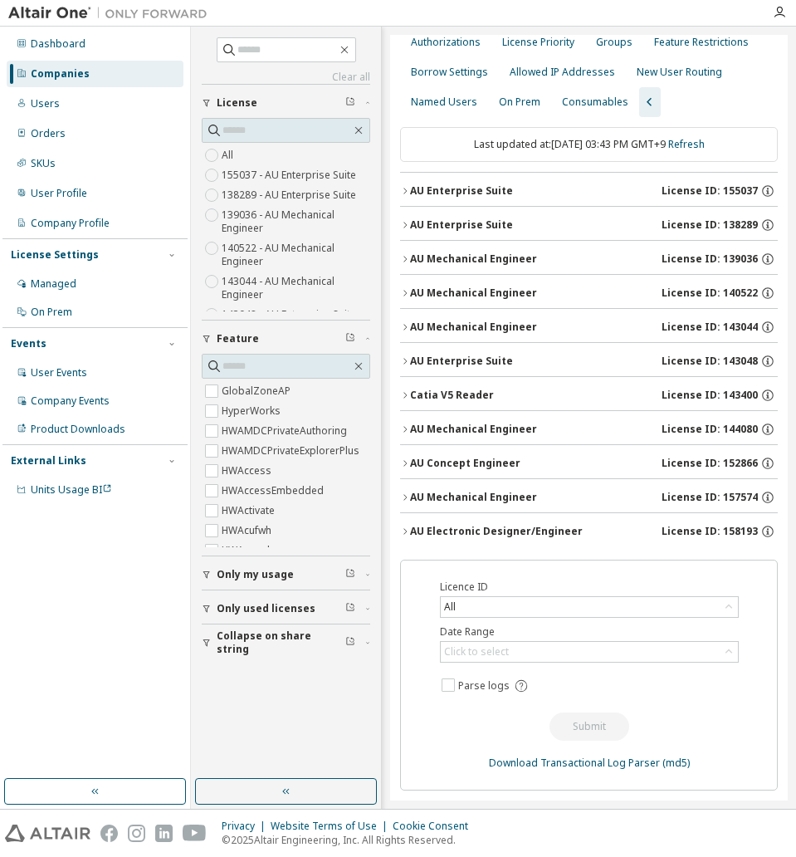
scroll to position [75, 0]
click at [404, 298] on button "AU Mechanical Engineer License ID: 140522" at bounding box center [589, 293] width 378 height 37
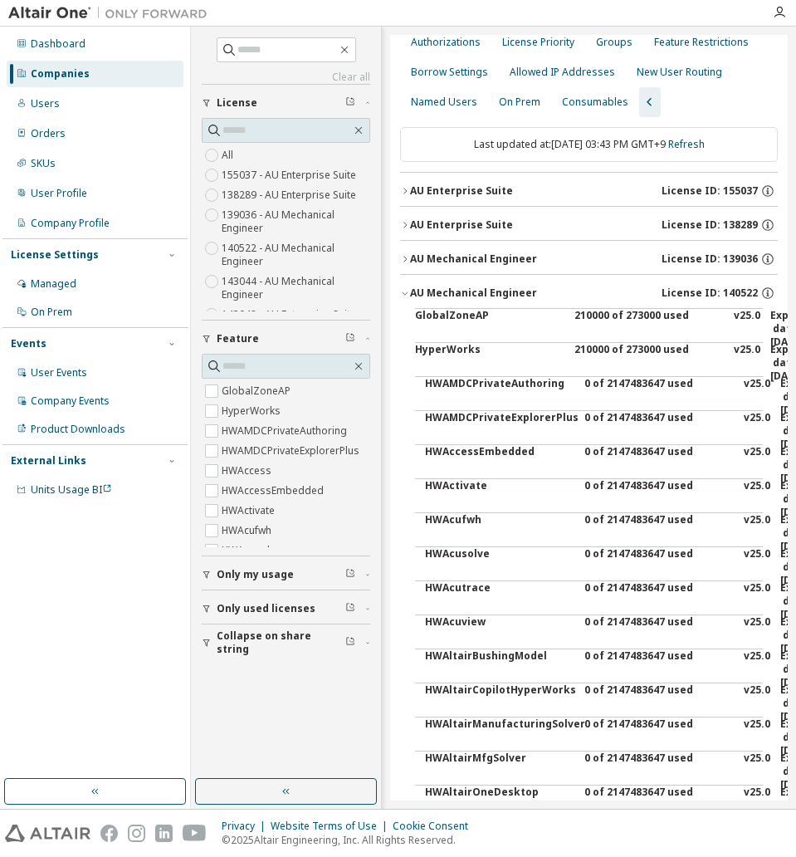
click at [404, 298] on button "AU Mechanical Engineer License ID: 140522" at bounding box center [589, 293] width 378 height 37
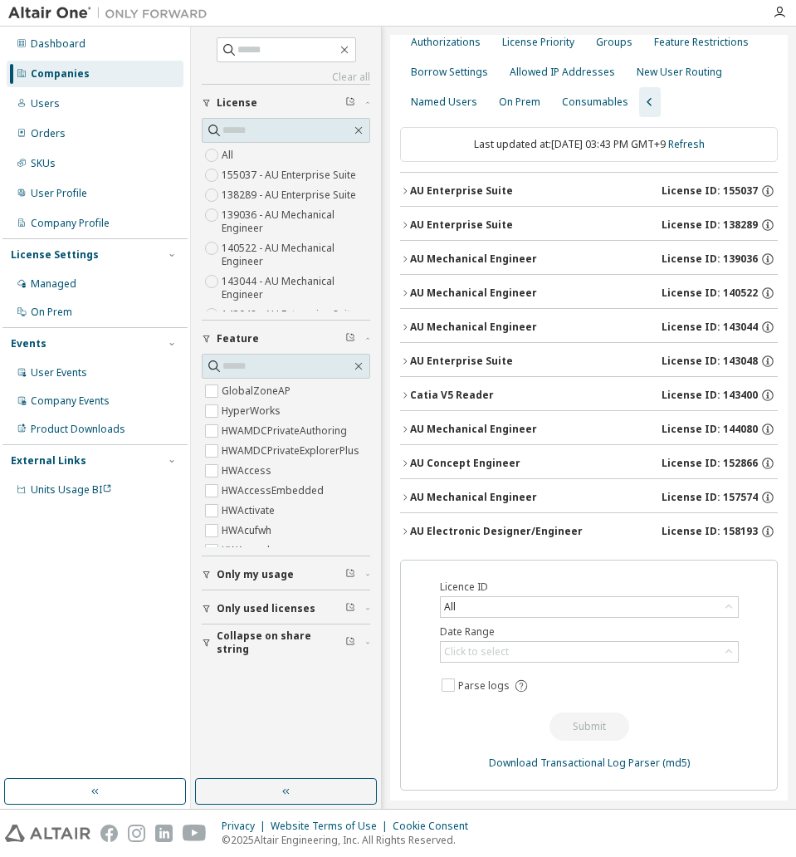
click at [404, 325] on icon "button" at bounding box center [405, 327] width 10 height 10
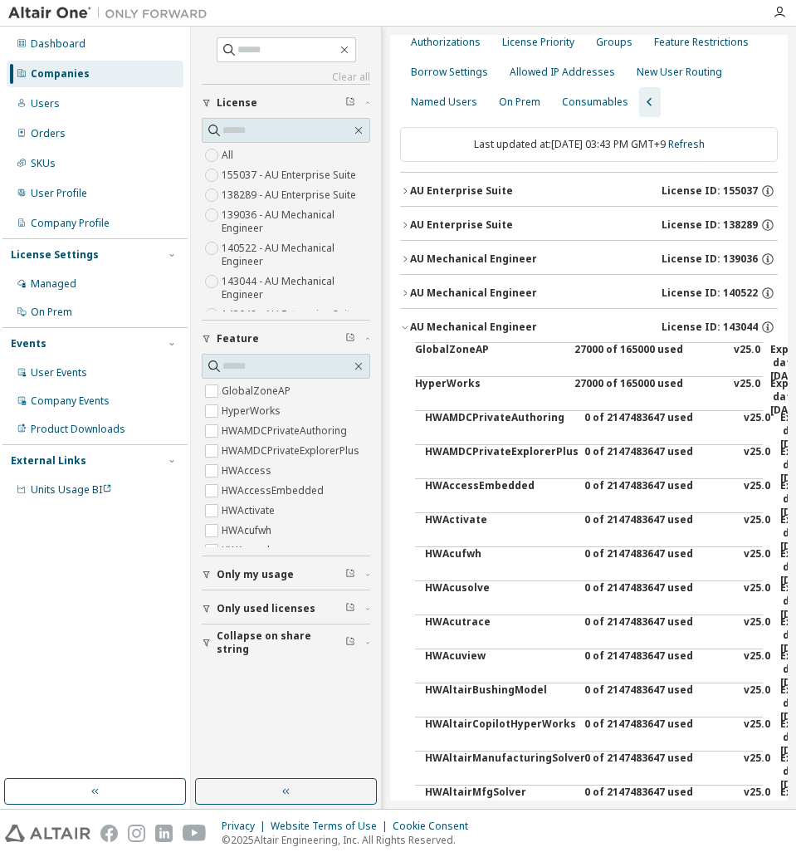
click at [404, 325] on icon "button" at bounding box center [405, 327] width 10 height 10
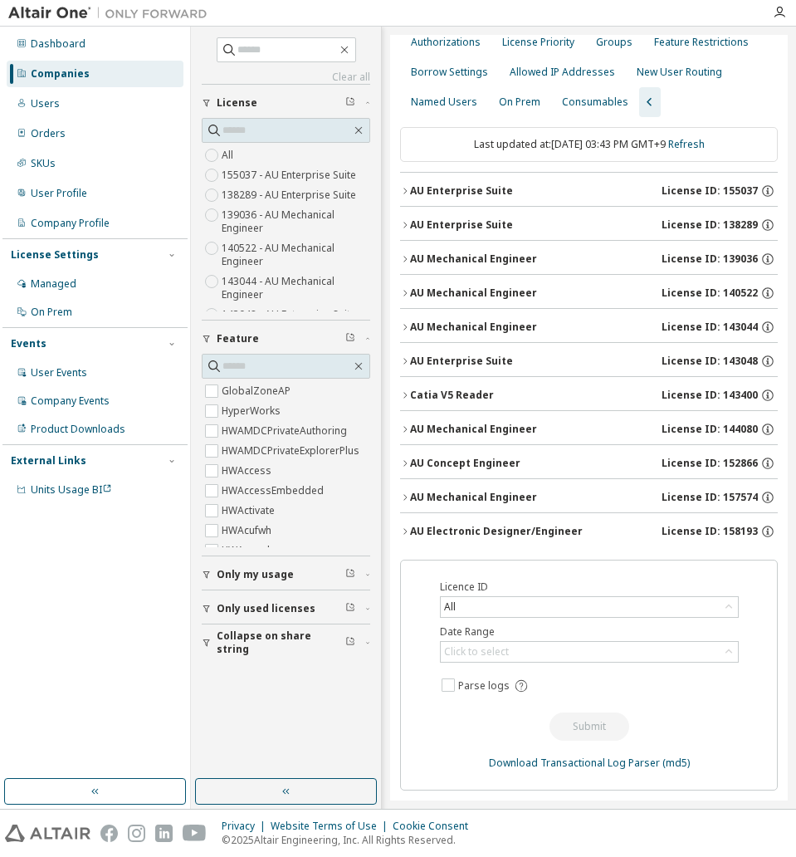
click at [407, 420] on button "AU Mechanical Engineer License ID: 144080" at bounding box center [589, 429] width 378 height 37
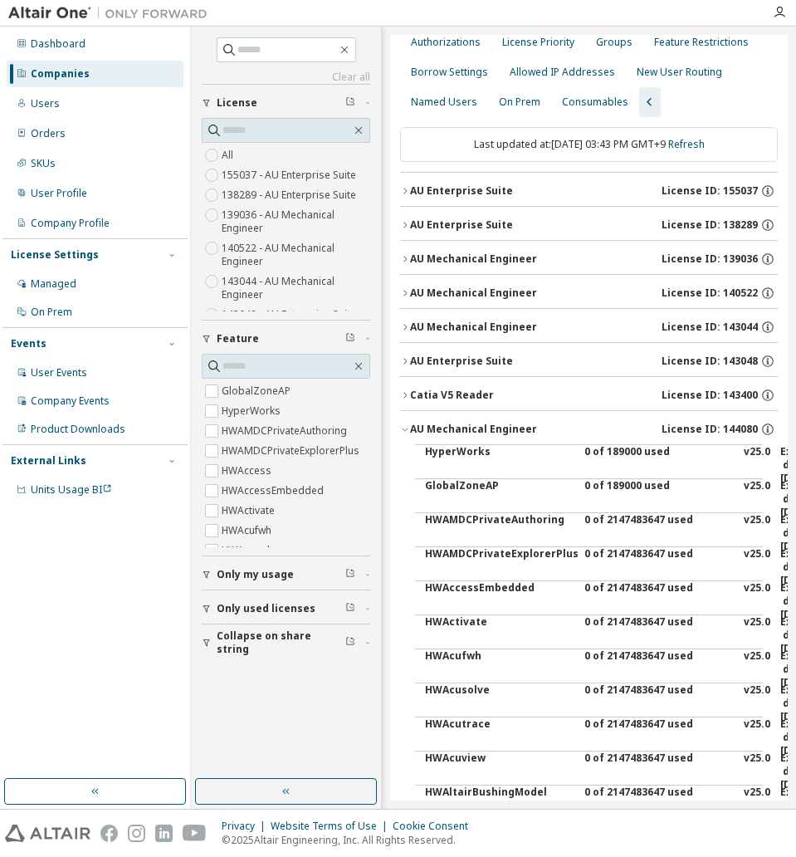
click at [407, 420] on button "AU Mechanical Engineer License ID: 144080" at bounding box center [589, 429] width 378 height 37
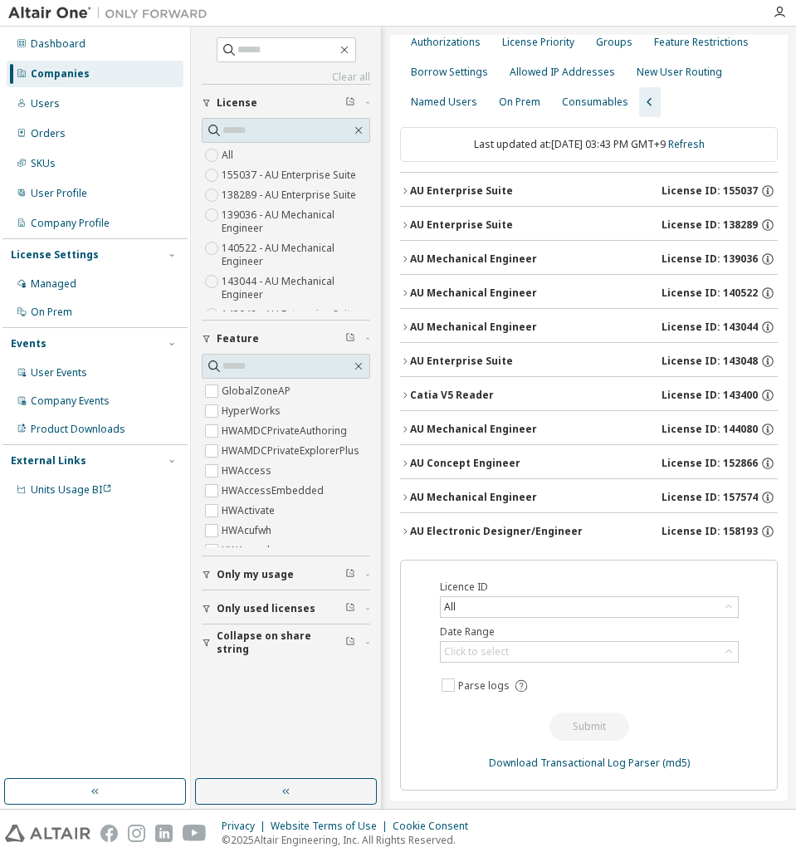
click at [404, 494] on icon "button" at bounding box center [405, 497] width 10 height 10
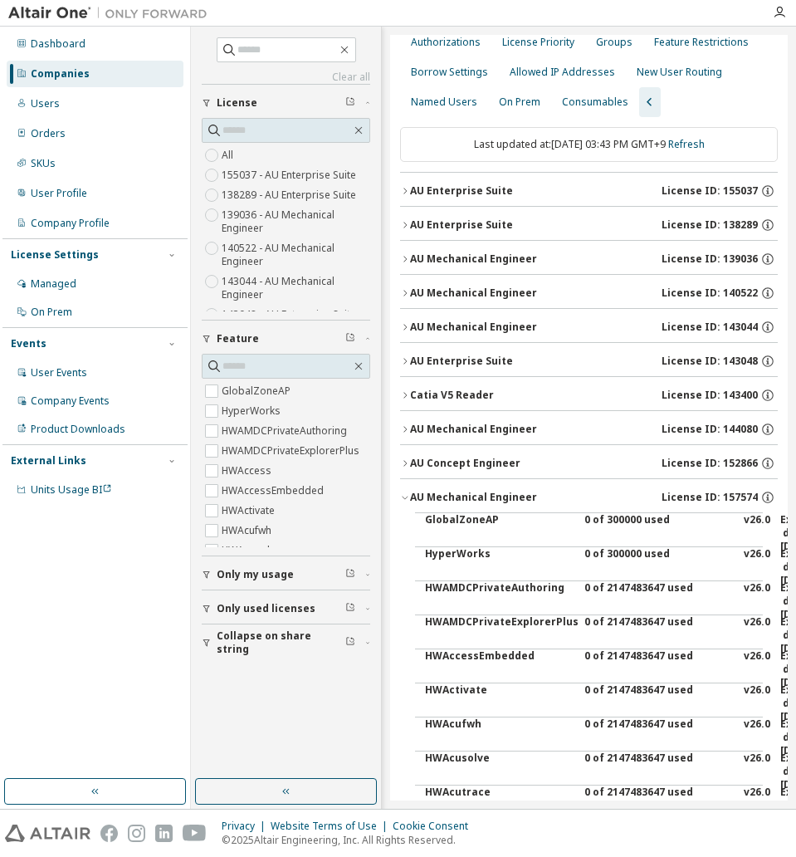
click at [404, 494] on icon "button" at bounding box center [405, 497] width 10 height 10
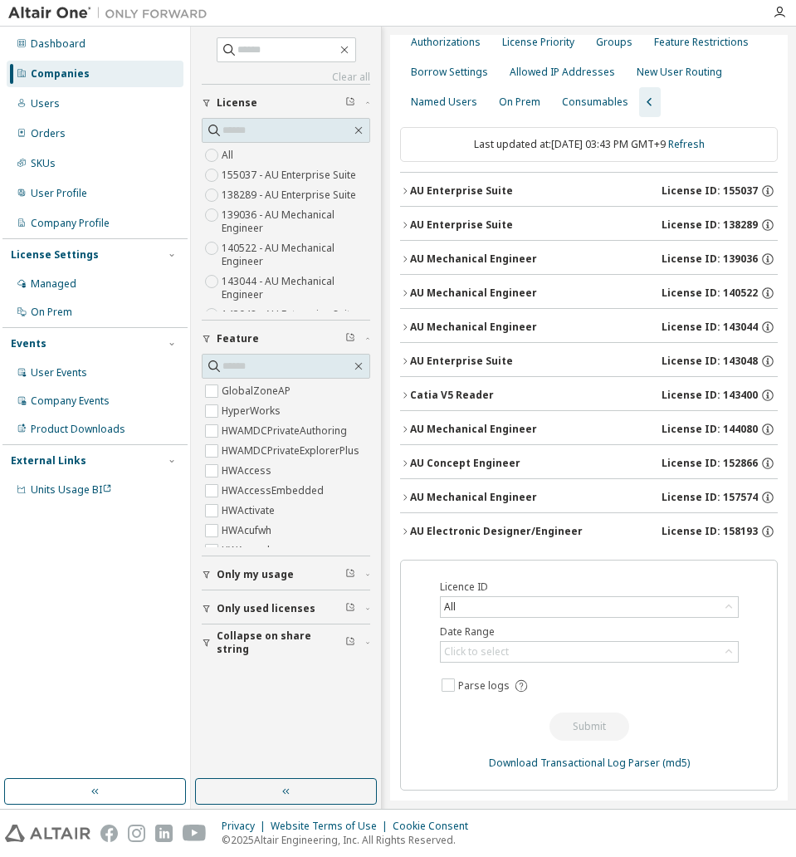
click at [404, 193] on icon "button" at bounding box center [405, 191] width 10 height 10
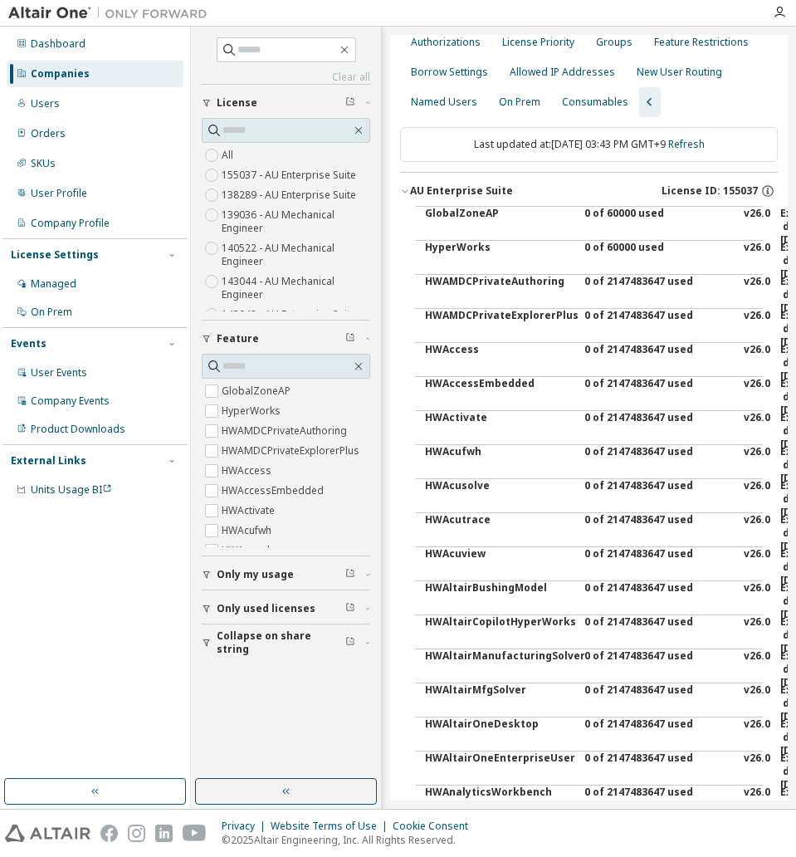
click at [404, 193] on icon "button" at bounding box center [405, 191] width 10 height 10
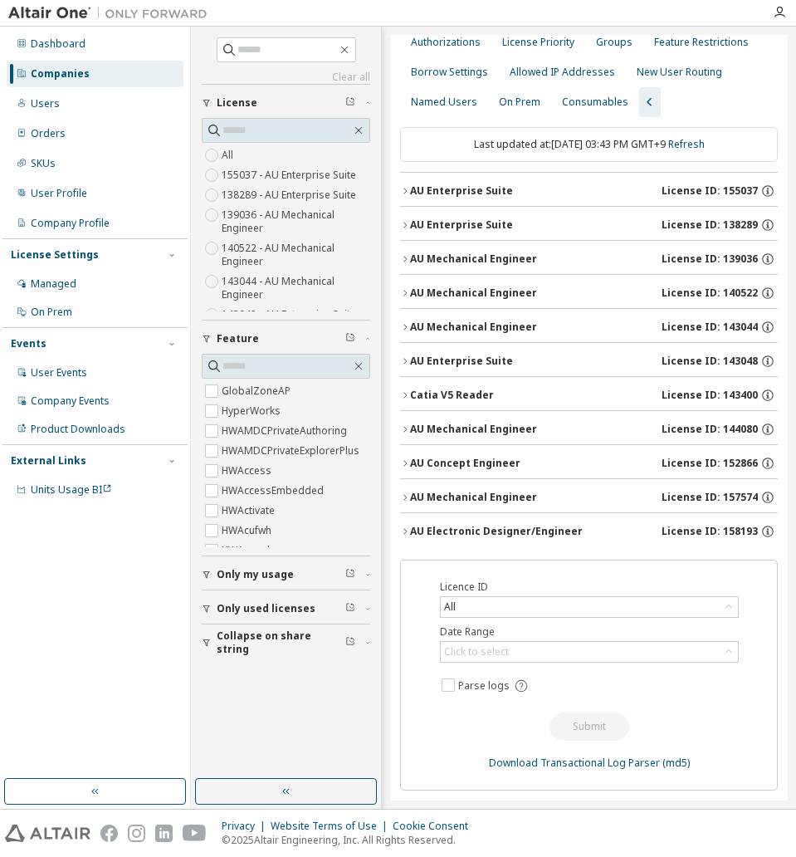
click at [407, 225] on icon "button" at bounding box center [404, 225] width 3 height 6
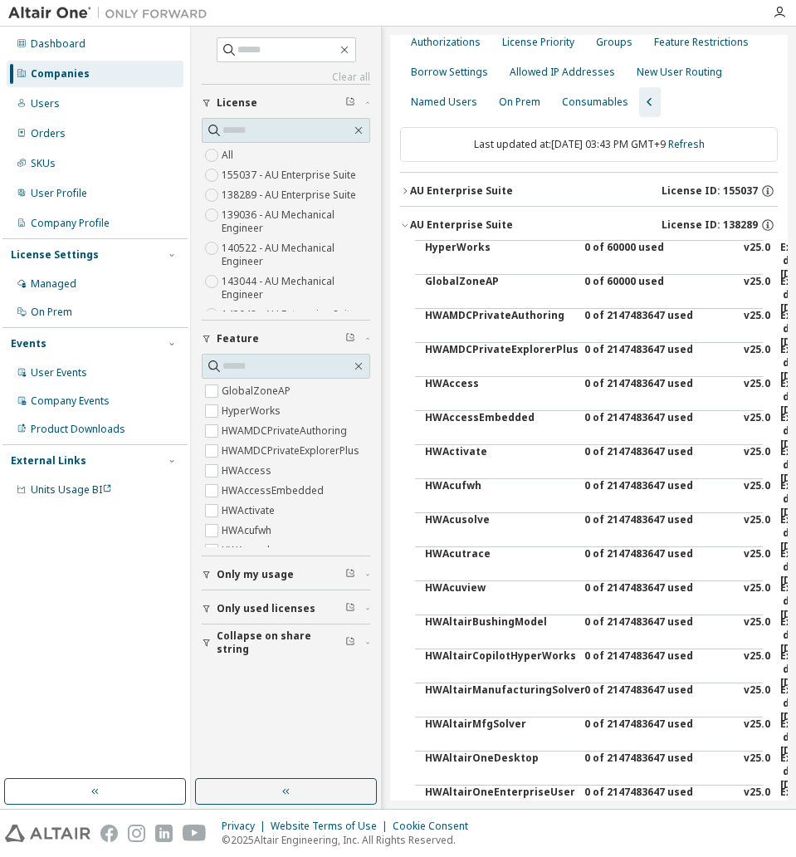
click at [407, 225] on icon "button" at bounding box center [405, 225] width 6 height 3
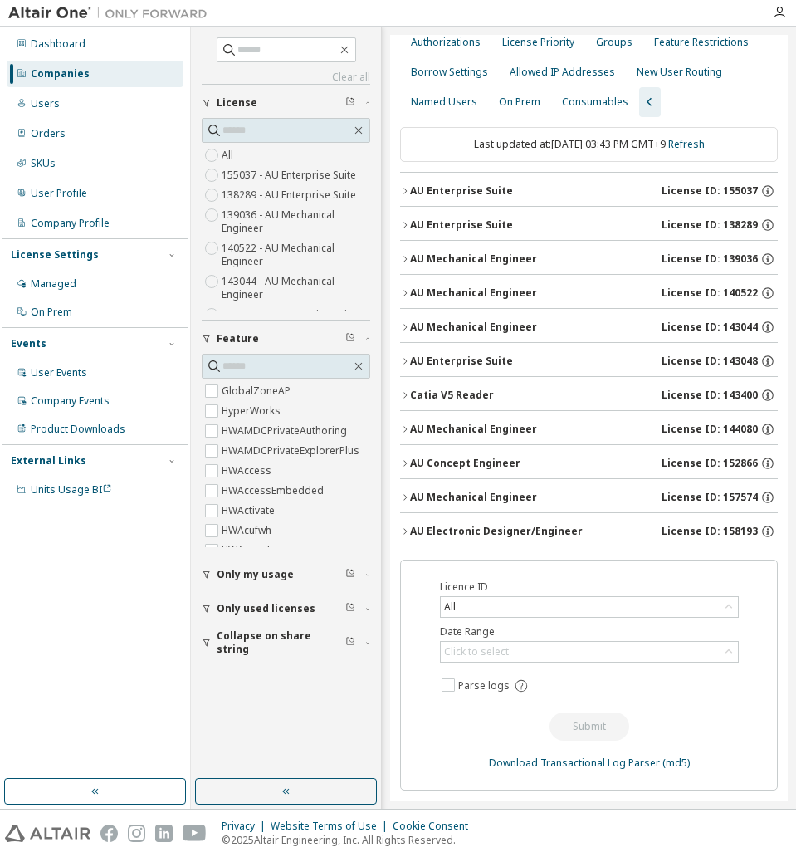
click at [407, 257] on icon "button" at bounding box center [405, 259] width 10 height 10
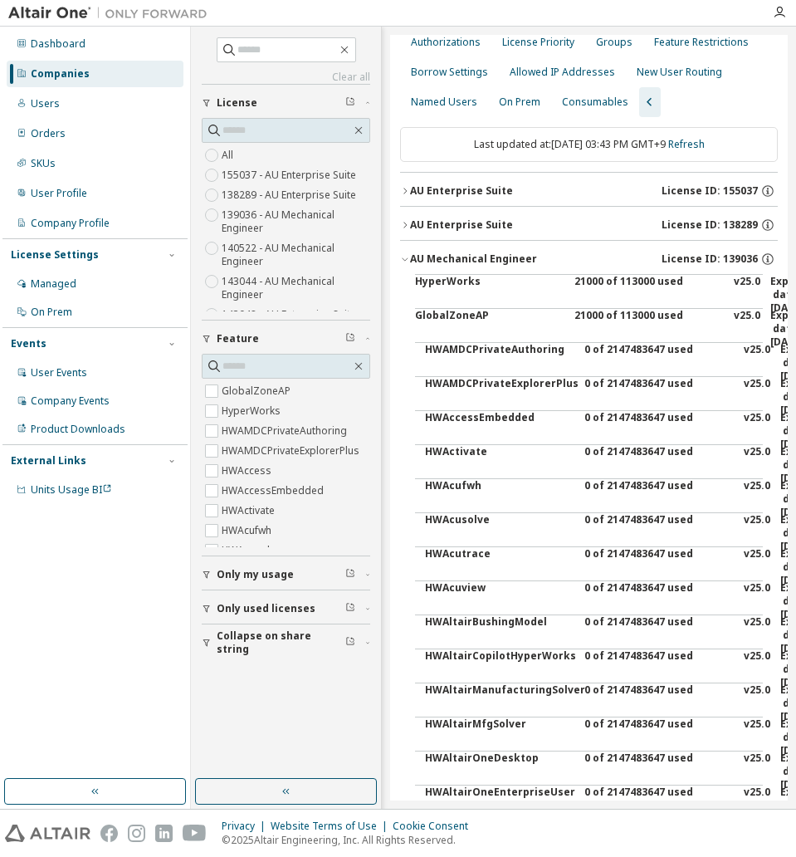
click at [407, 257] on icon "button" at bounding box center [405, 259] width 10 height 10
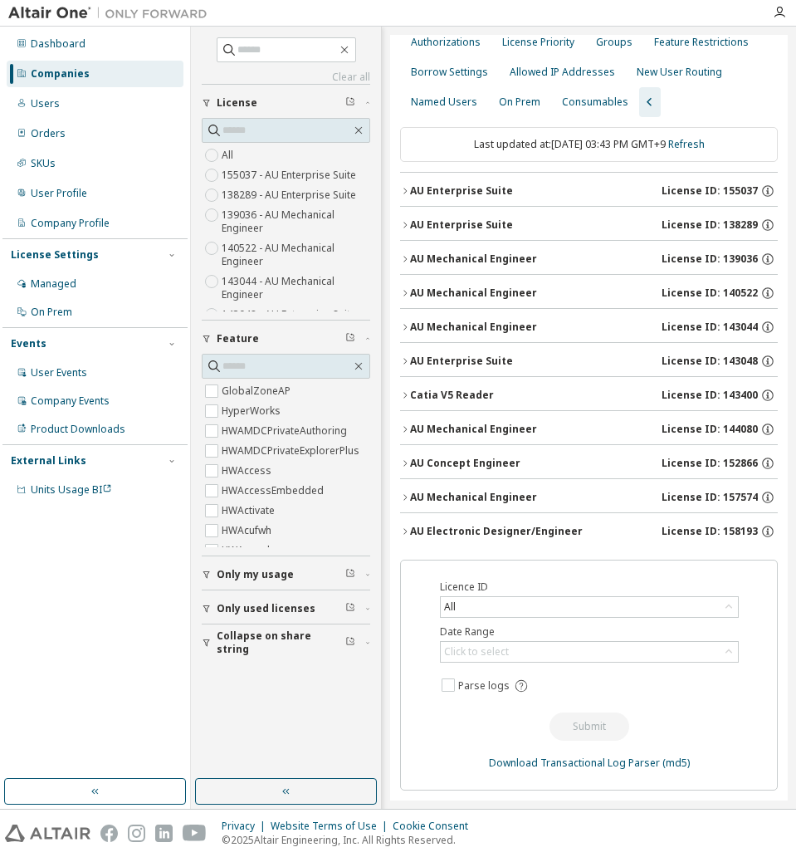
click at [408, 289] on icon "button" at bounding box center [405, 293] width 10 height 10
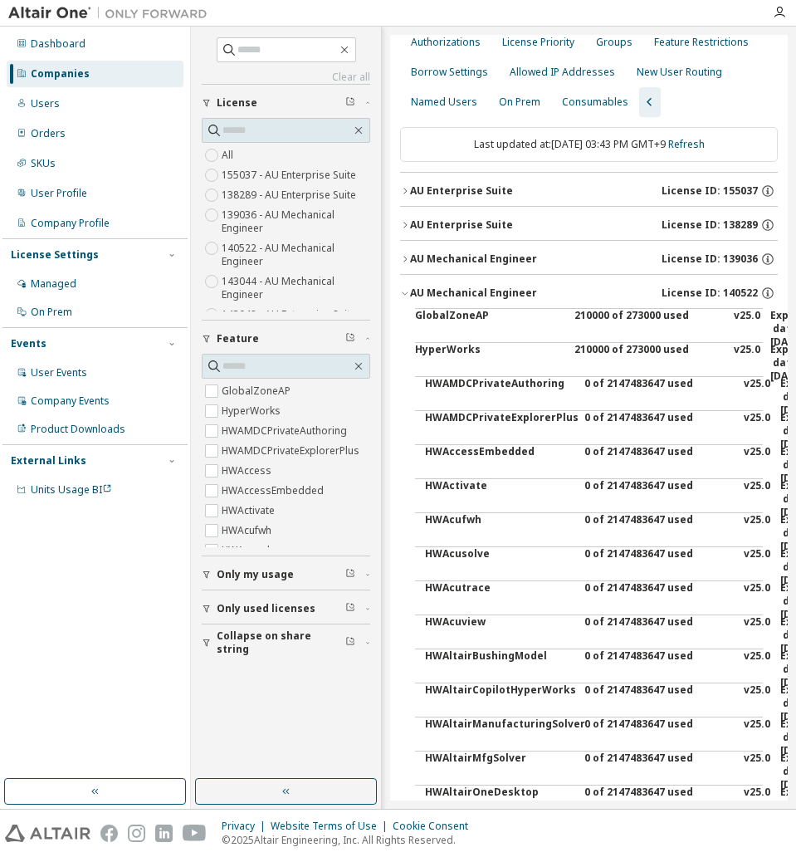
click at [408, 289] on icon "button" at bounding box center [405, 293] width 10 height 10
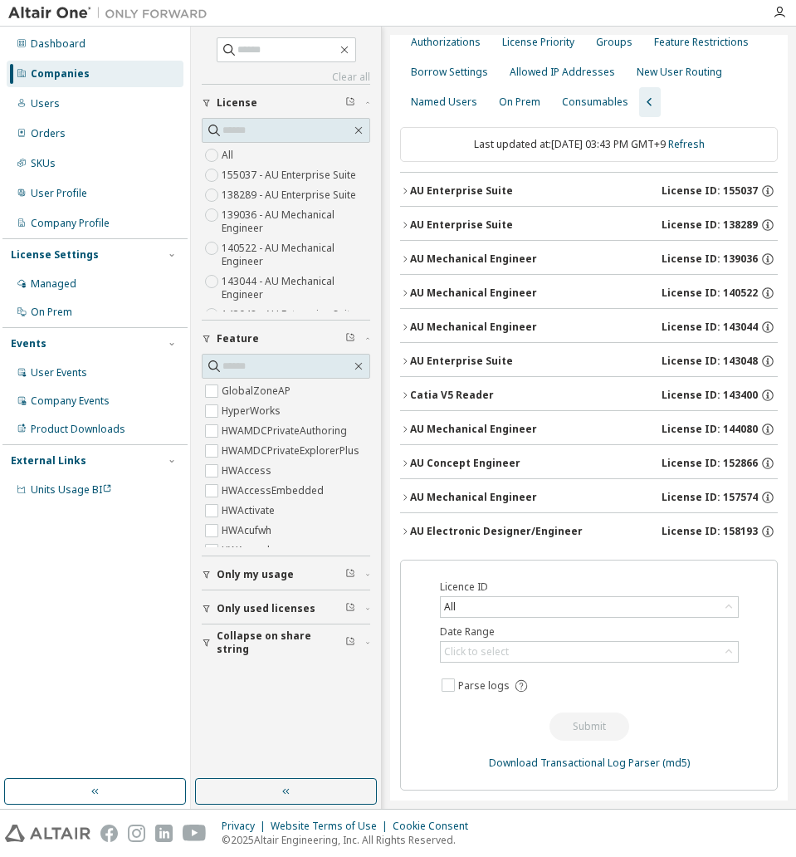
click at [403, 330] on icon "button" at bounding box center [405, 327] width 10 height 10
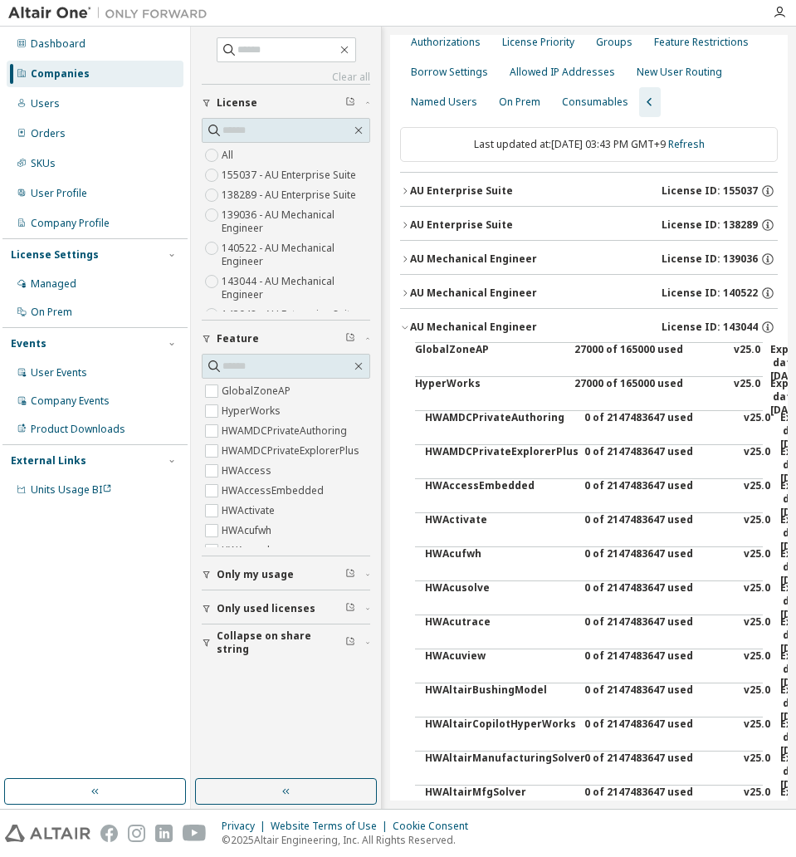
click at [403, 332] on button "AU Mechanical Engineer License ID: 143044" at bounding box center [589, 327] width 378 height 37
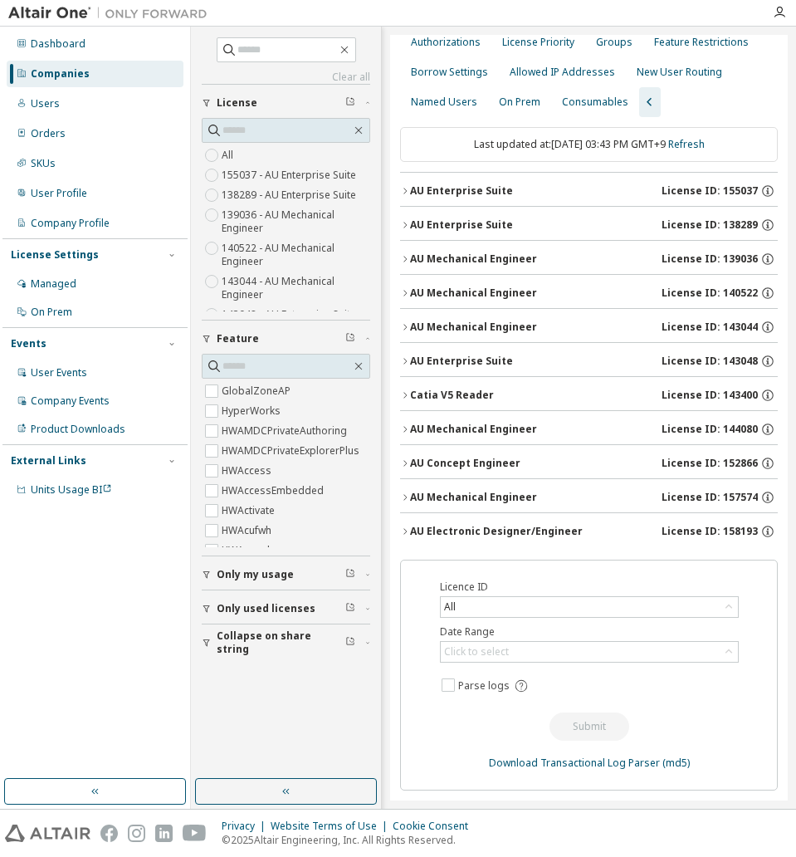
click at [403, 365] on icon "button" at bounding box center [405, 361] width 10 height 10
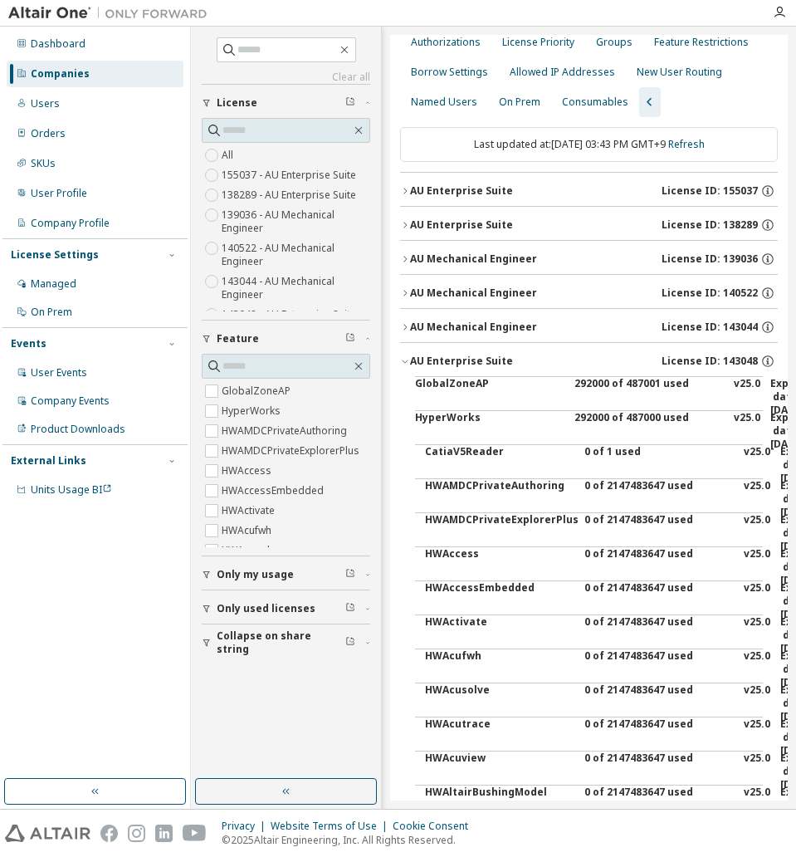
click at [403, 364] on icon "button" at bounding box center [405, 361] width 10 height 10
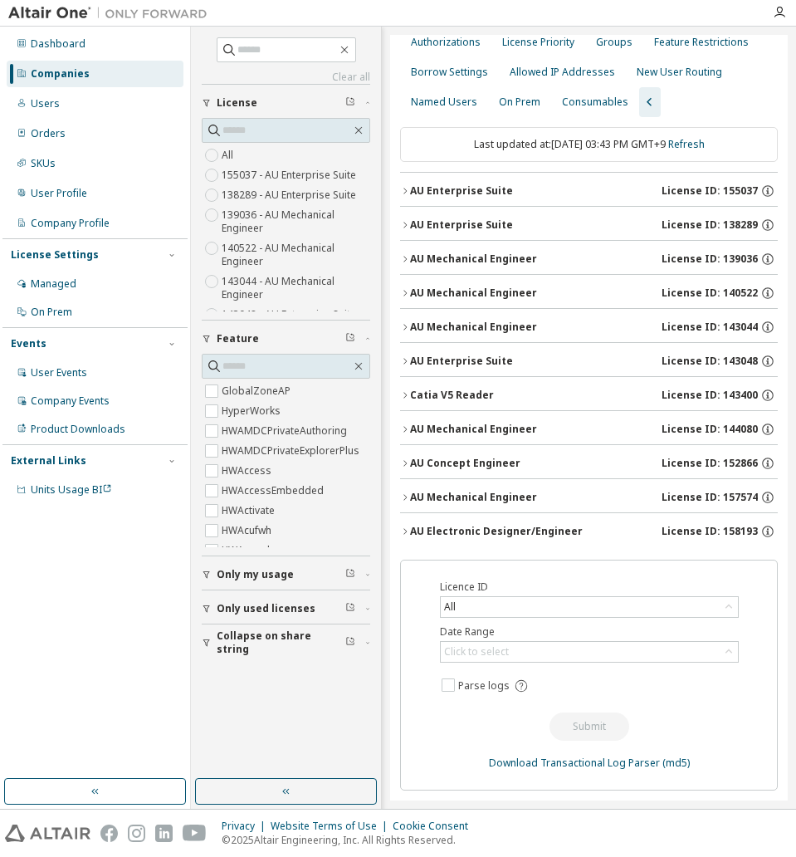
click at [407, 329] on icon "button" at bounding box center [405, 327] width 10 height 10
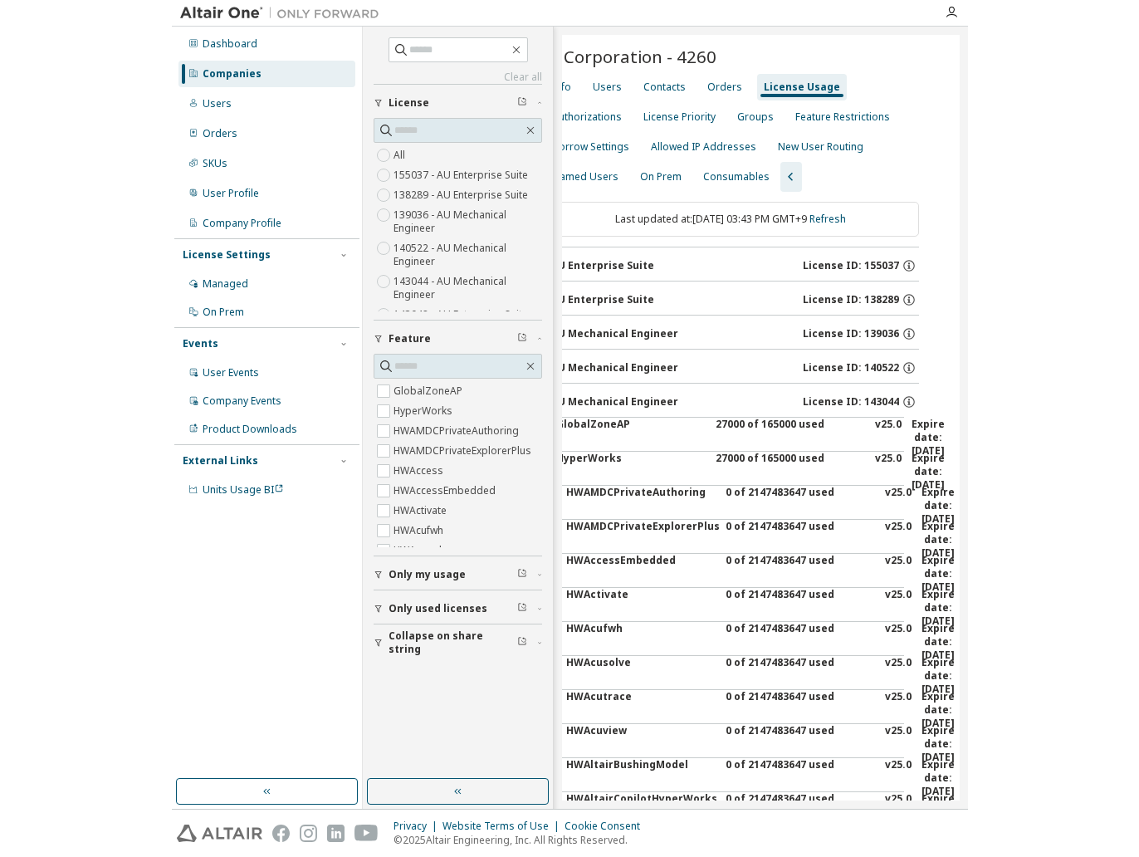
scroll to position [0, 0]
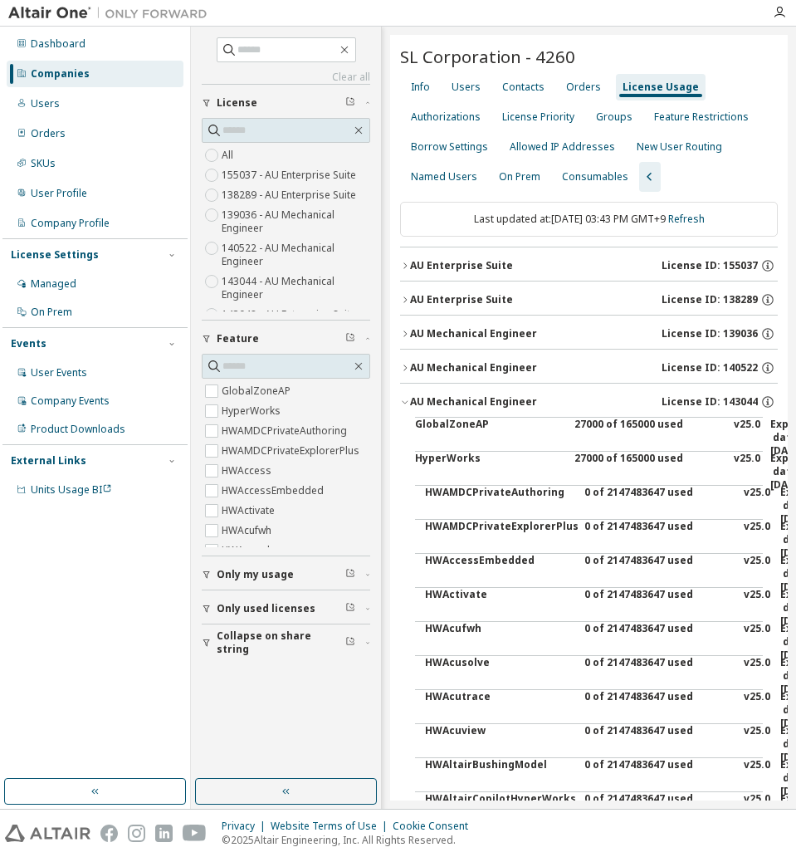
click at [407, 399] on icon "button" at bounding box center [405, 402] width 10 height 10
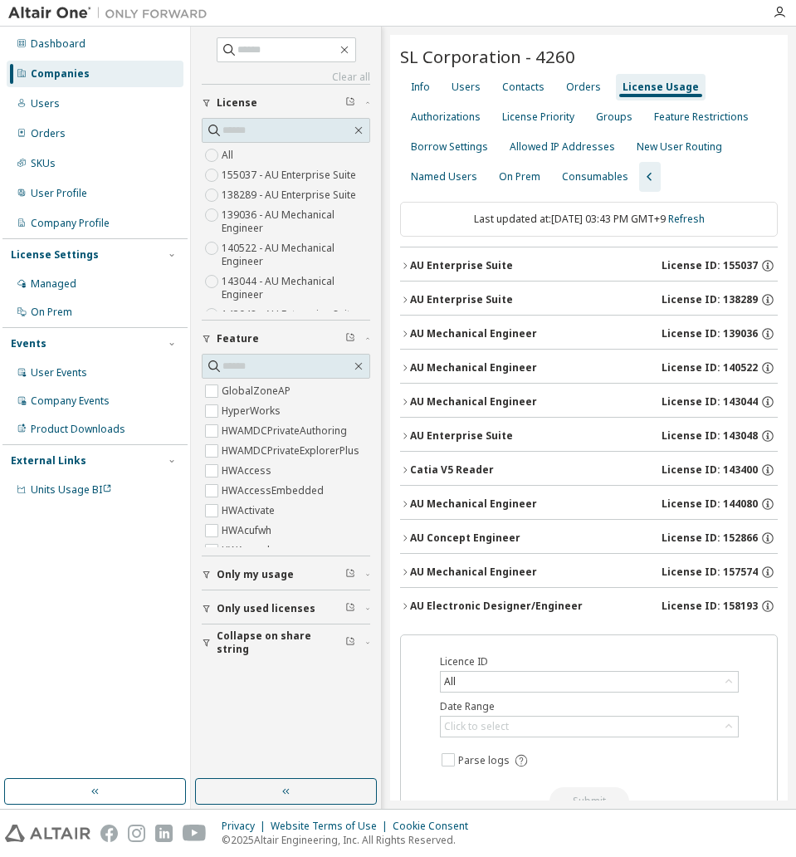
click at [402, 472] on icon "button" at bounding box center [405, 470] width 10 height 10
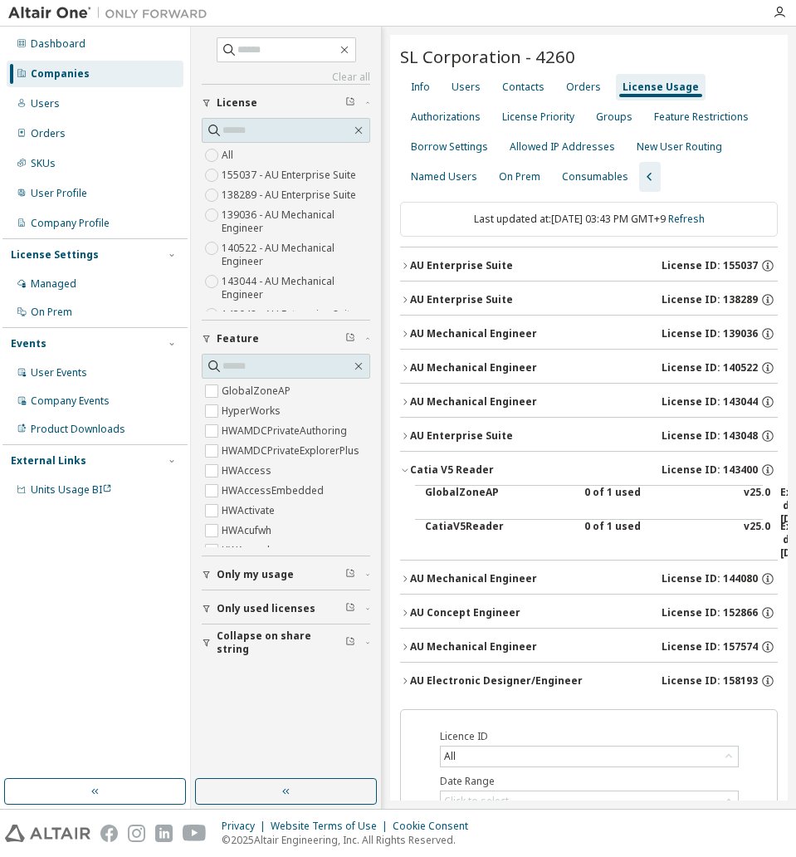
click at [403, 476] on button "Catia V5 Reader License ID: 143400" at bounding box center [589, 470] width 378 height 37
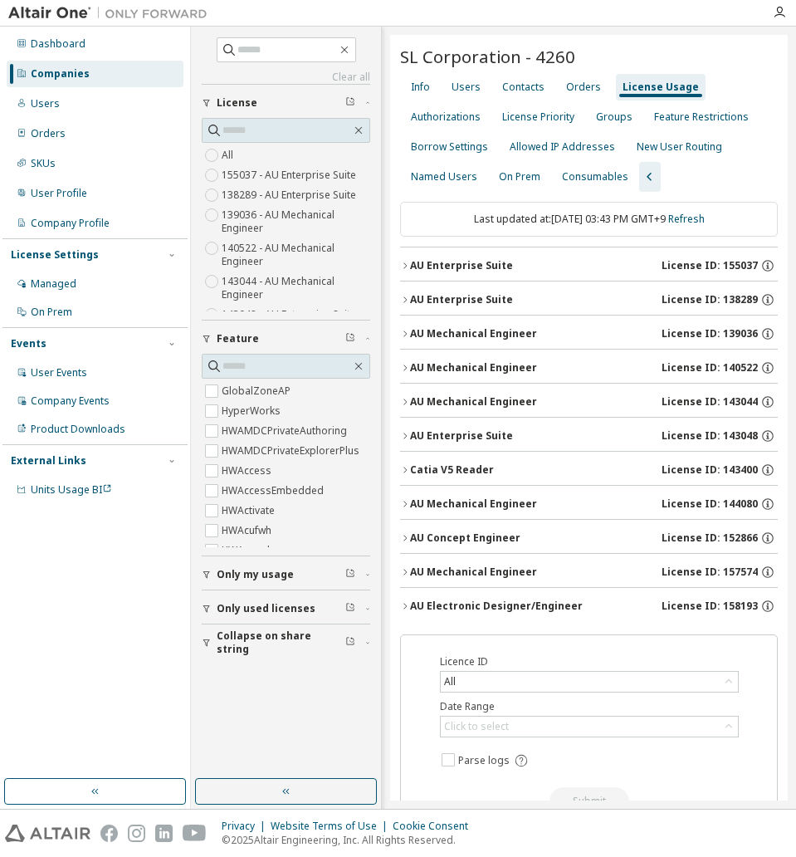
click at [410, 603] on div "AU Electronic Designer/Engineer" at bounding box center [496, 605] width 173 height 13
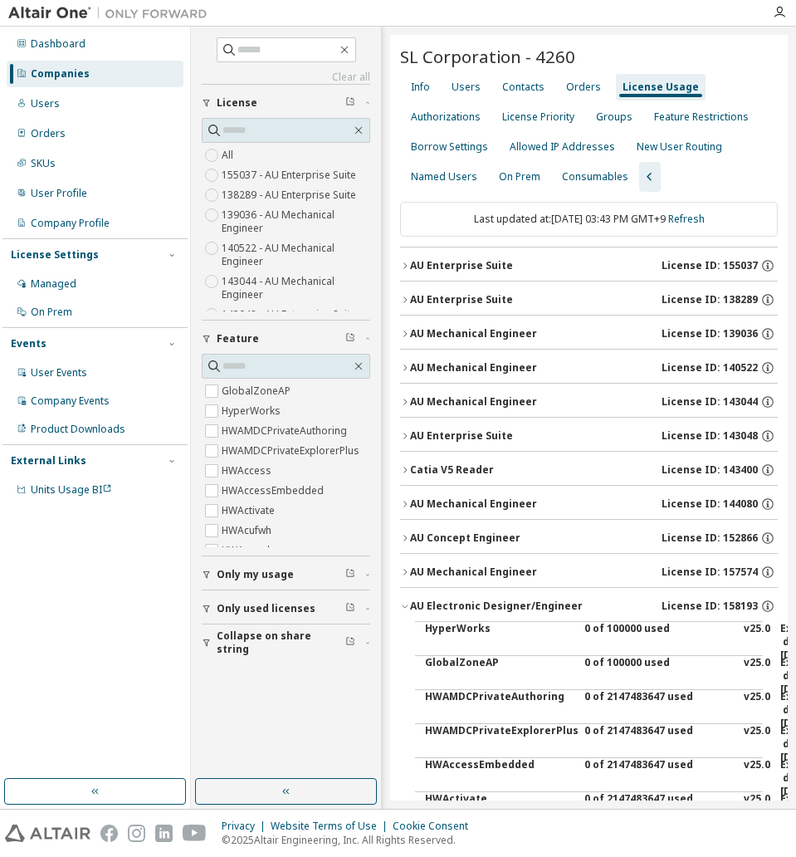
click at [409, 606] on icon "button" at bounding box center [405, 606] width 10 height 10
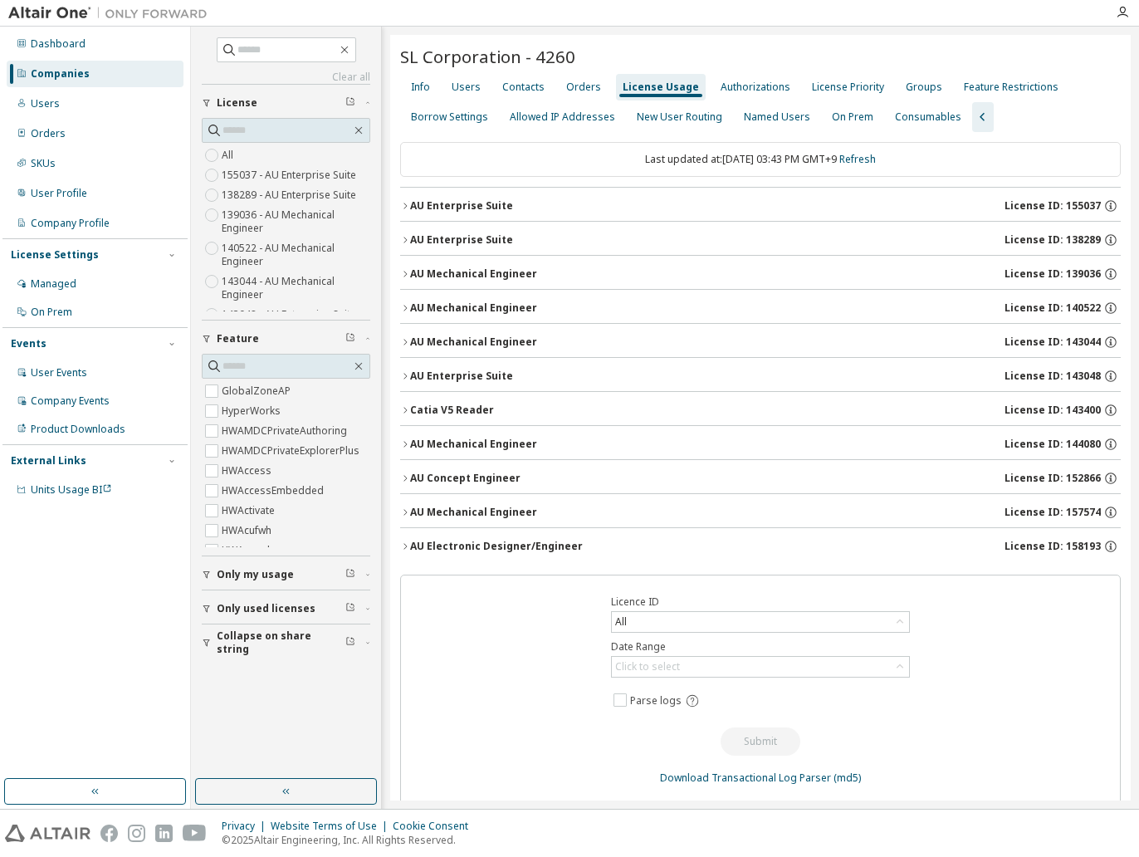
click at [401, 486] on button "AU Concept Engineer License ID: 152866" at bounding box center [760, 478] width 721 height 37
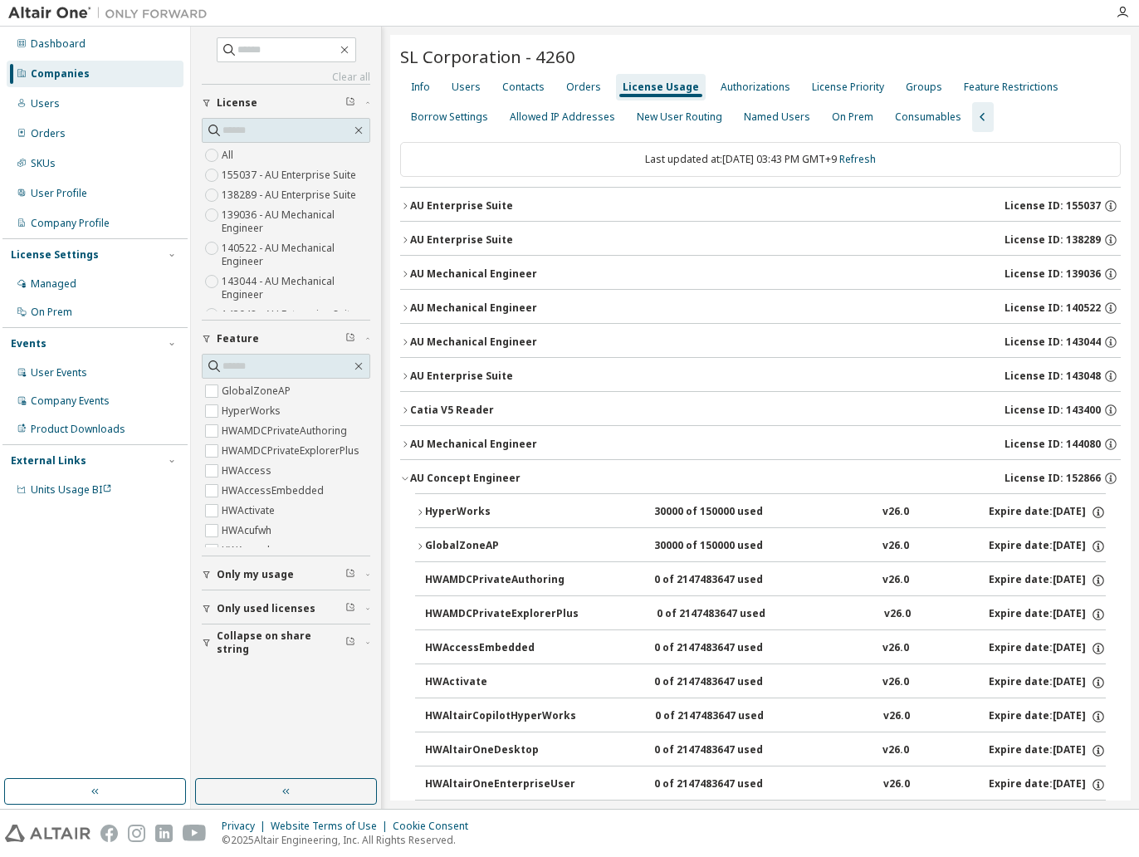
click at [415, 545] on icon "button" at bounding box center [420, 546] width 10 height 10
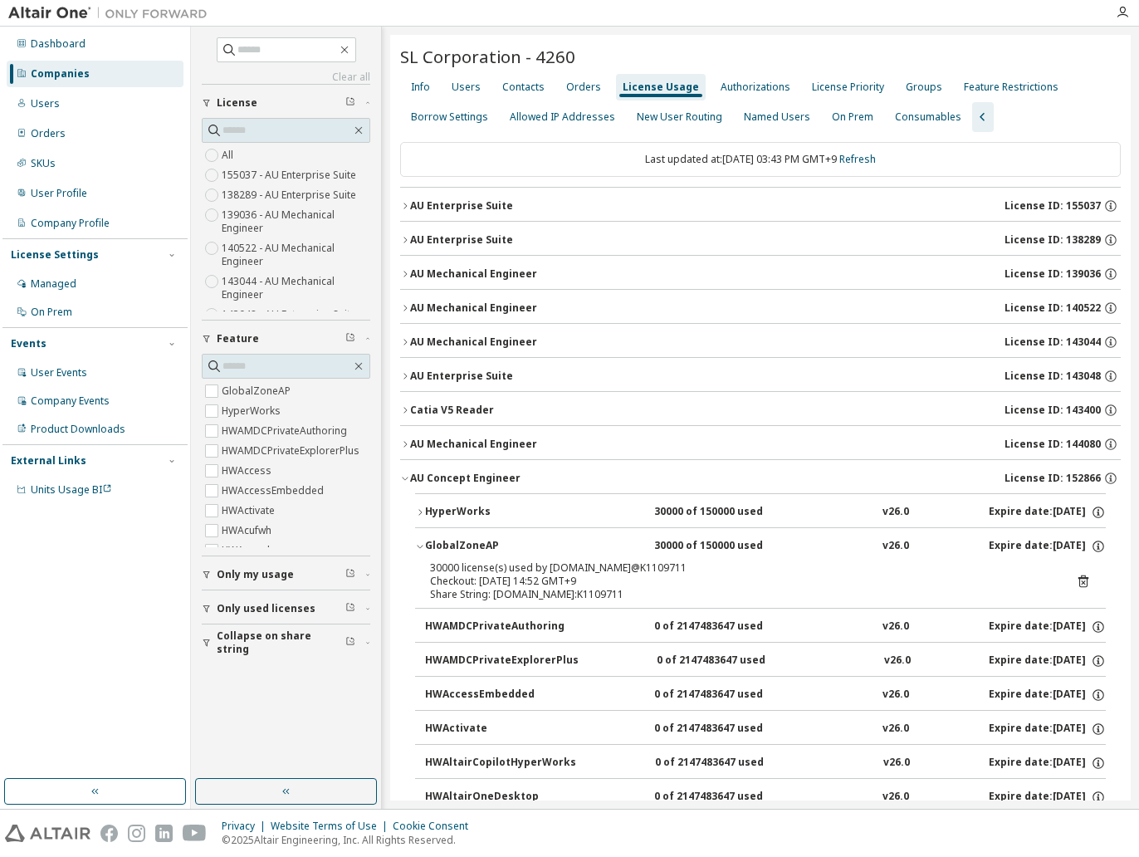
click at [423, 545] on icon "button" at bounding box center [420, 546] width 10 height 10
